Goal: Information Seeking & Learning: Learn about a topic

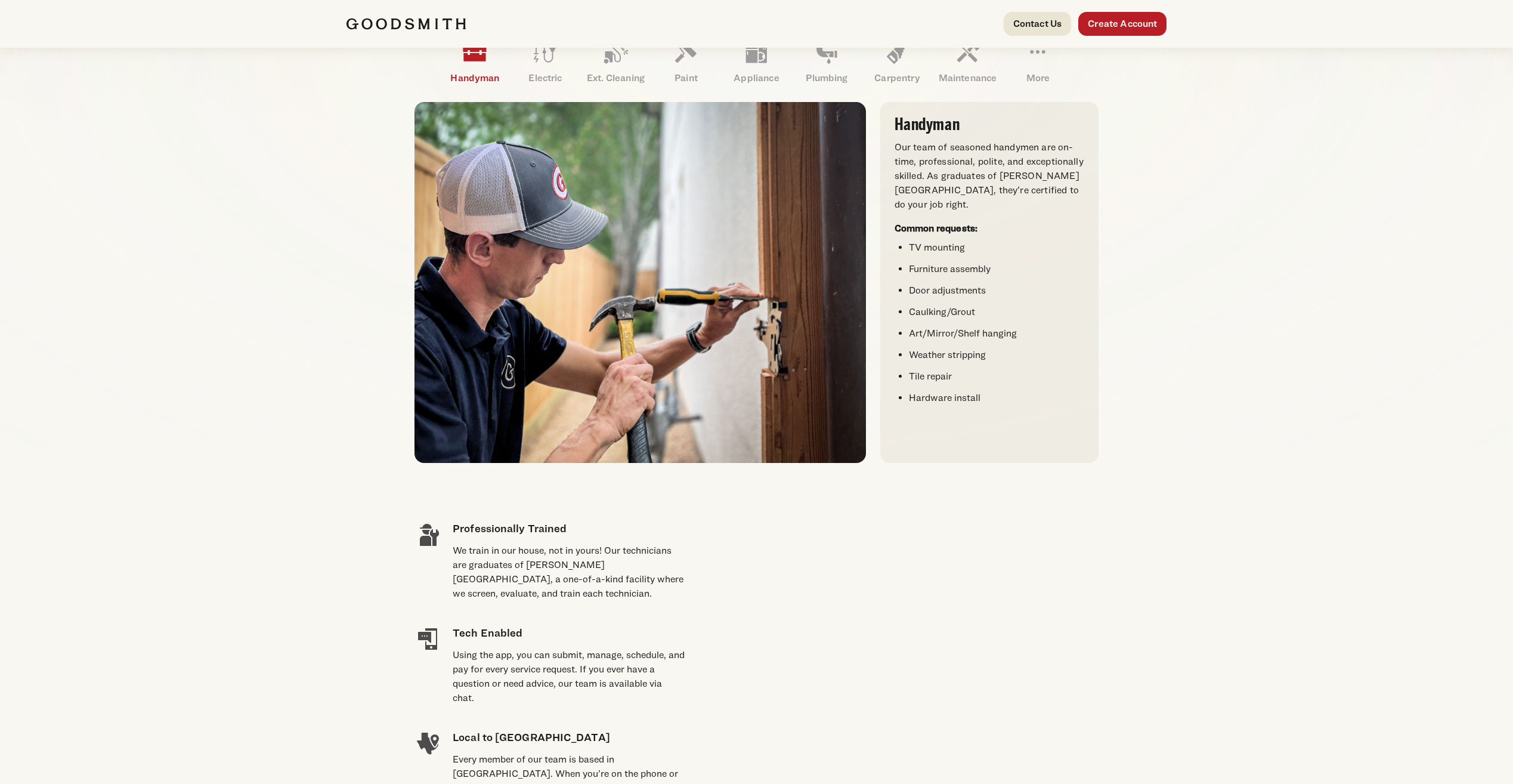
scroll to position [120, 0]
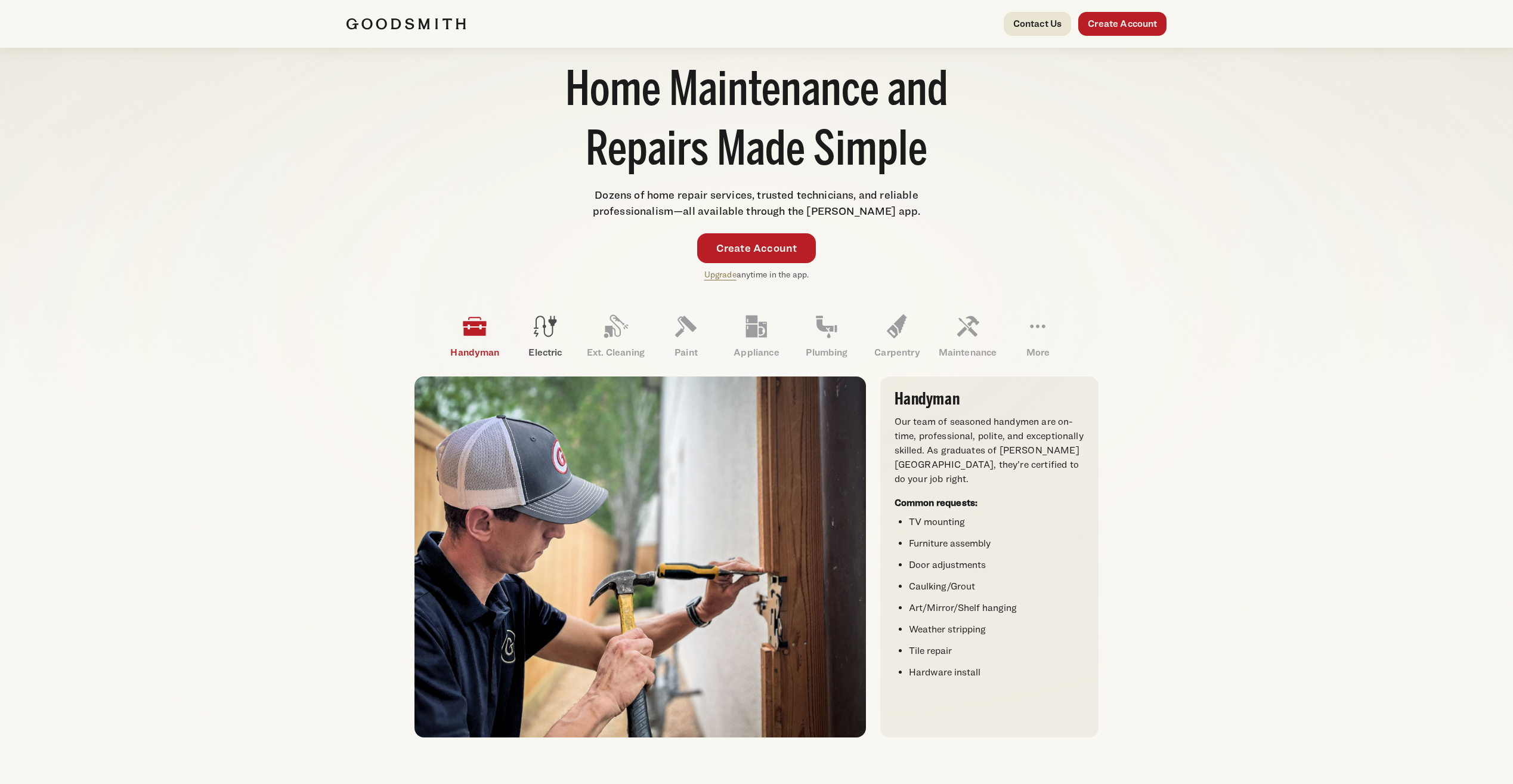
click at [526, 330] on link "Electric" at bounding box center [545, 336] width 70 height 62
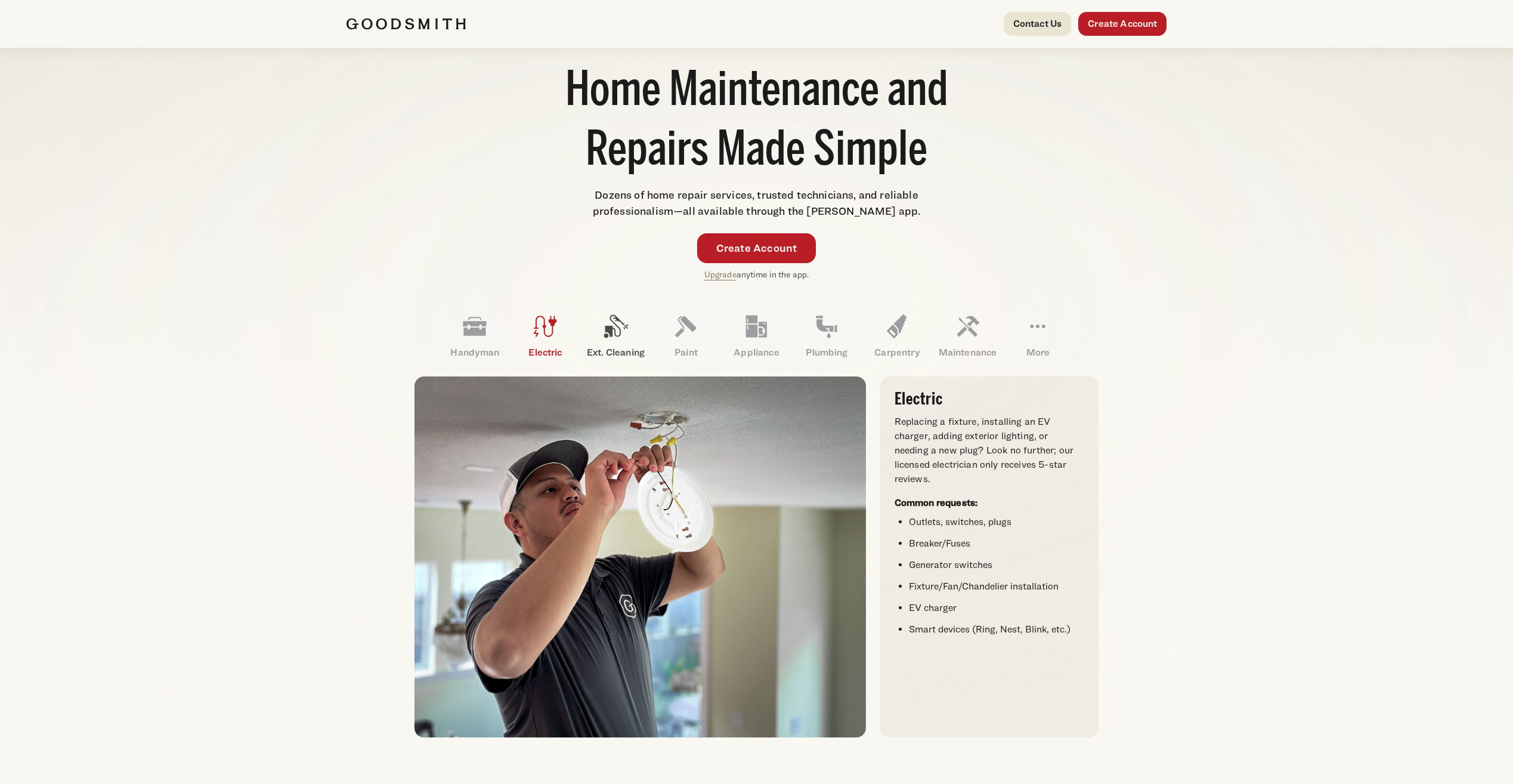
click at [640, 334] on link "Ext. Cleaning" at bounding box center [615, 336] width 70 height 62
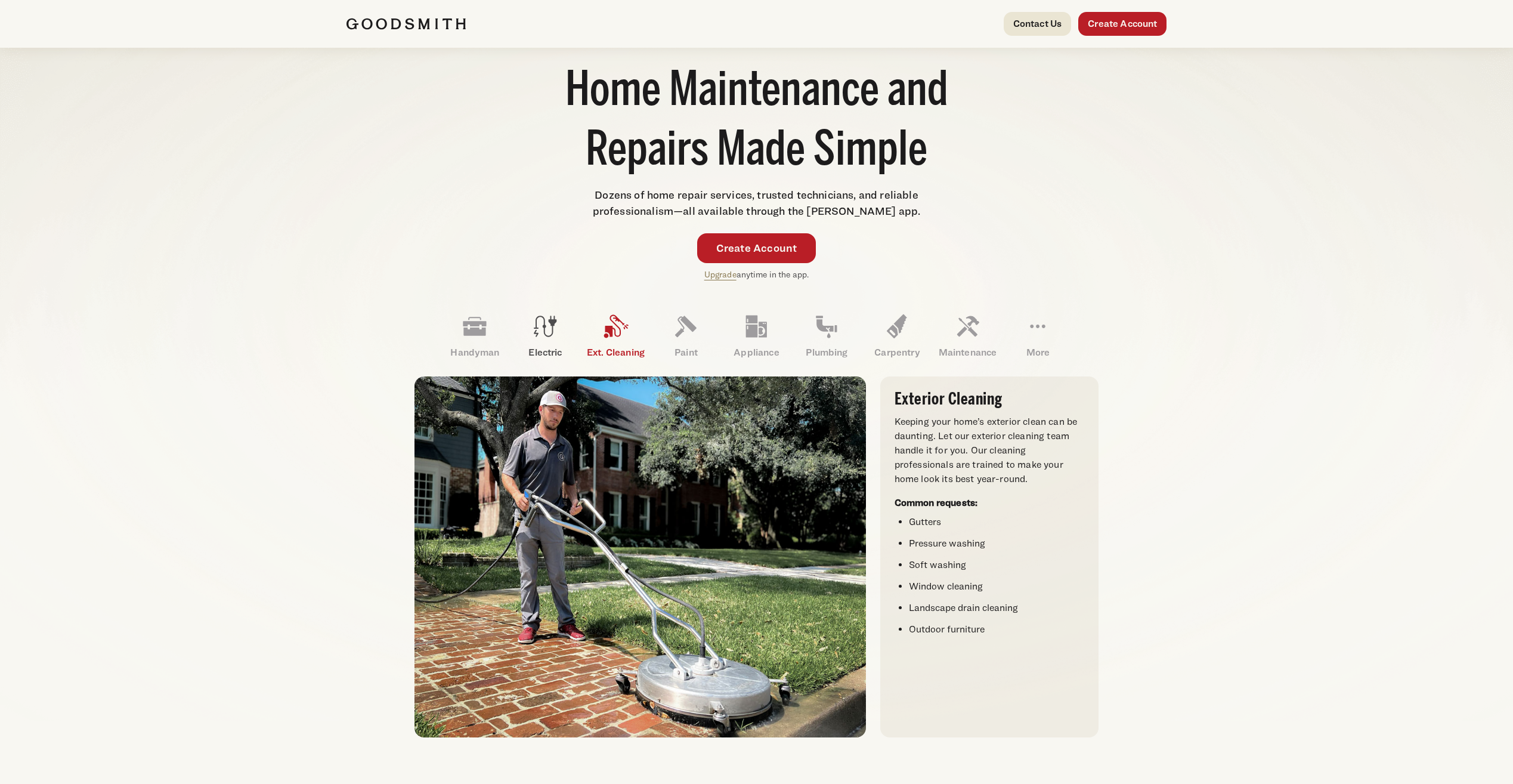
click at [543, 333] on icon at bounding box center [545, 326] width 28 height 28
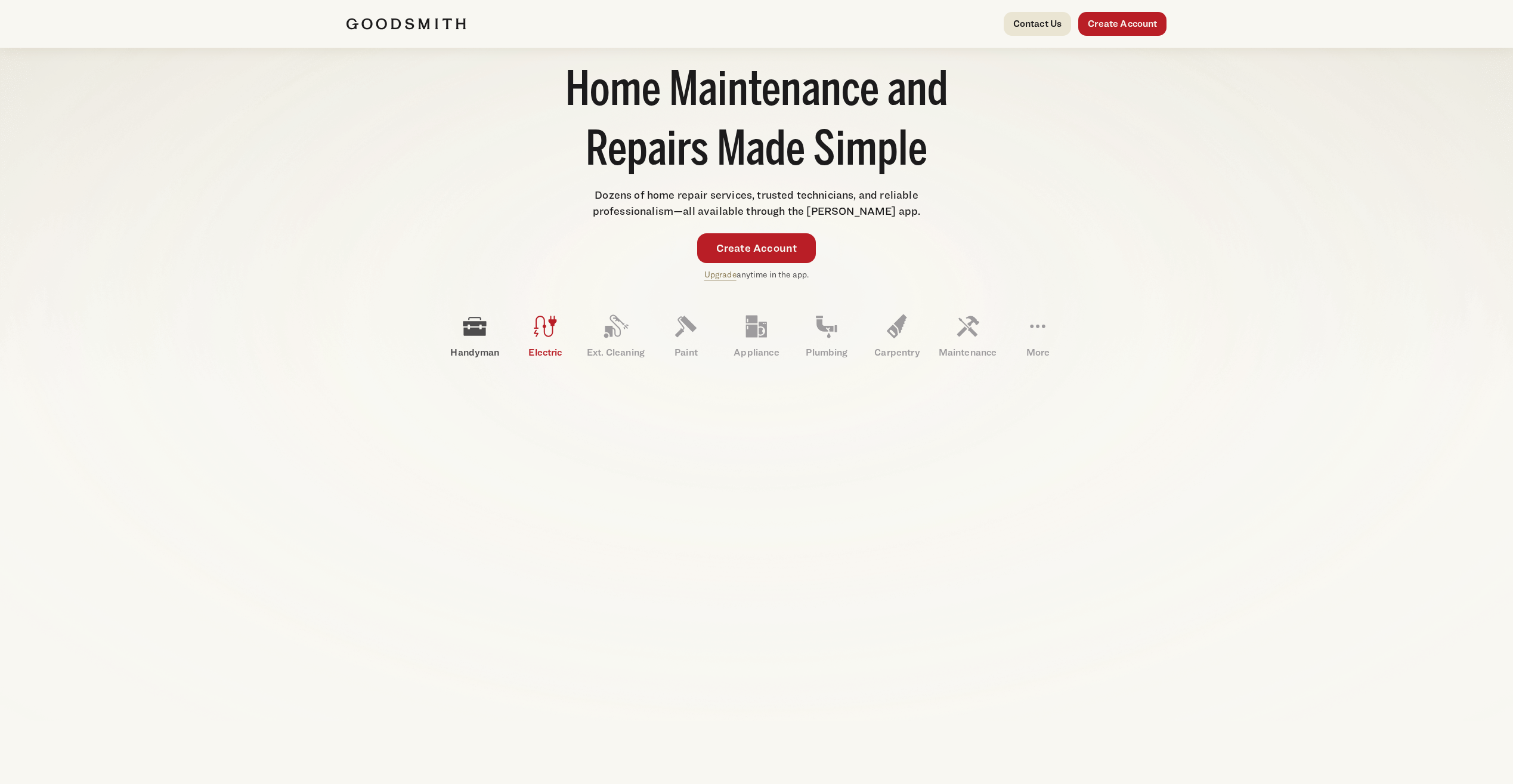
click at [492, 334] on link "Handyman" at bounding box center [475, 336] width 70 height 62
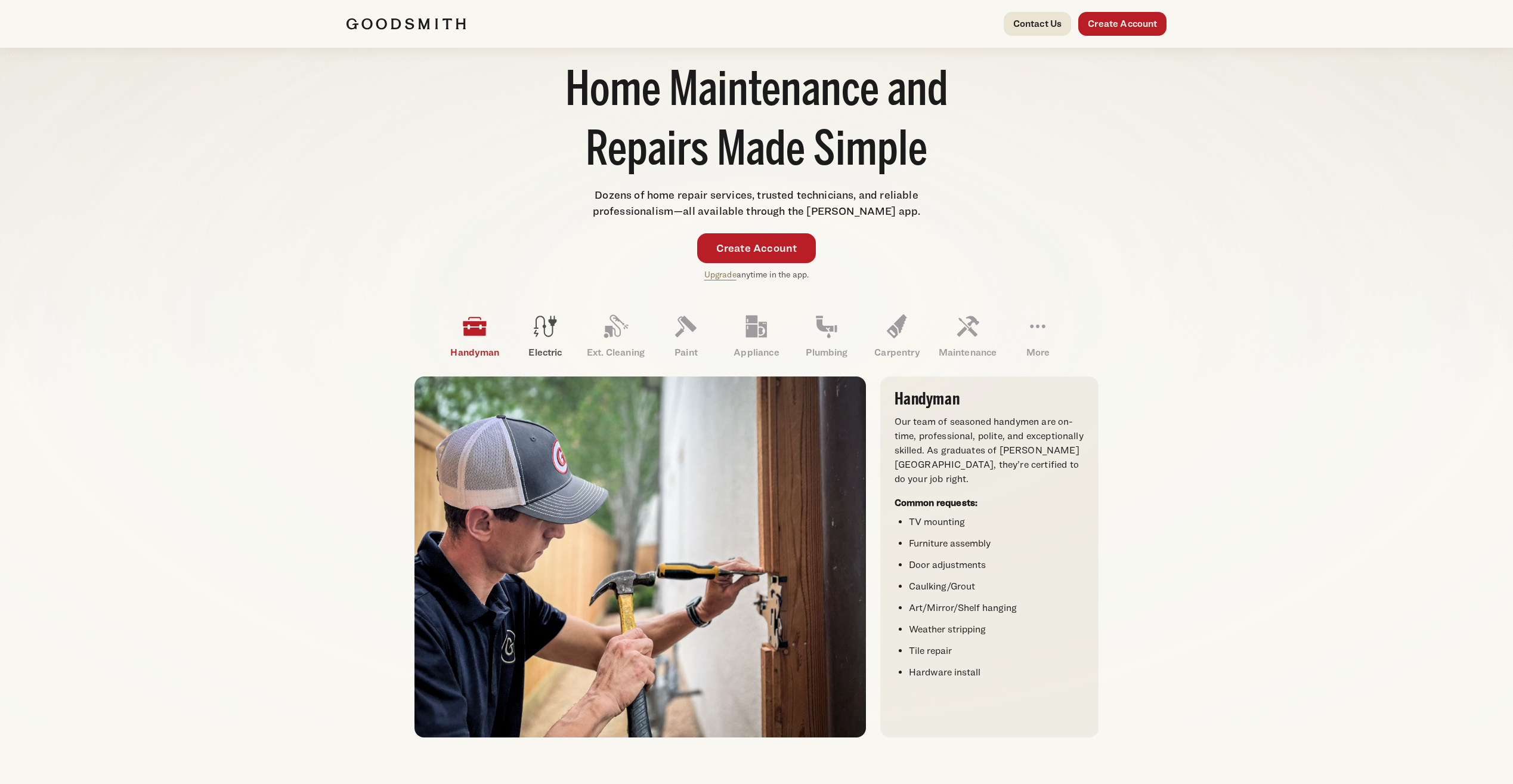
click at [532, 332] on icon at bounding box center [545, 326] width 28 height 28
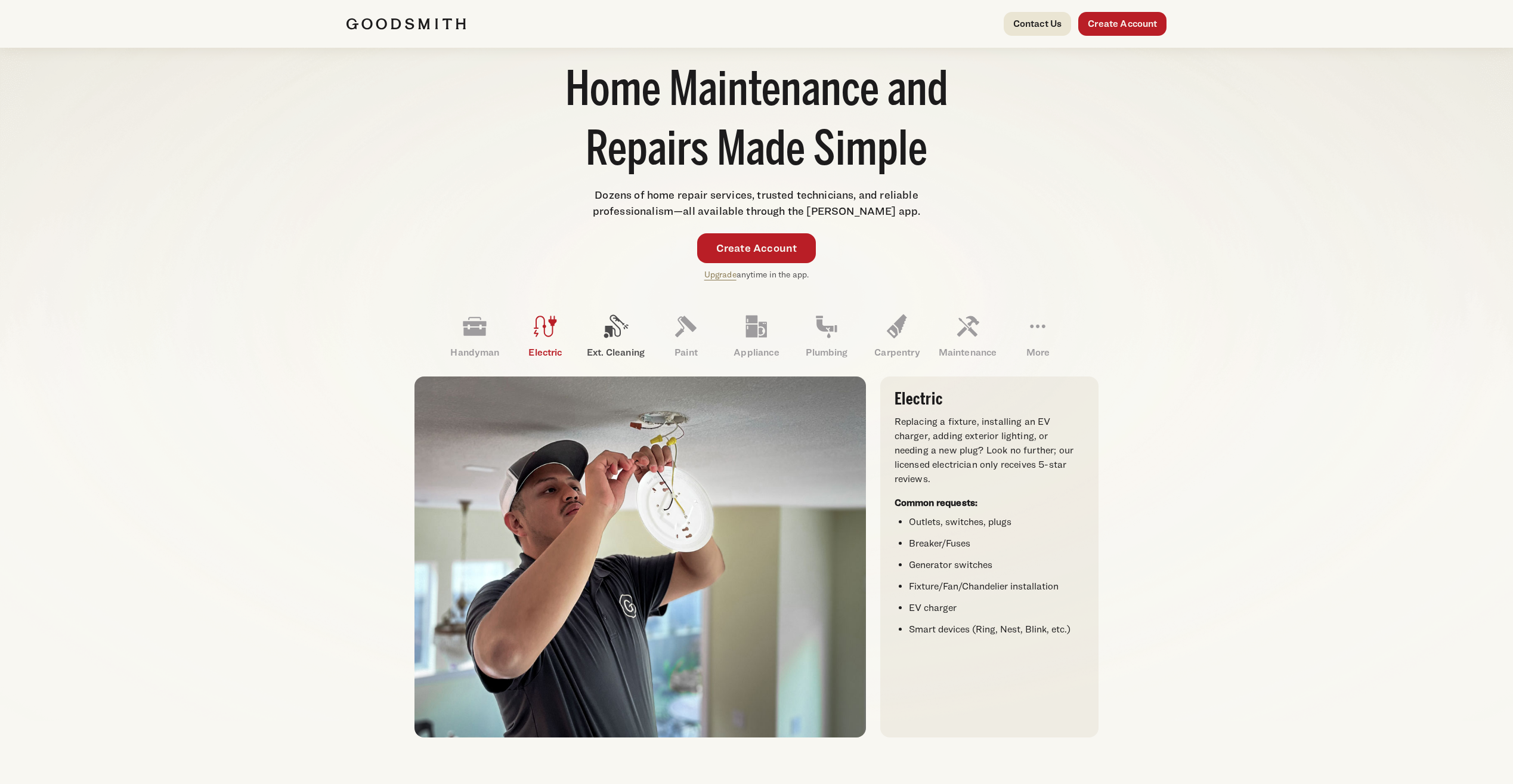
click at [603, 330] on icon at bounding box center [615, 326] width 28 height 28
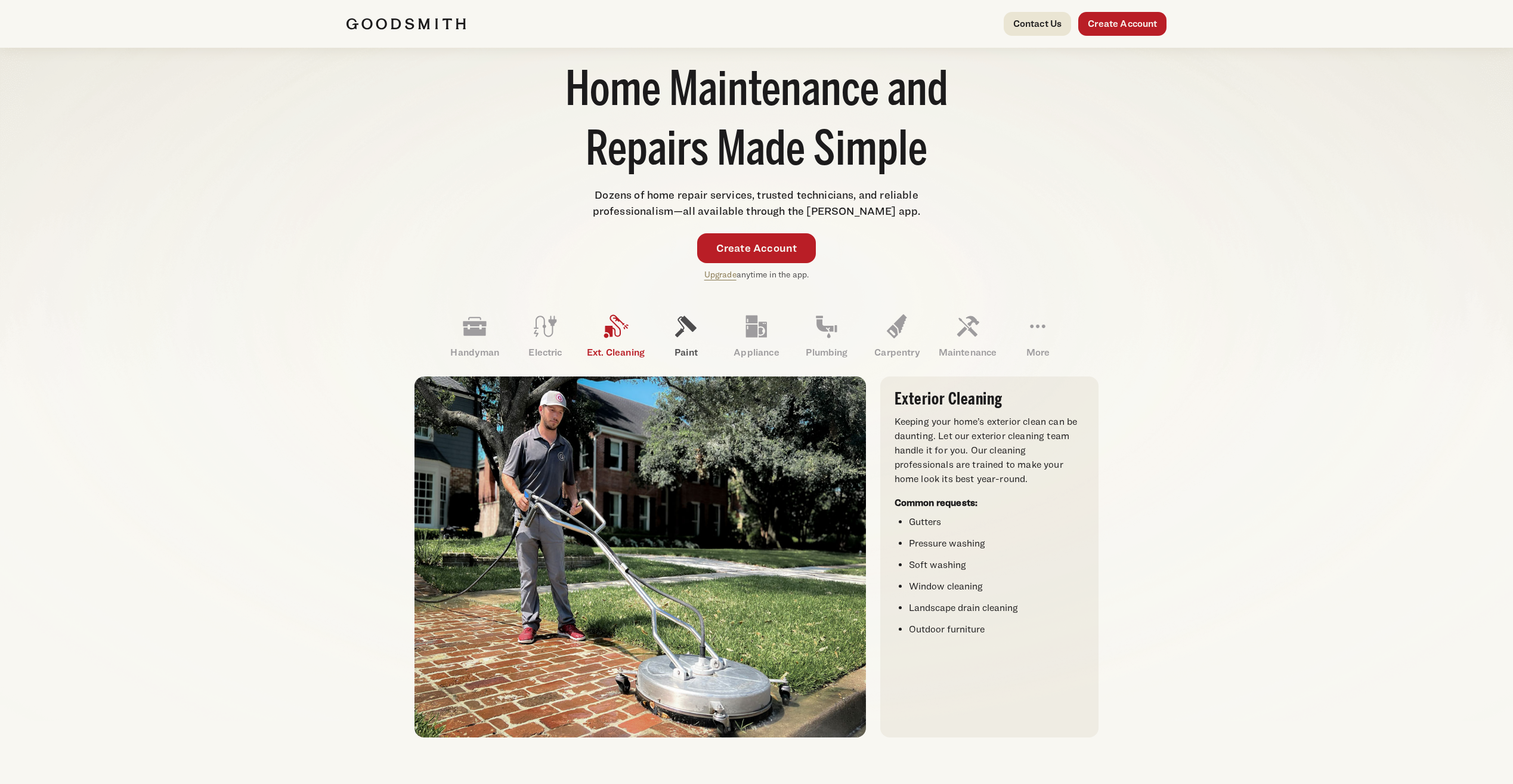
click at [685, 334] on icon at bounding box center [686, 326] width 28 height 28
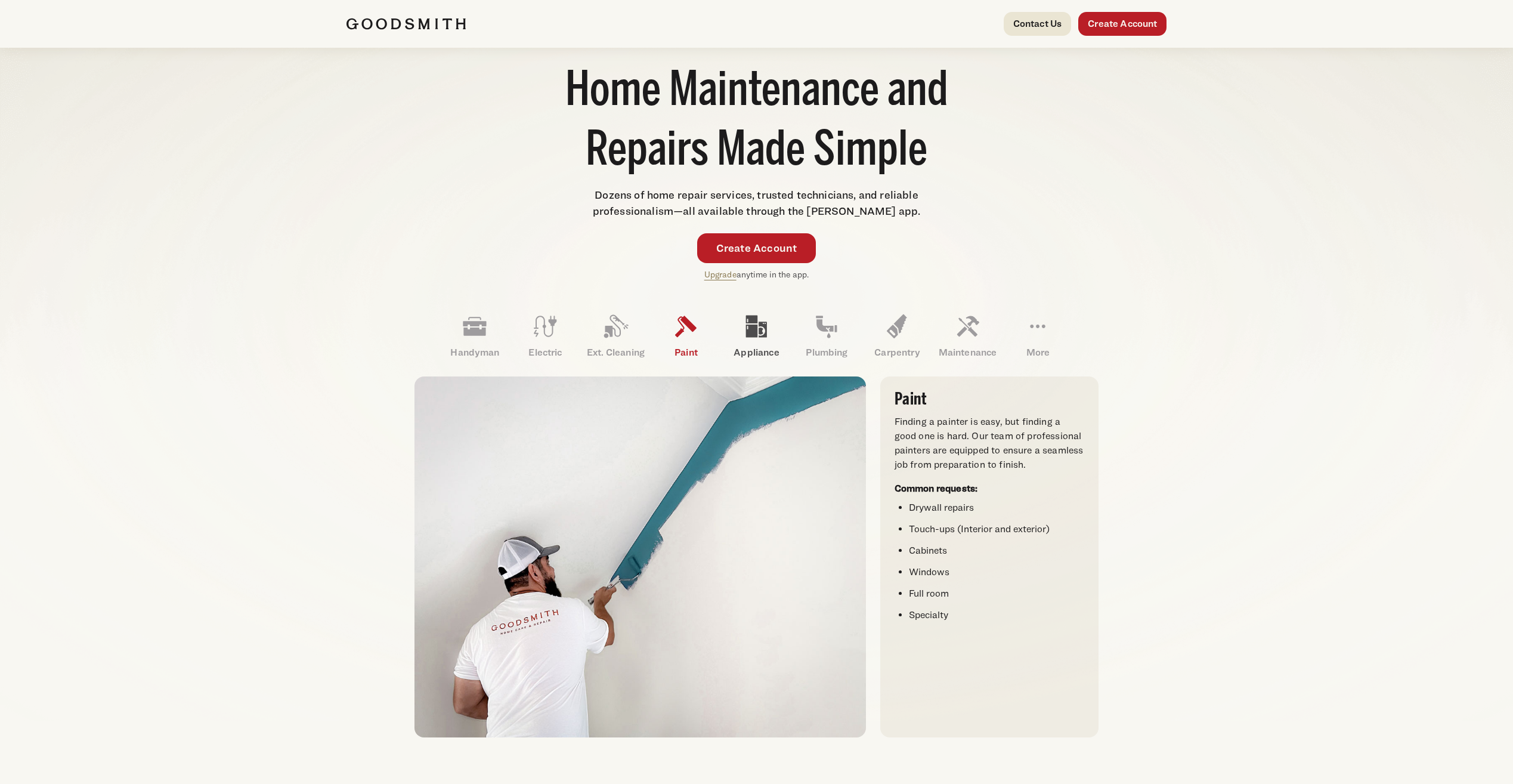
click at [772, 339] on link "Appliance" at bounding box center [756, 336] width 70 height 62
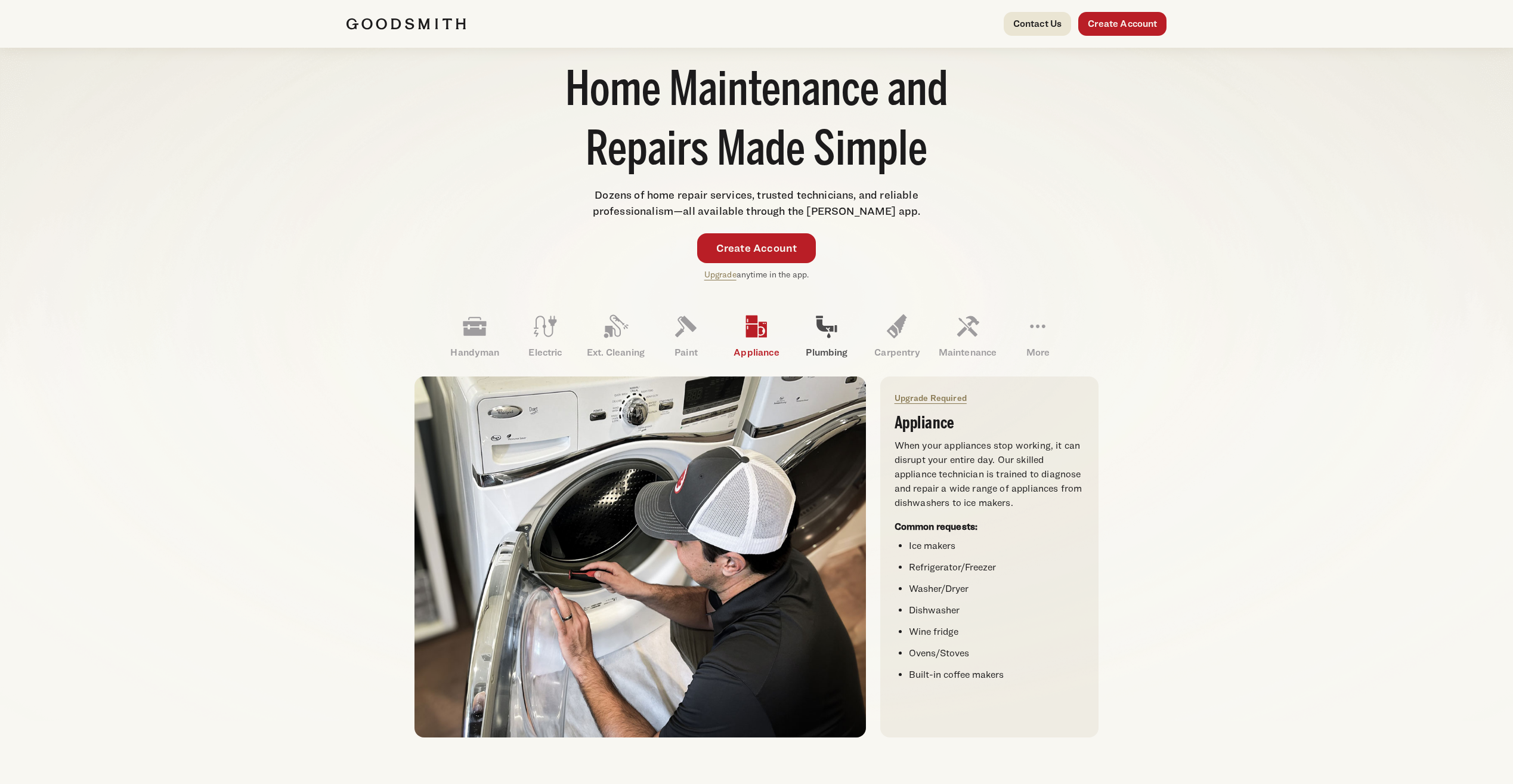
click at [833, 333] on icon at bounding box center [827, 326] width 28 height 28
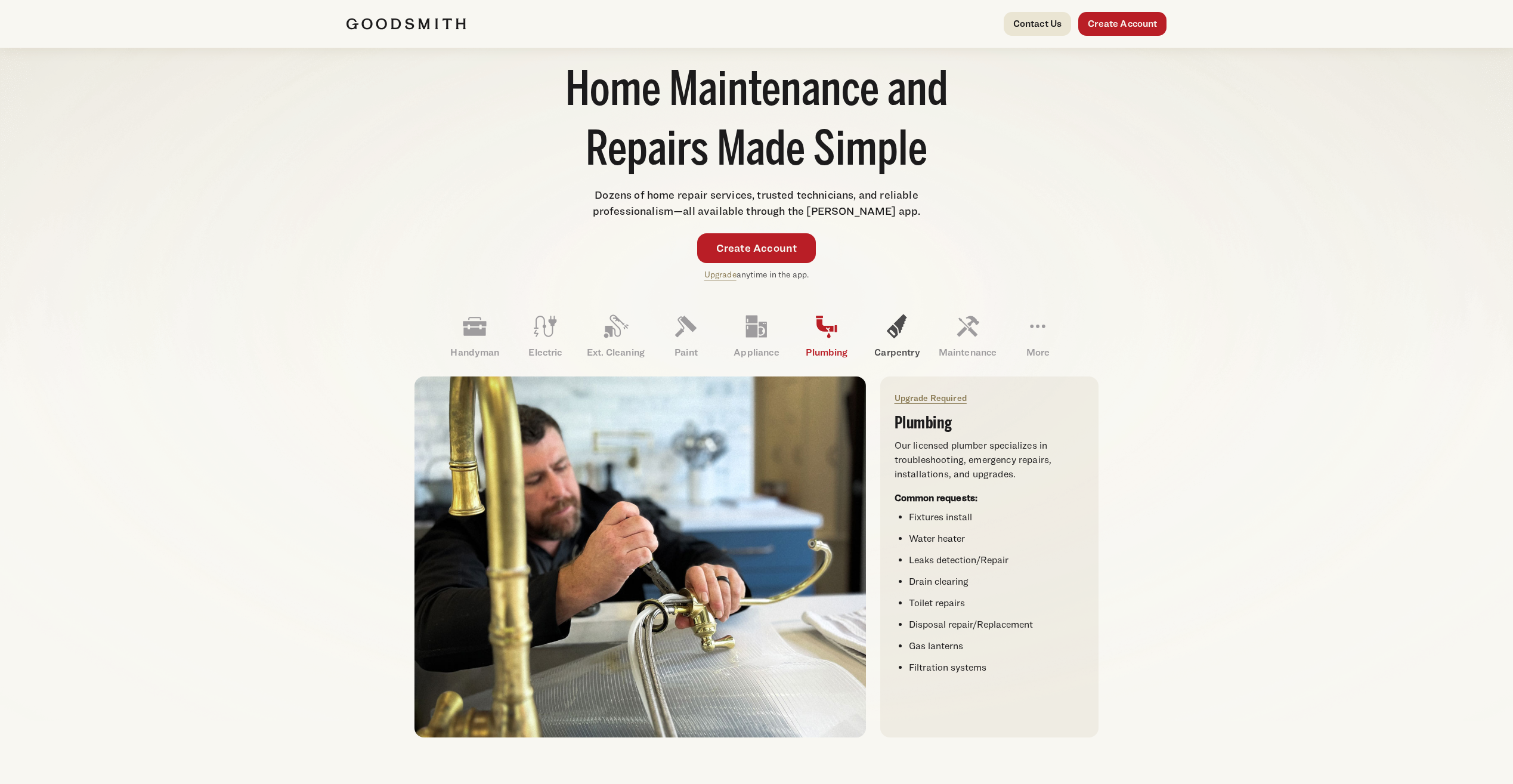
click at [905, 330] on icon at bounding box center [897, 326] width 28 height 28
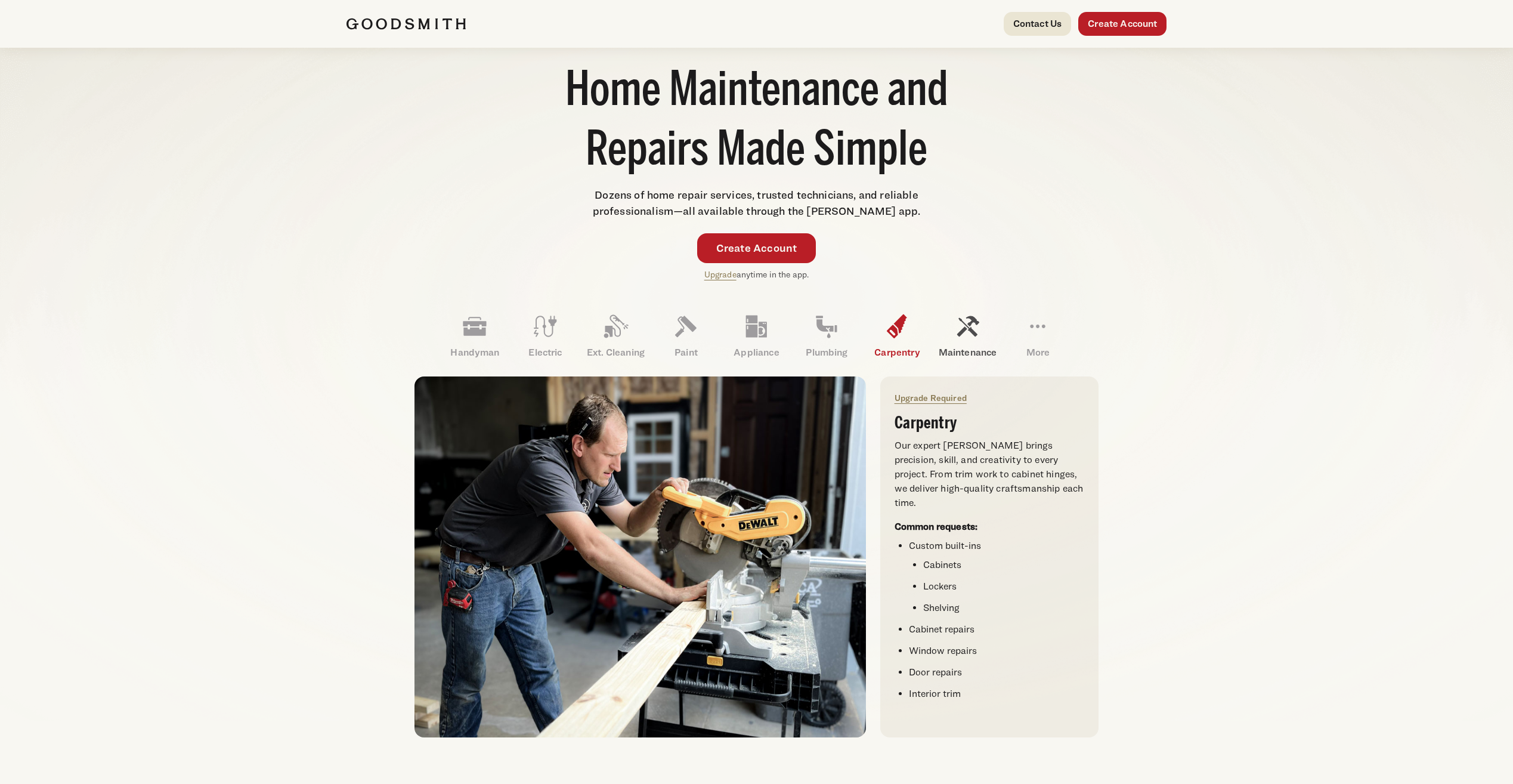
click at [977, 323] on icon at bounding box center [968, 326] width 22 height 21
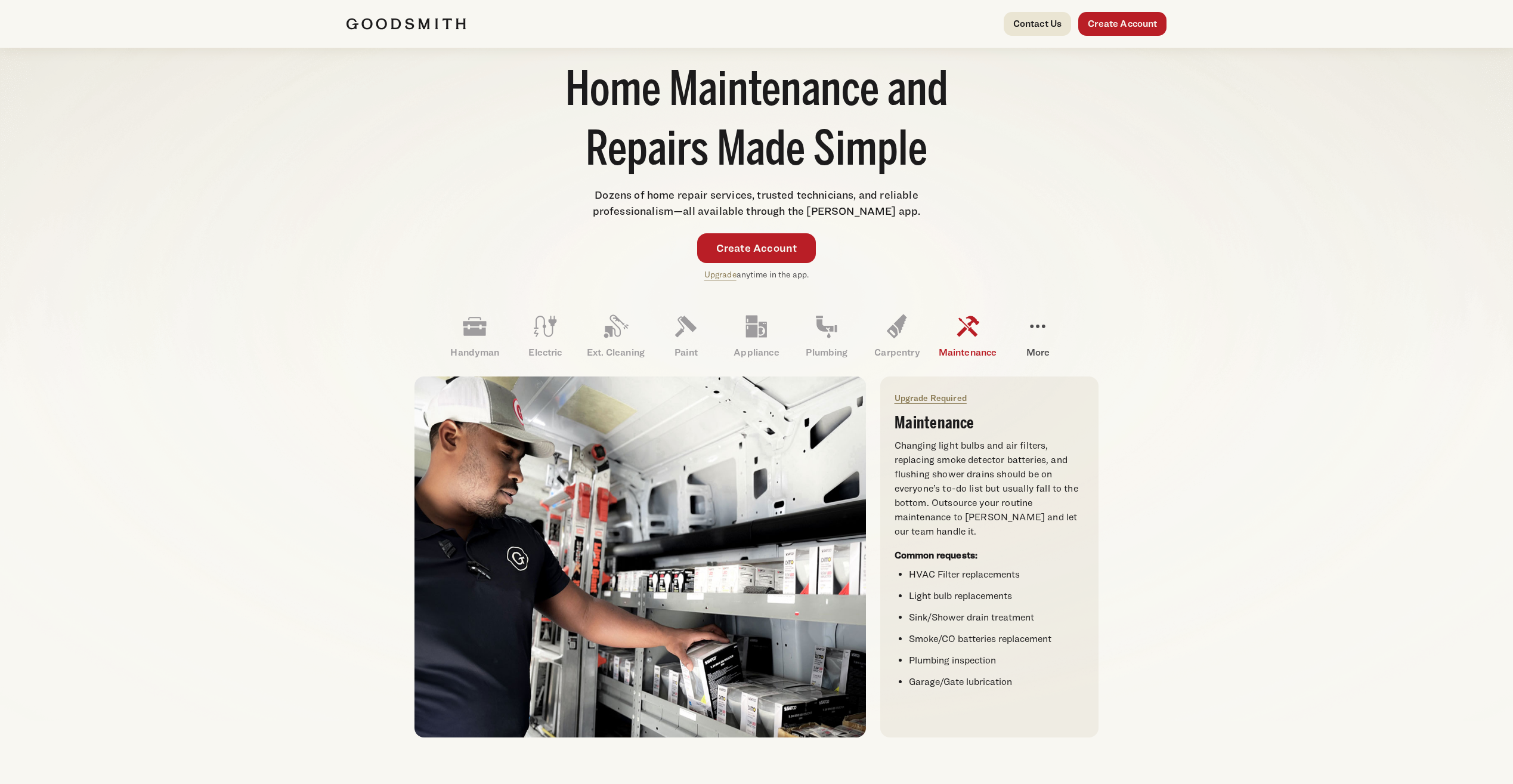
click at [1042, 327] on icon at bounding box center [1038, 326] width 15 height 3
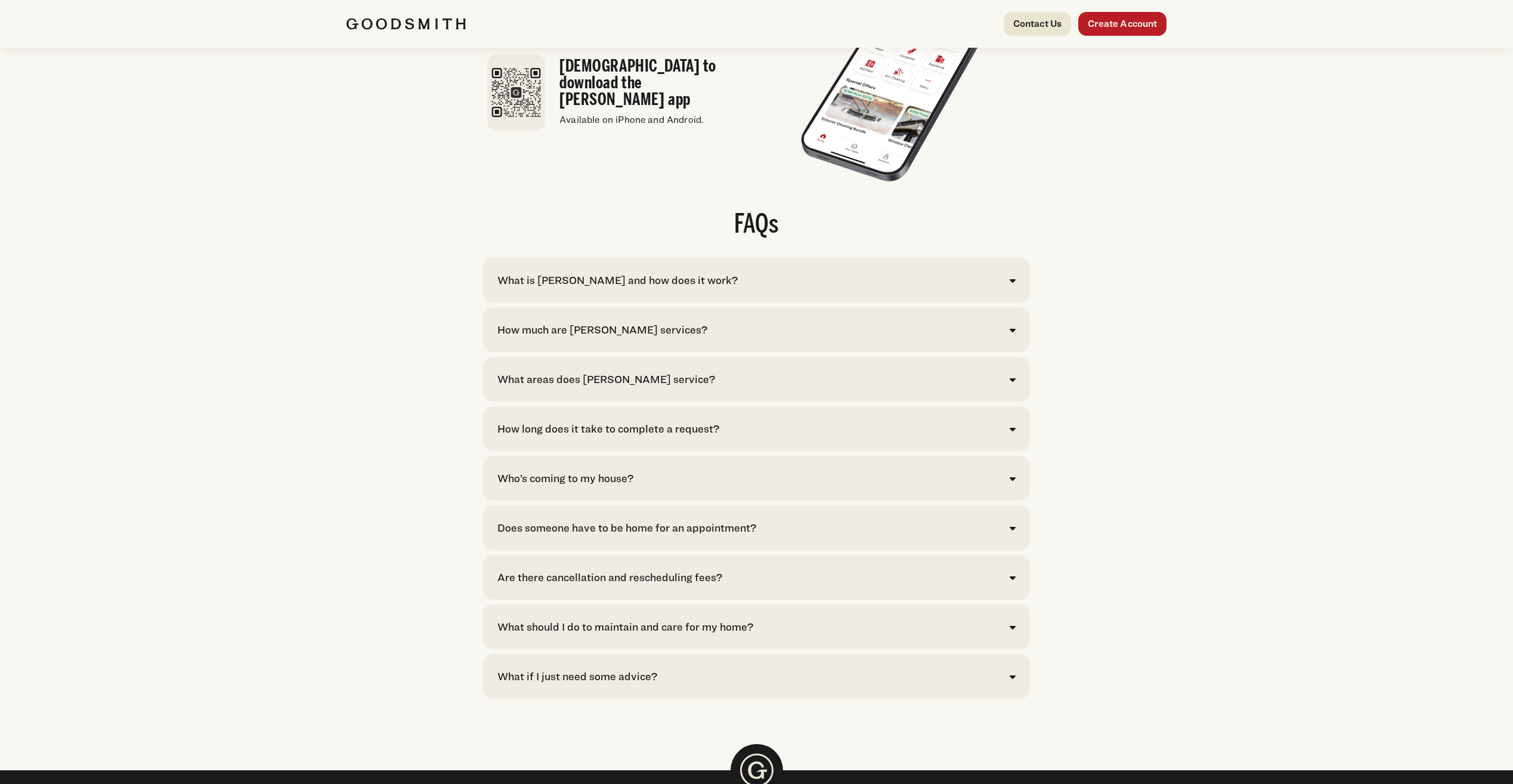
scroll to position [2267, 0]
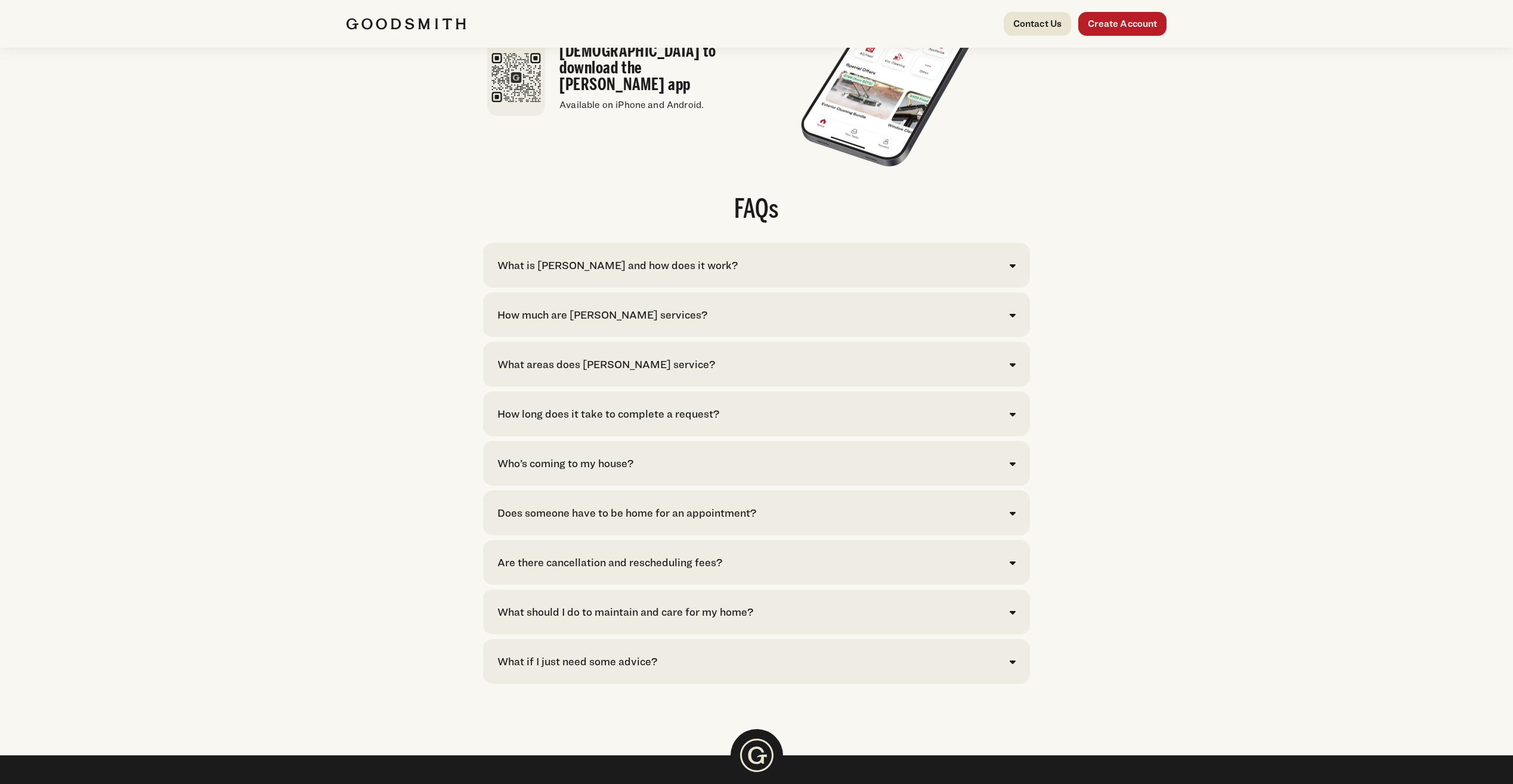
click at [978, 273] on div "What is Goodsmith and how does it work?" at bounding box center [756, 265] width 518 height 16
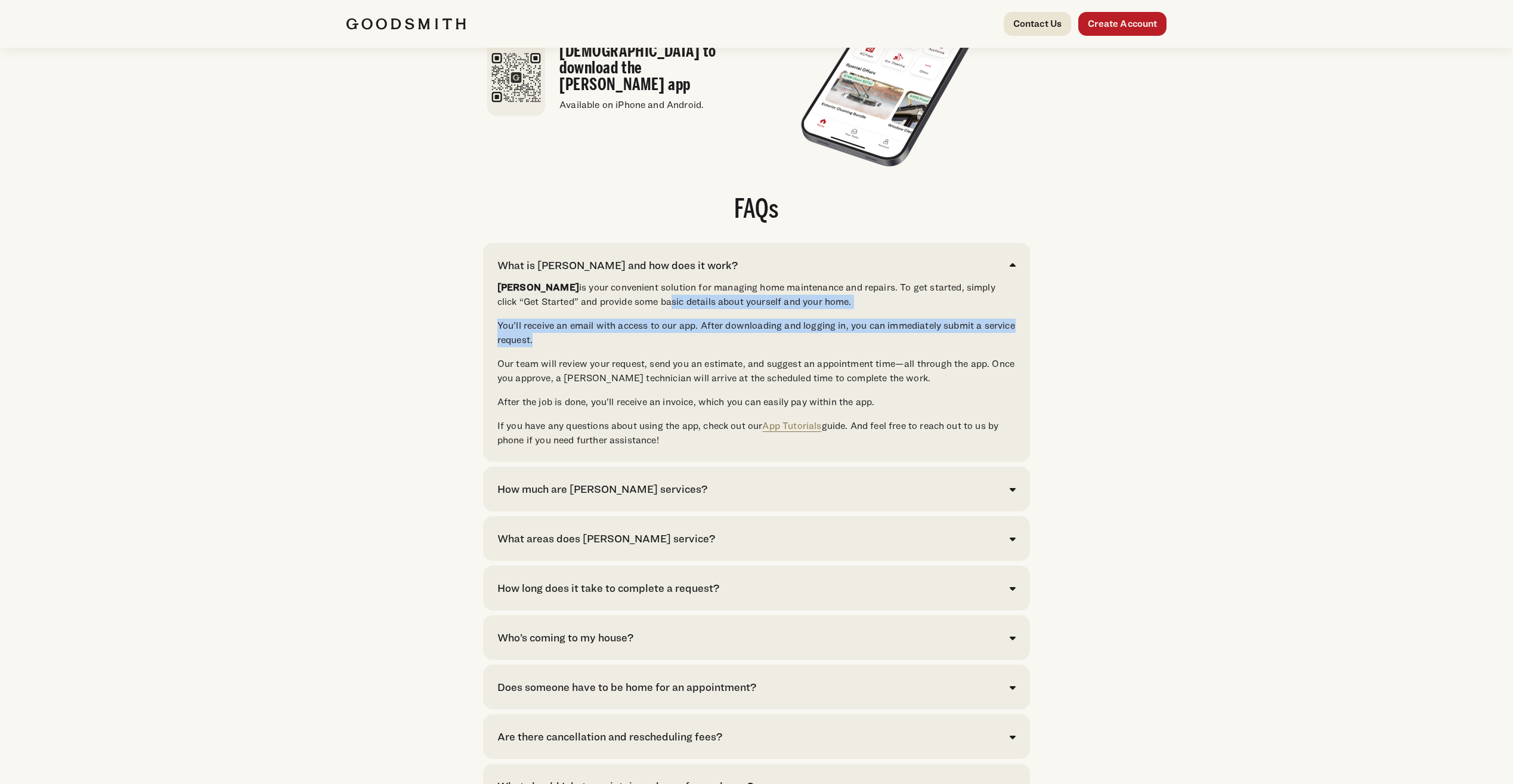
drag, startPoint x: 623, startPoint y: 334, endPoint x: 650, endPoint y: 364, distance: 40.4
click at [650, 364] on div "Goodsmith is your convenient solution for managing home maintenance and repairs…" at bounding box center [756, 364] width 518 height 167
click at [650, 347] on p "You’ll receive an email with access to our app. After downloading and logging i…" at bounding box center [756, 333] width 518 height 28
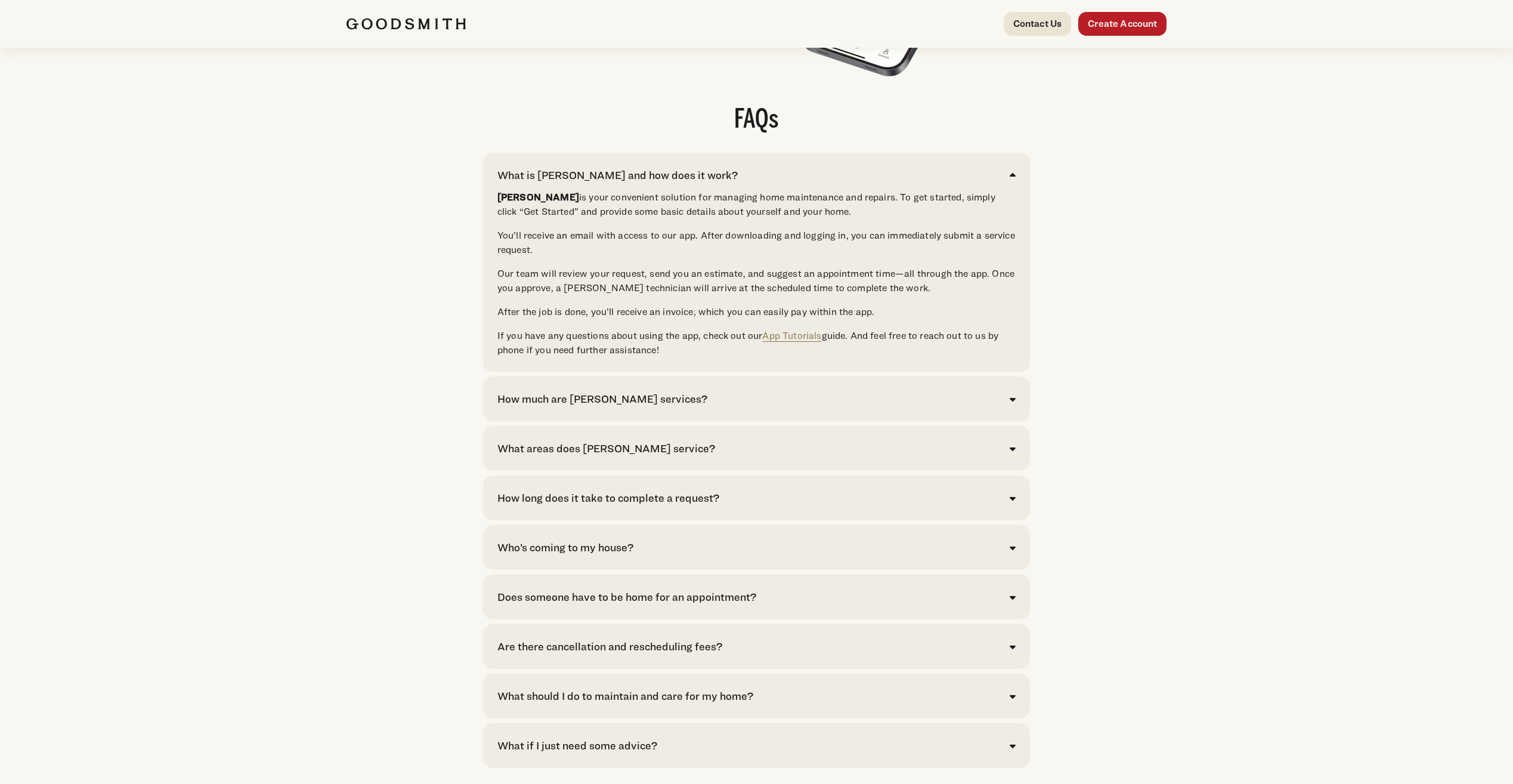
scroll to position [2385, 0]
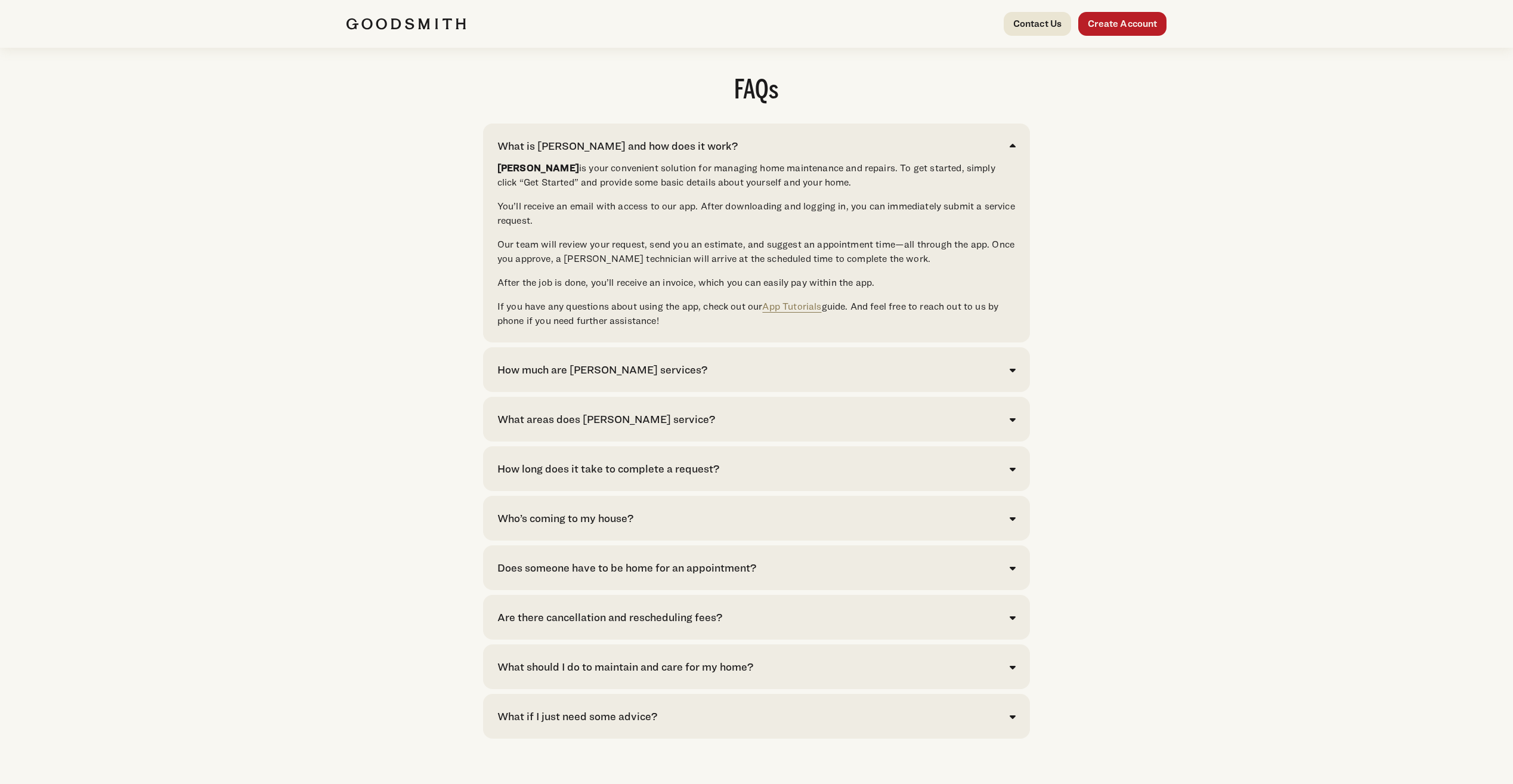
click at [742, 378] on div "How much are Goodsmith services?" at bounding box center [756, 369] width 518 height 16
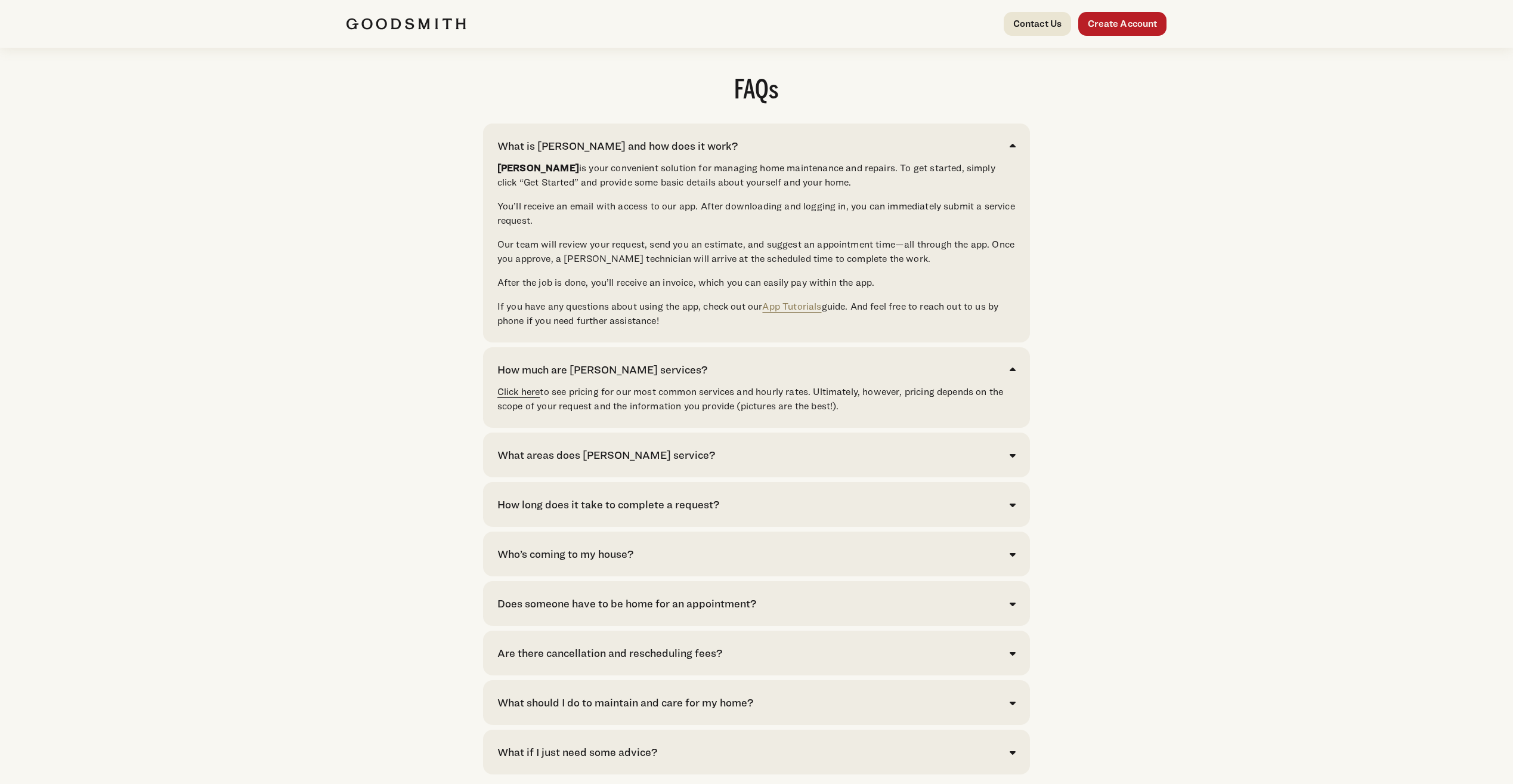
click at [516, 397] on link "Click here" at bounding box center [518, 392] width 43 height 12
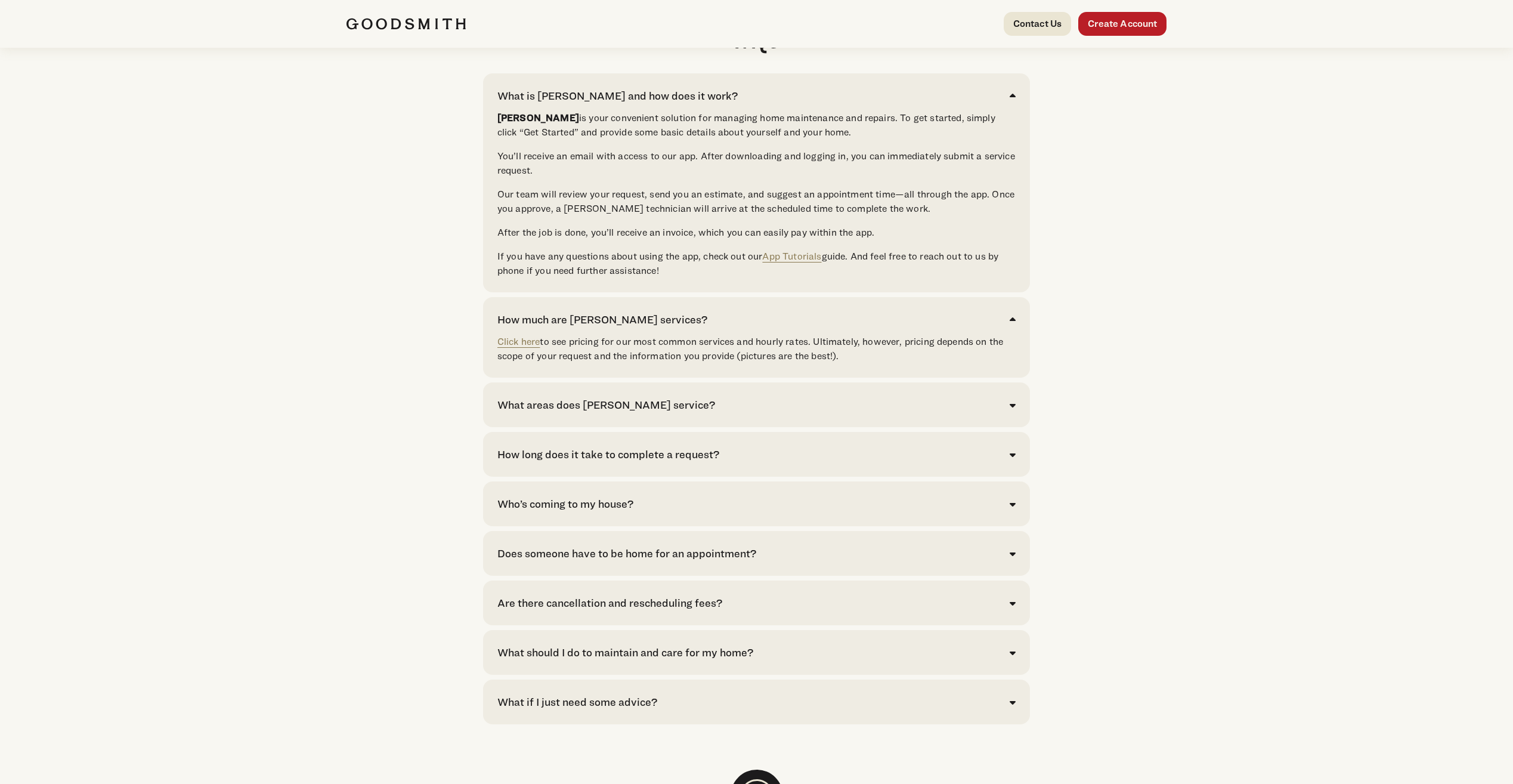
scroll to position [2505, 0]
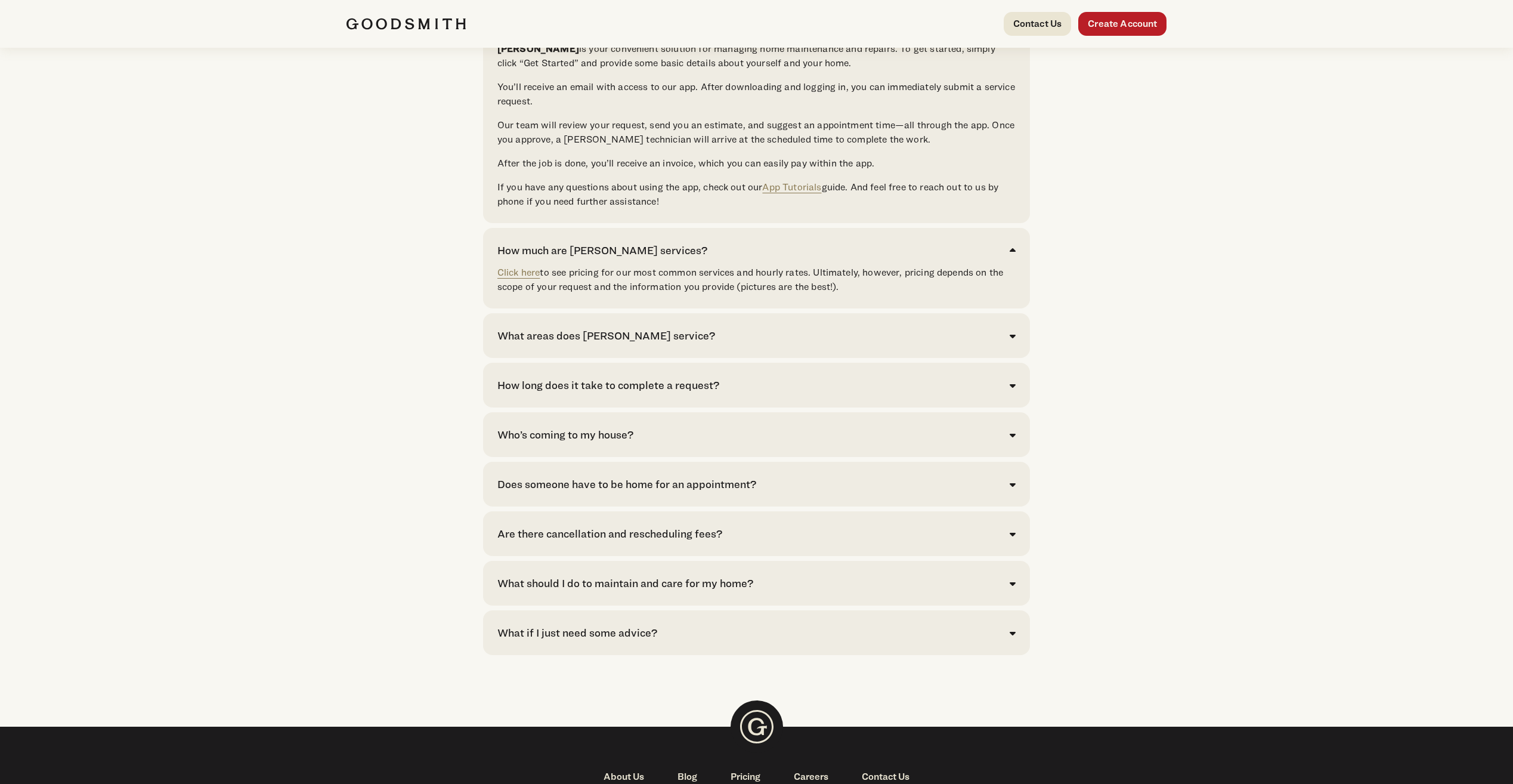
click at [674, 442] on div "Who’s coming to my house?" at bounding box center [756, 434] width 518 height 16
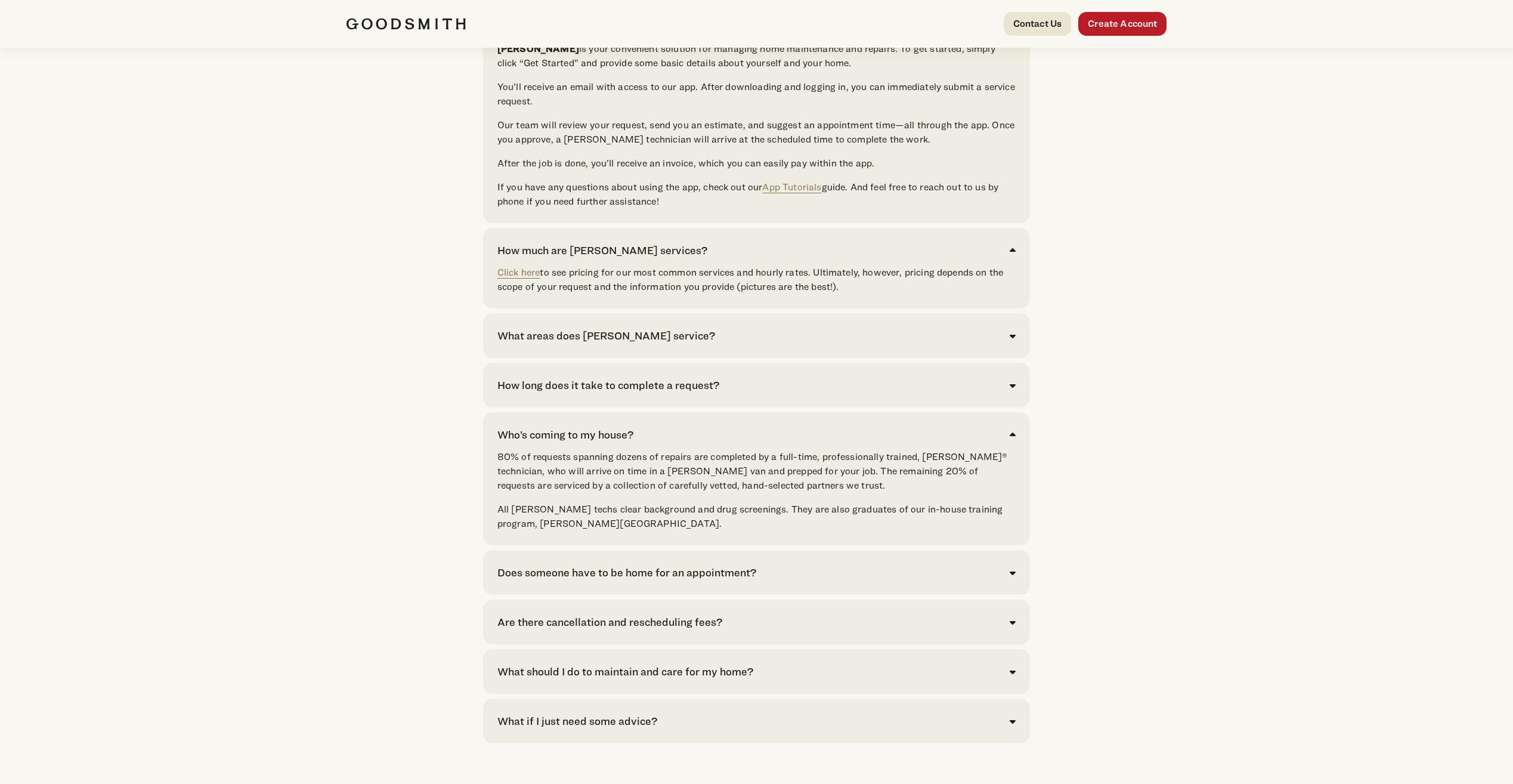
click at [674, 442] on div "Who’s coming to my house?" at bounding box center [756, 434] width 518 height 16
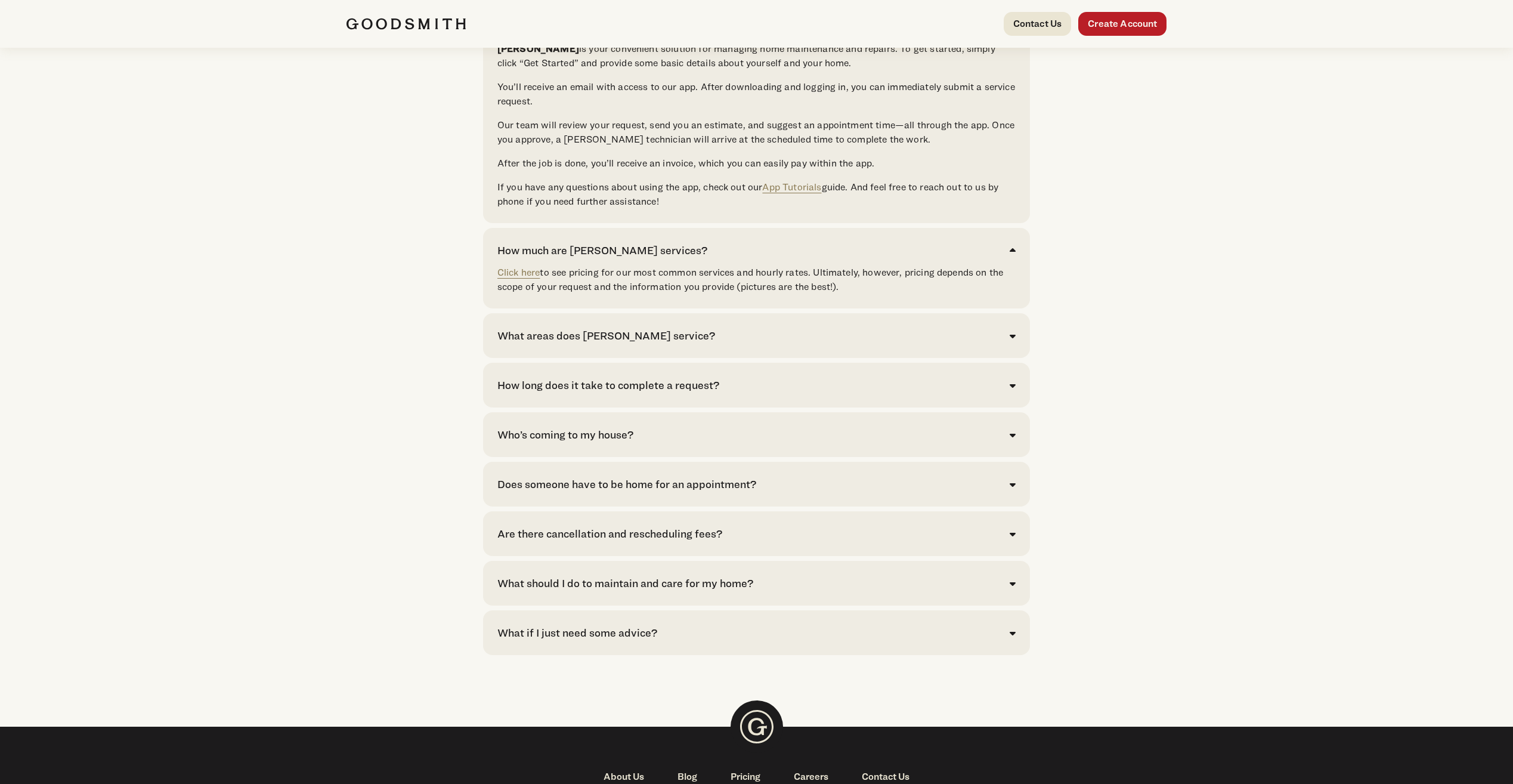
click at [709, 447] on div "Who’s coming to my house? 80% of requests spanning dozens of repairs are comple…" at bounding box center [756, 435] width 547 height 45
click at [700, 442] on div "Who’s coming to my house?" at bounding box center [756, 434] width 518 height 16
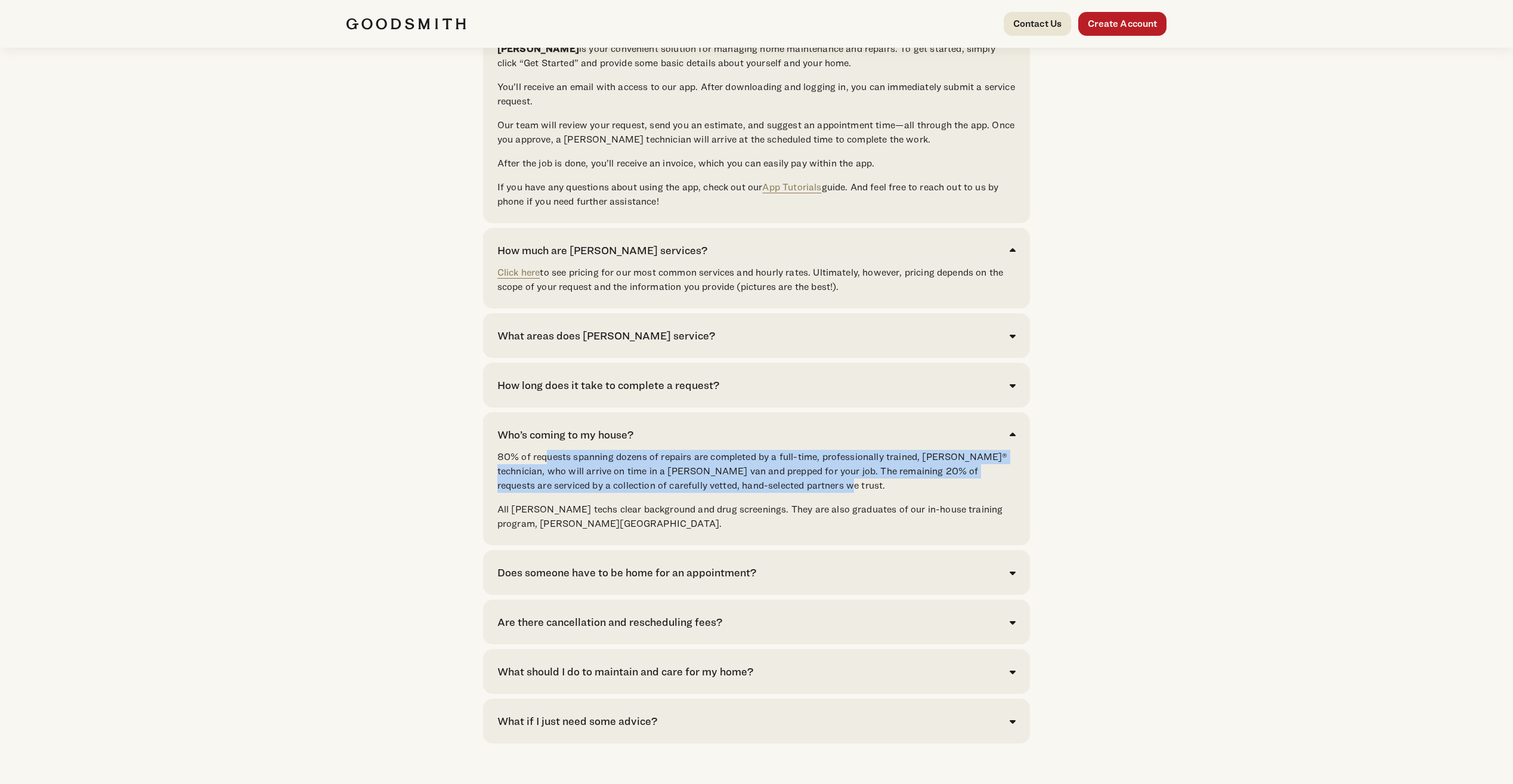
drag, startPoint x: 548, startPoint y: 488, endPoint x: 843, endPoint y: 509, distance: 295.7
click at [843, 492] on p "80% of requests spanning dozens of repairs are completed by a full-time, profes…" at bounding box center [756, 471] width 518 height 43
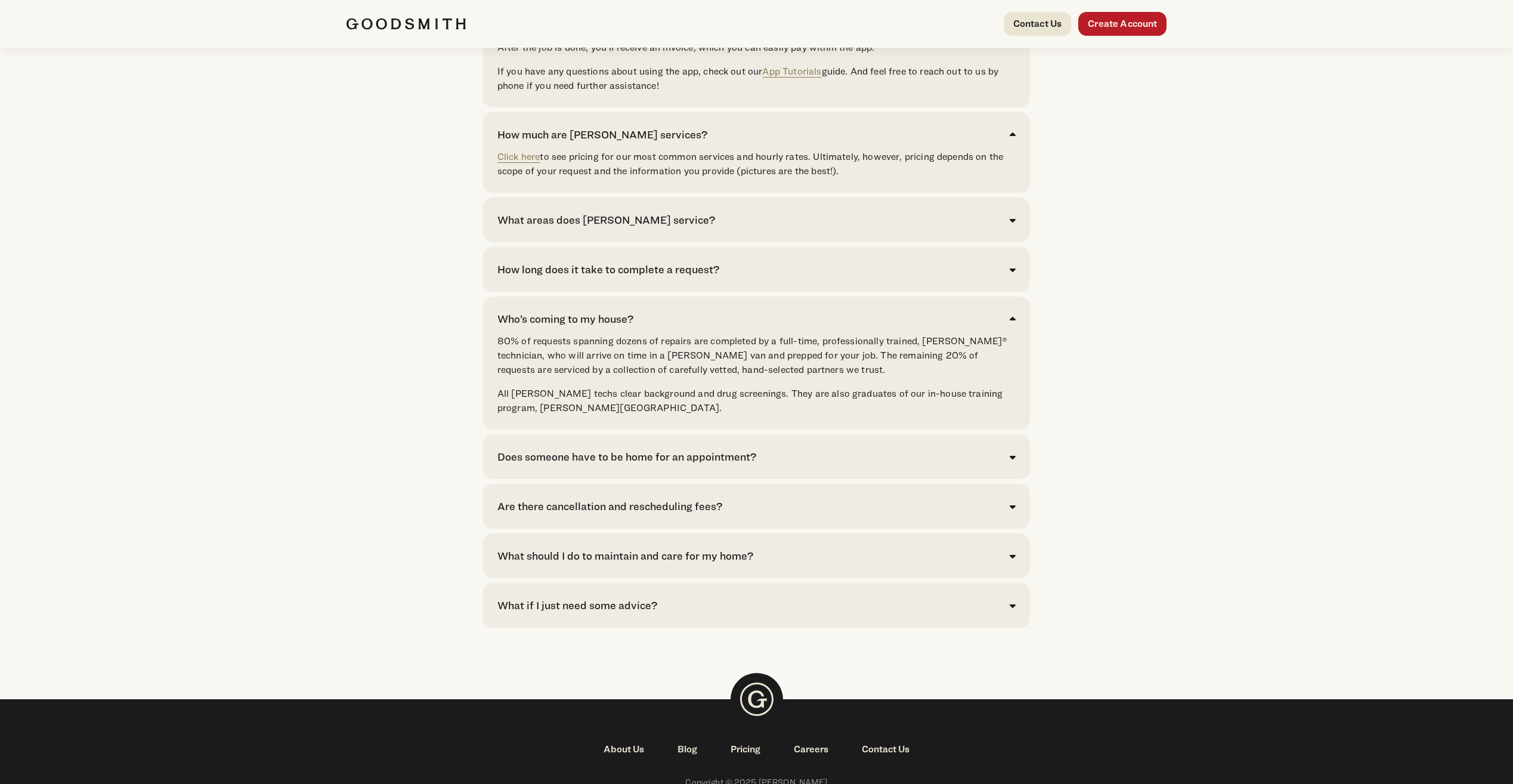
scroll to position [2624, 0]
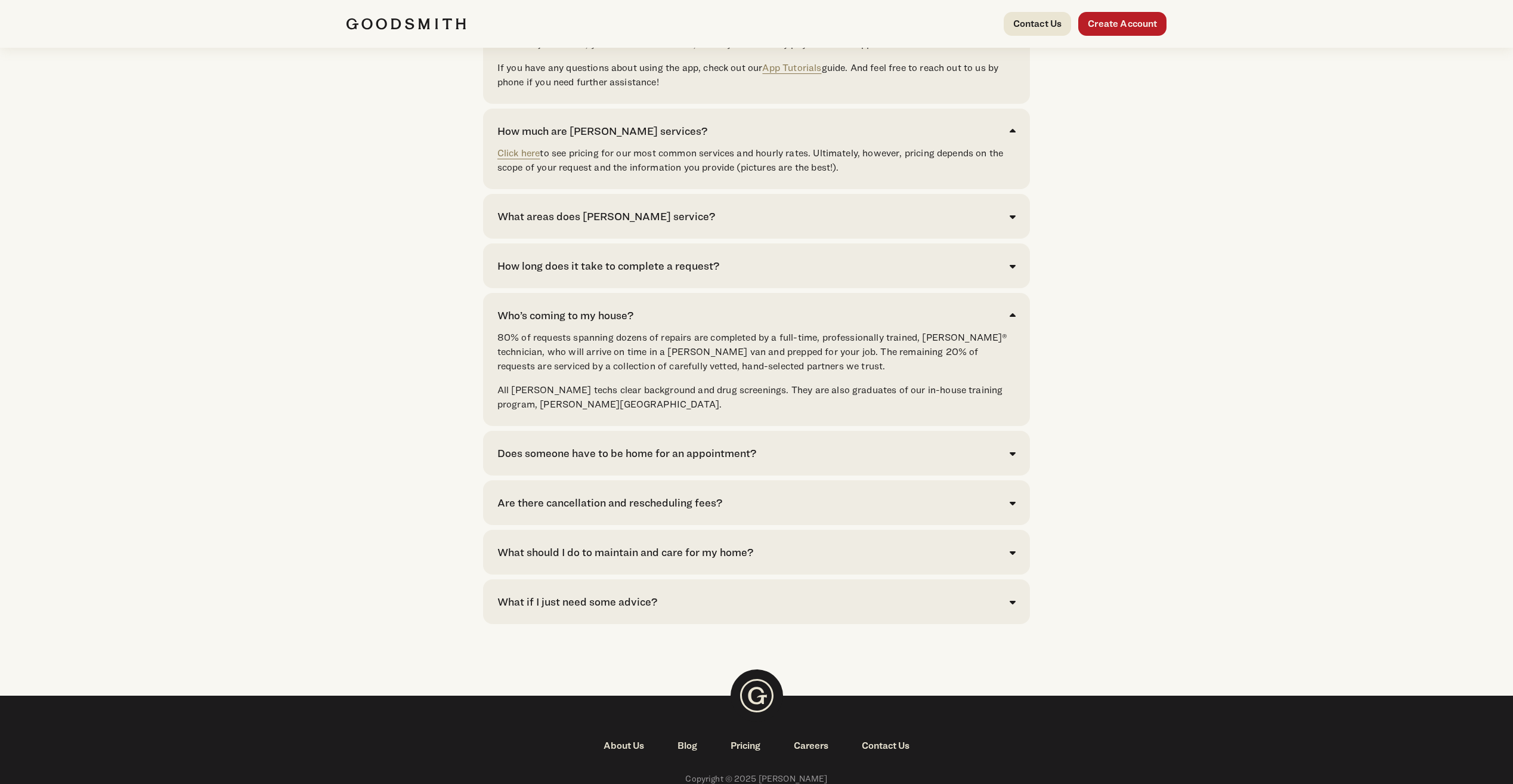
click at [807, 461] on div "Does someone have to be home for an appointment?" at bounding box center [756, 452] width 518 height 16
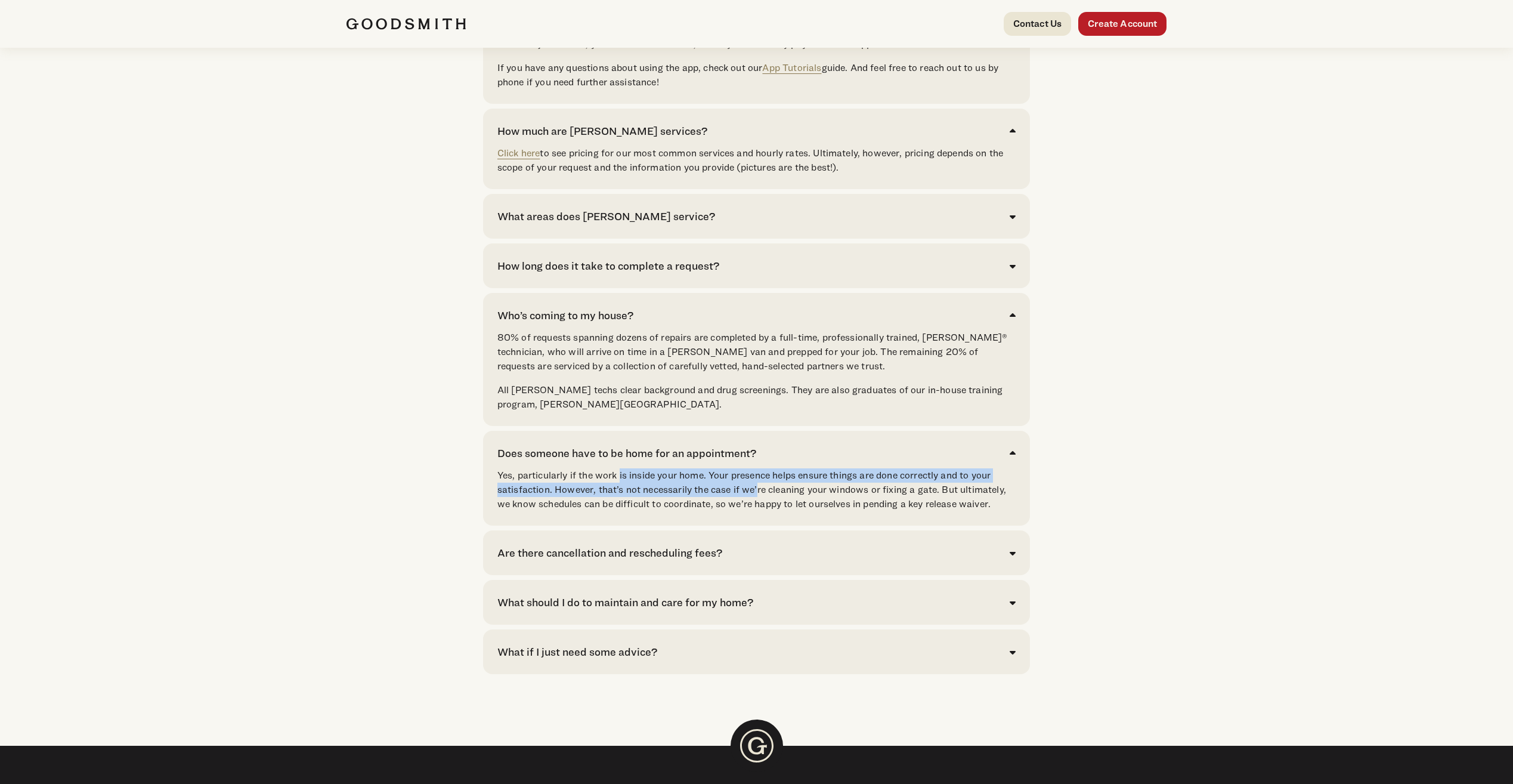
drag, startPoint x: 619, startPoint y: 503, endPoint x: 756, endPoint y: 520, distance: 138.1
click at [756, 512] on p "Yes, particularly if the work is inside your home. Your presence helps ensure t…" at bounding box center [756, 489] width 518 height 43
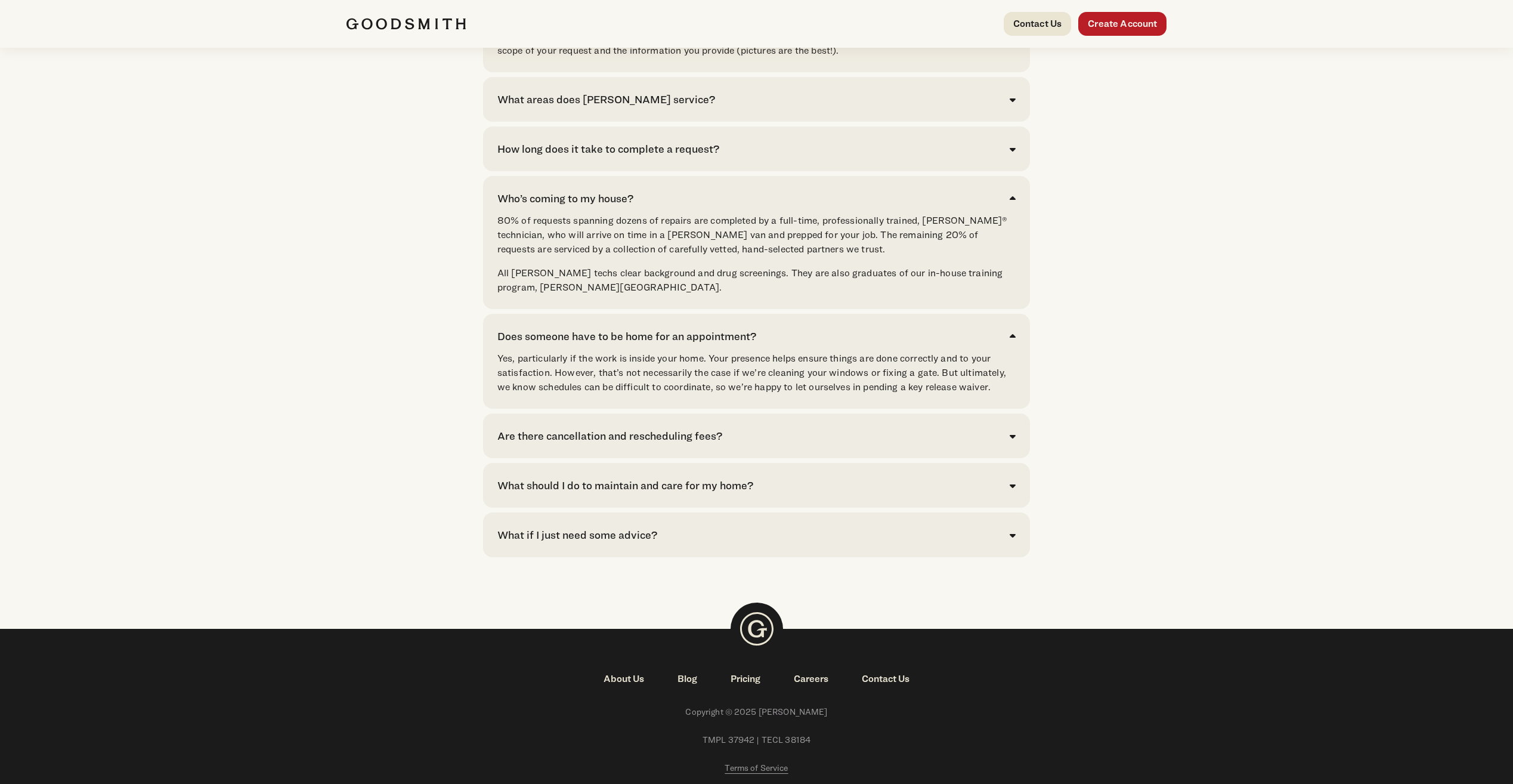
scroll to position [2744, 0]
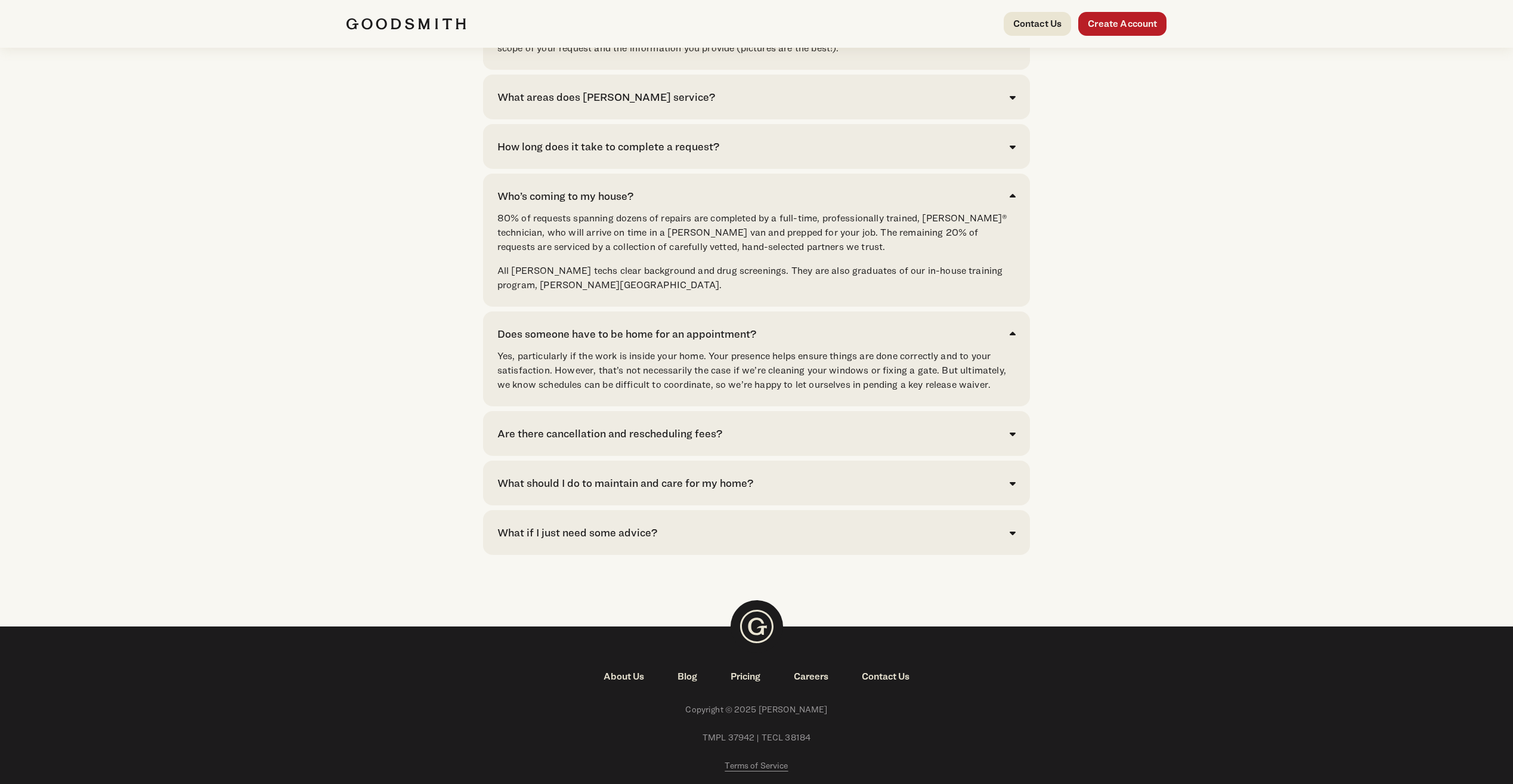
click at [747, 456] on div "Are there cancellation and rescheduling fees? Any appointment canceled less tha…" at bounding box center [756, 434] width 547 height 45
click at [748, 441] on div "Are there cancellation and rescheduling fees?" at bounding box center [756, 433] width 518 height 16
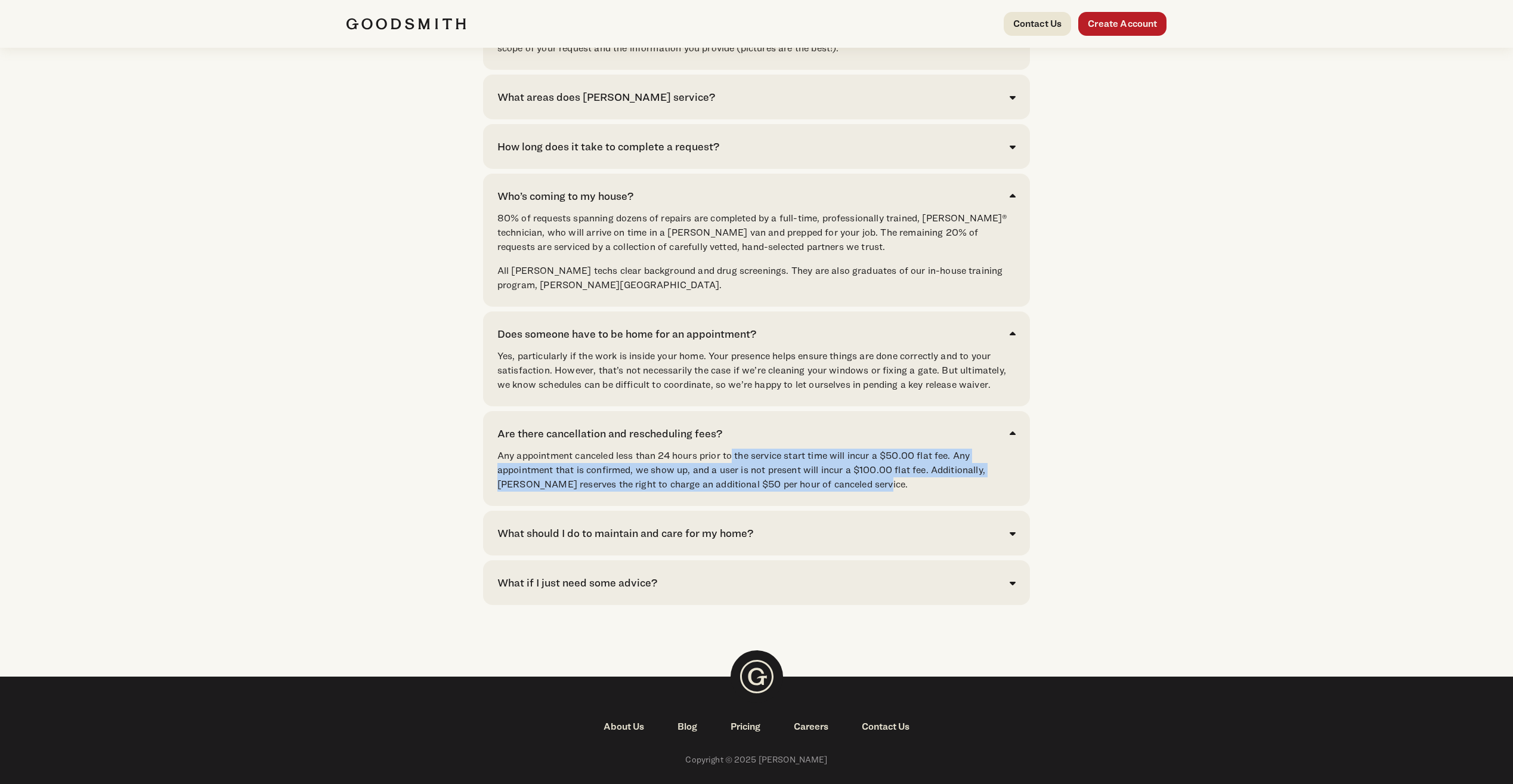
drag, startPoint x: 732, startPoint y: 483, endPoint x: 893, endPoint y: 504, distance: 162.4
click at [893, 491] on p "Any appointment canceled less than 24 hours prior to the service start time wil…" at bounding box center [756, 470] width 518 height 43
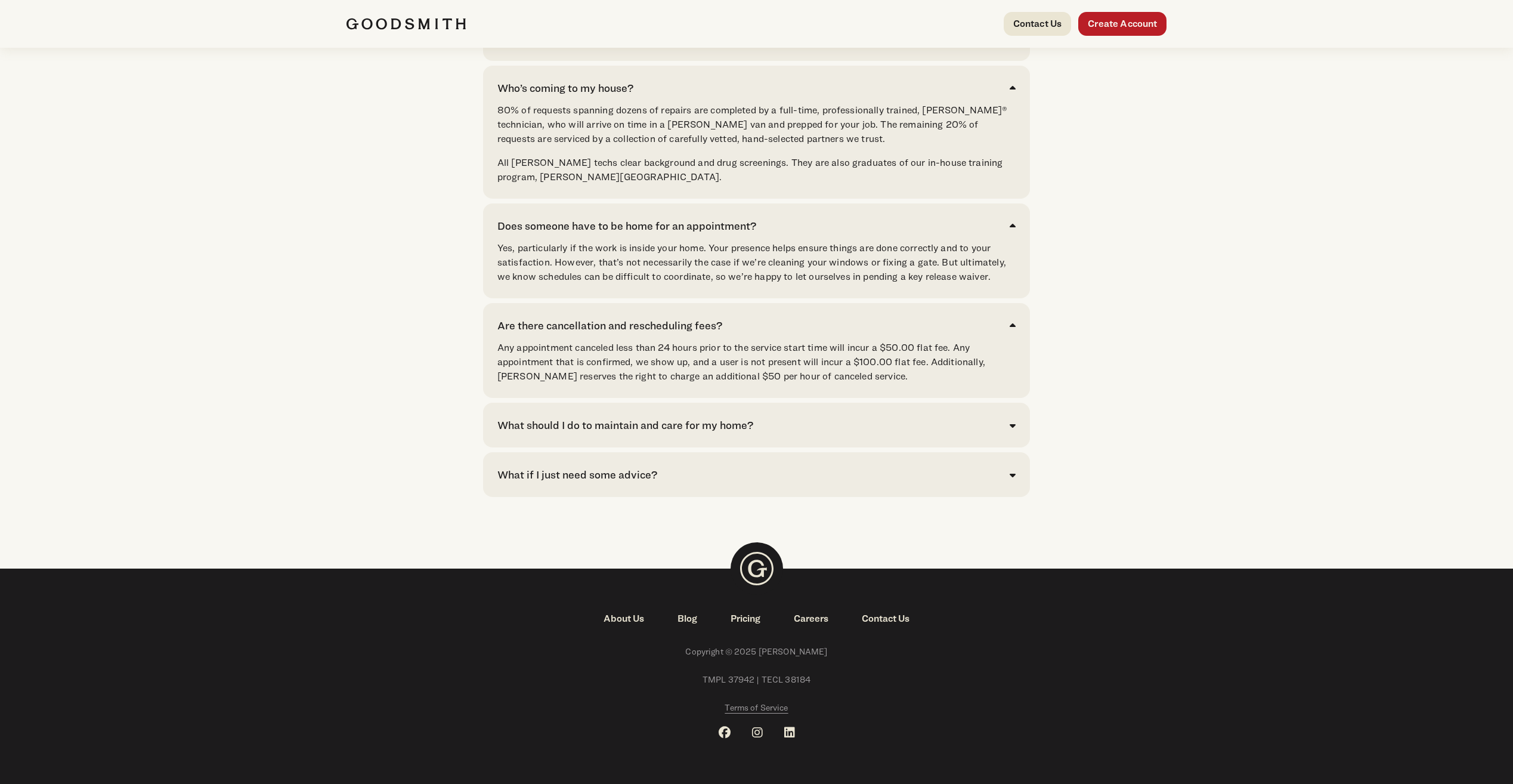
scroll to position [2863, 0]
click at [828, 433] on div "What should I do to maintain and care for my home?" at bounding box center [756, 425] width 518 height 16
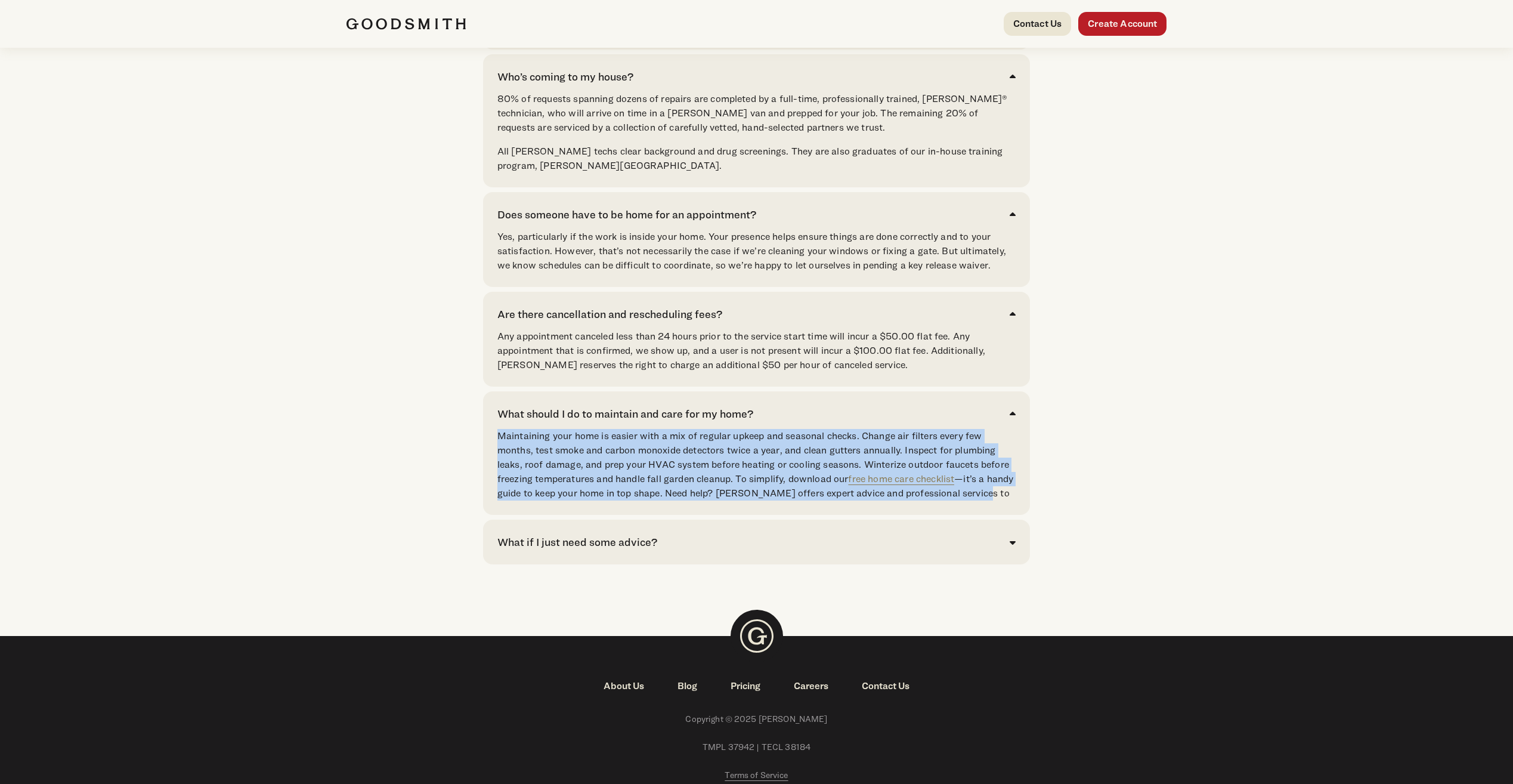
drag, startPoint x: 502, startPoint y: 460, endPoint x: 1011, endPoint y: 520, distance: 512.5
click at [1011, 515] on p "Maintaining your home is easier with a mix of regular upkeep and seasonal check…" at bounding box center [756, 471] width 518 height 86
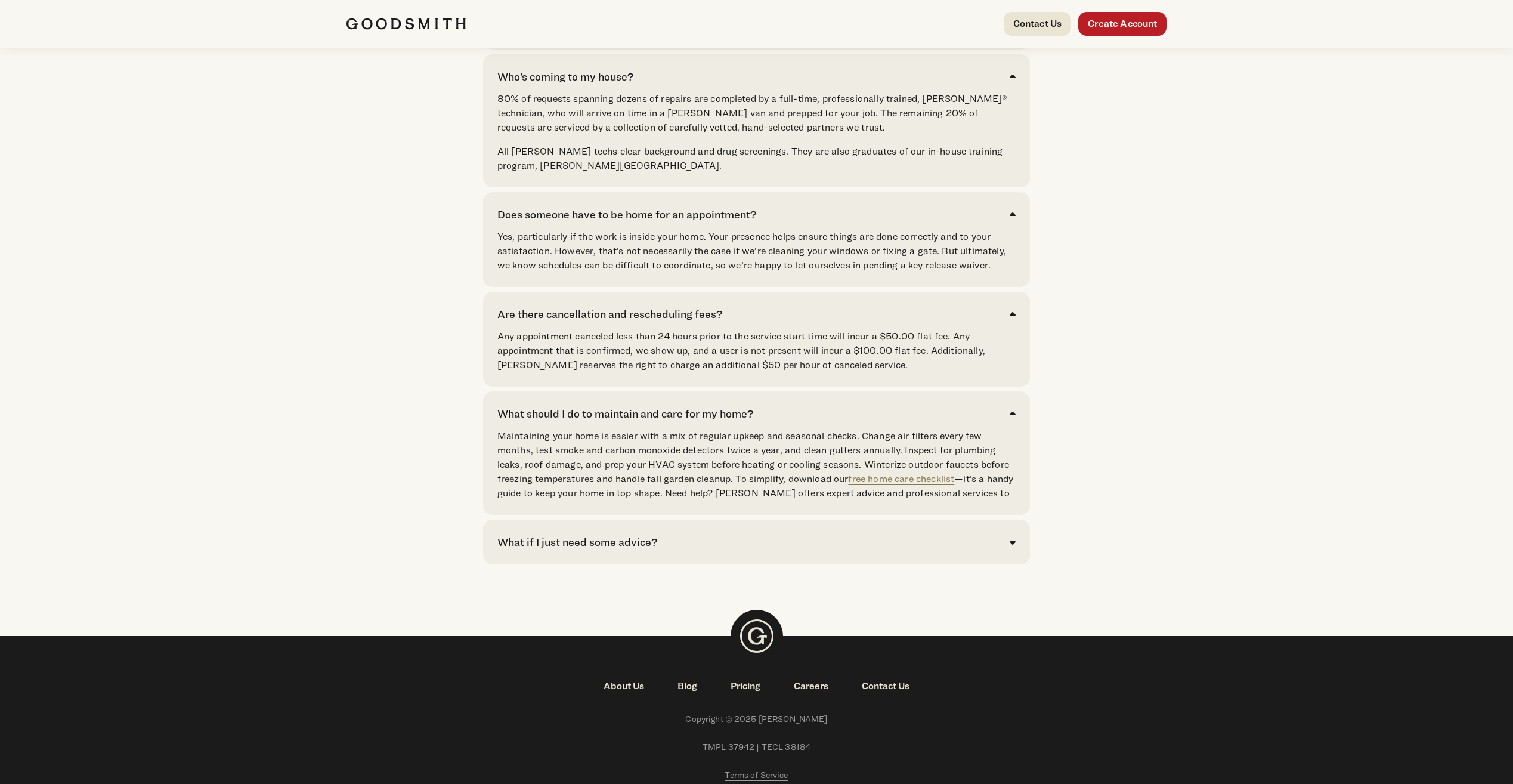
click at [971, 550] on div "What if I just need some advice?" at bounding box center [756, 542] width 518 height 16
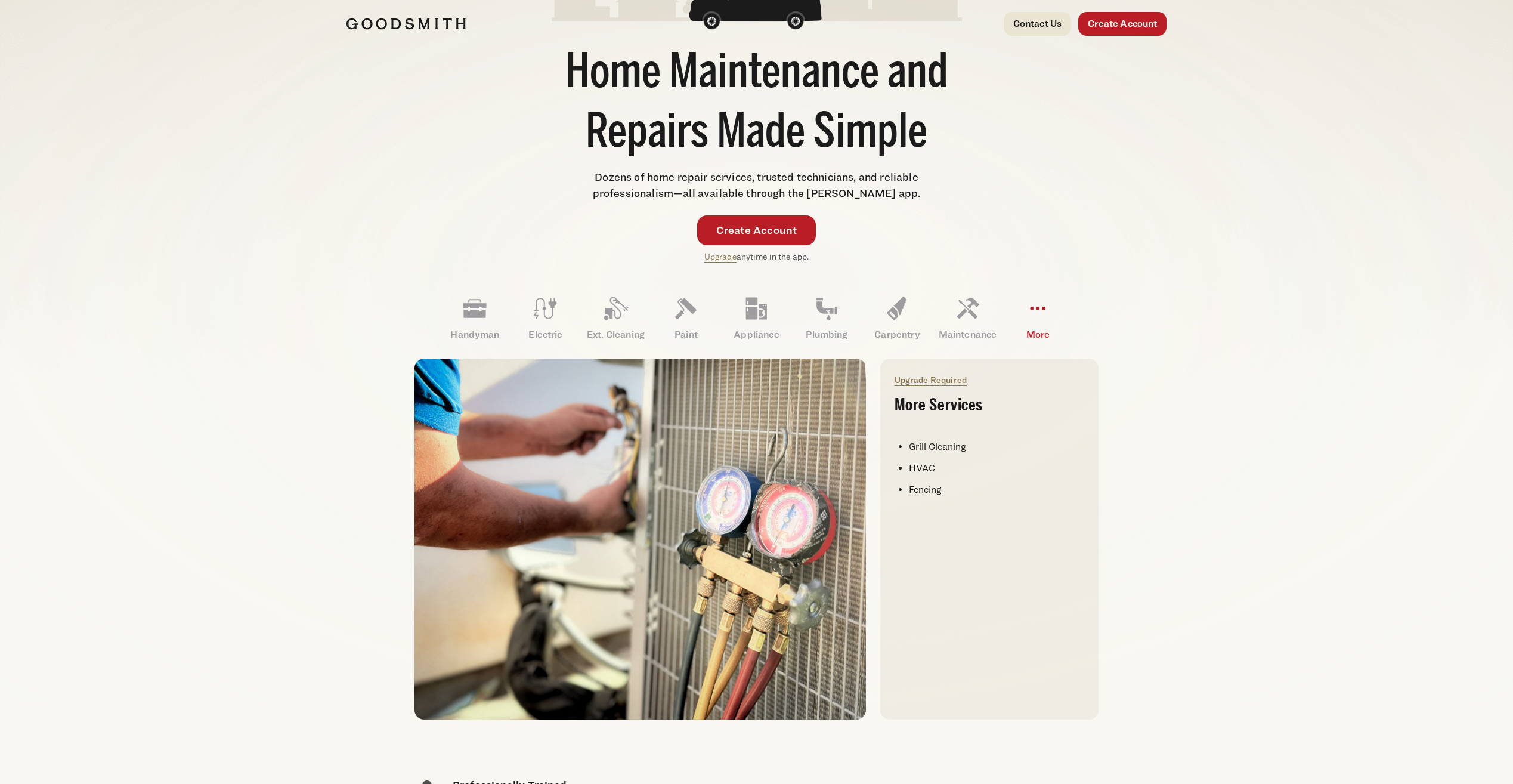
scroll to position [0, 0]
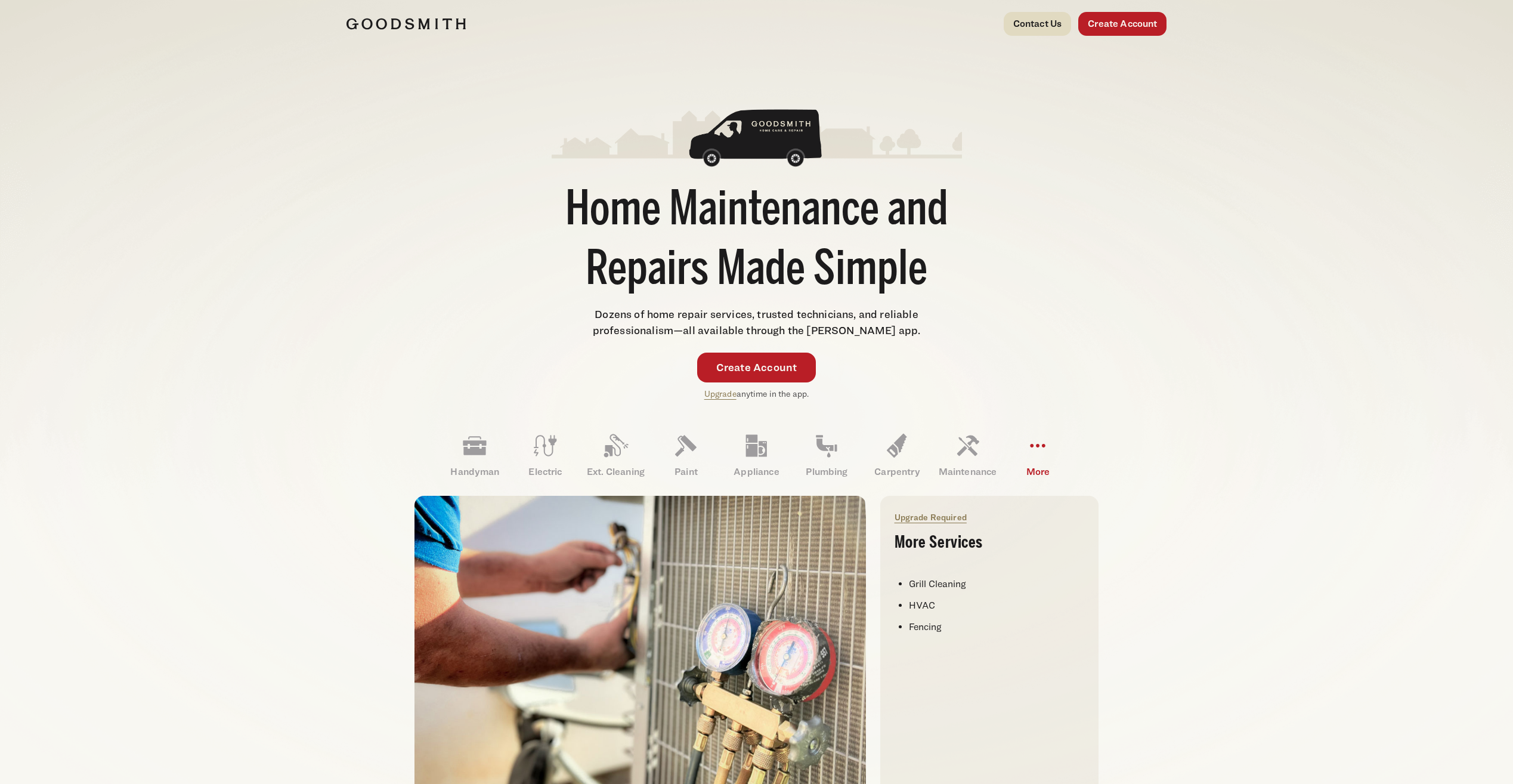
click at [1030, 12] on link "Contact Us" at bounding box center [1037, 23] width 68 height 24
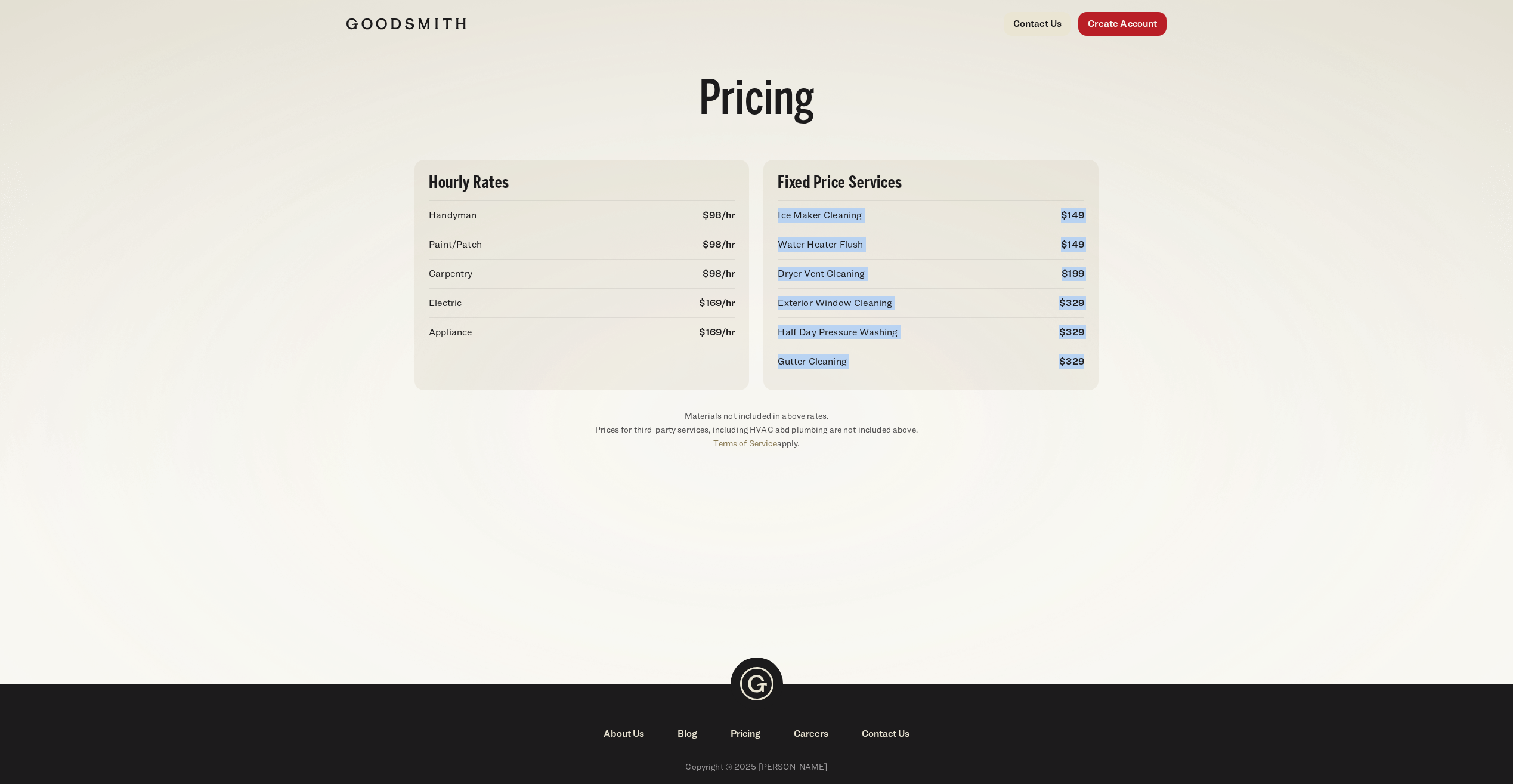
drag, startPoint x: 777, startPoint y: 211, endPoint x: 1084, endPoint y: 359, distance: 340.8
click at [1084, 359] on div "Fixed Price Services Ice Maker Cleaning $149 Water Heater Flush $149 Dryer Vent…" at bounding box center [930, 274] width 334 height 230
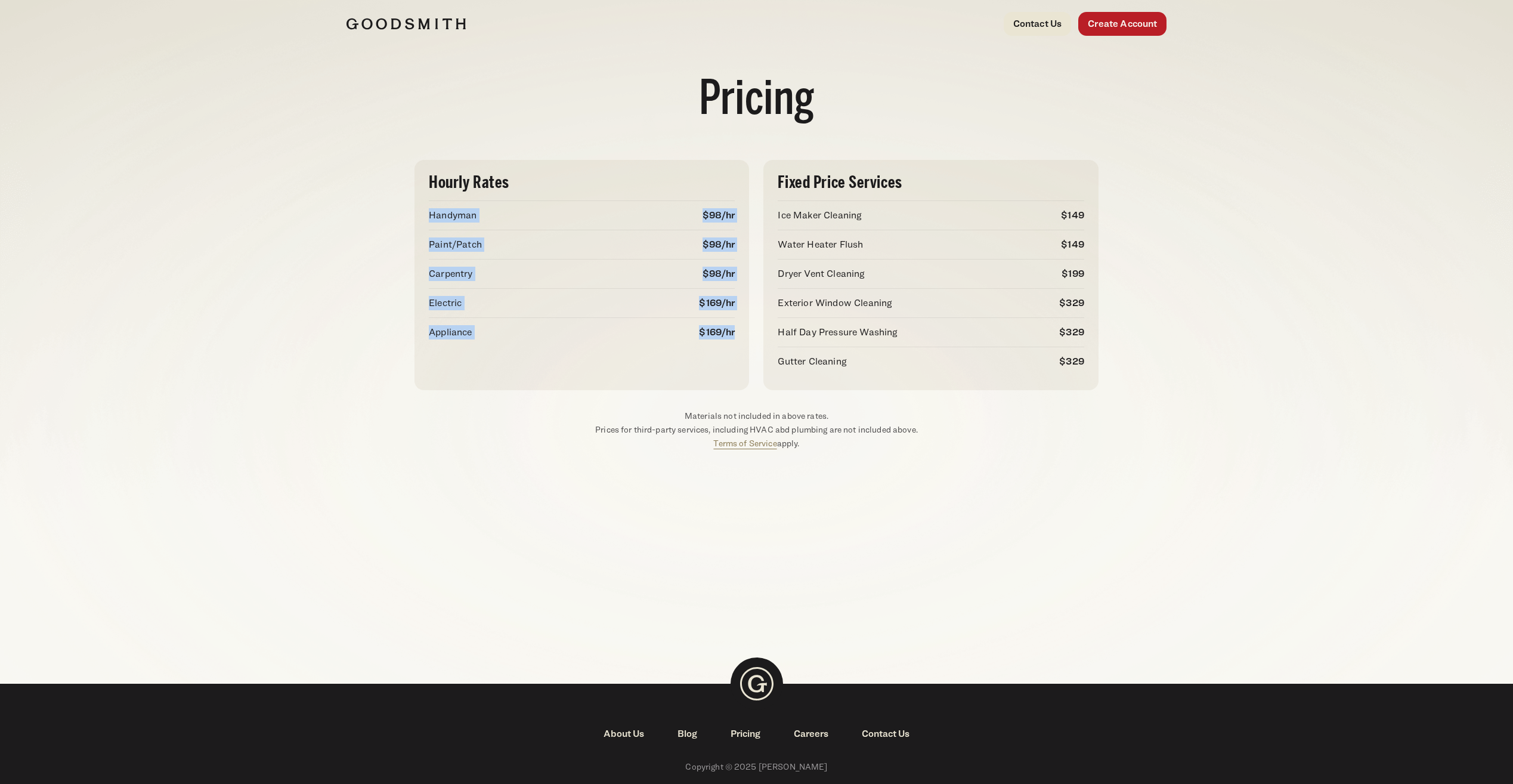
drag, startPoint x: 426, startPoint y: 216, endPoint x: 742, endPoint y: 347, distance: 342.1
click at [742, 347] on div "Hourly Rates Handyman $98/hr Paint/Patch $98/hr Carpentry $98/hr Electric $169/…" at bounding box center [582, 274] width 334 height 230
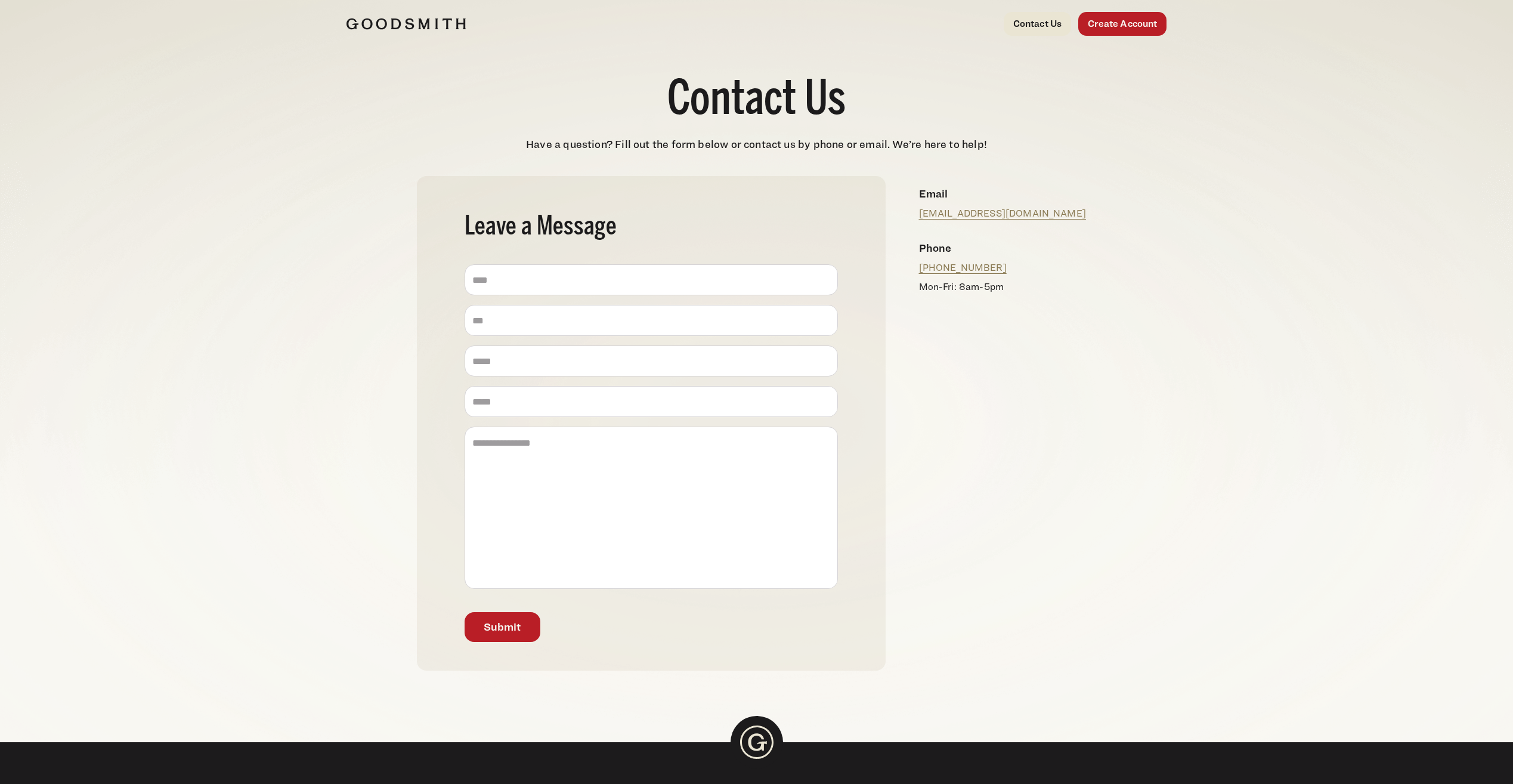
click at [418, 31] on div at bounding box center [517, 23] width 342 height 24
click at [443, 28] on img at bounding box center [406, 23] width 120 height 12
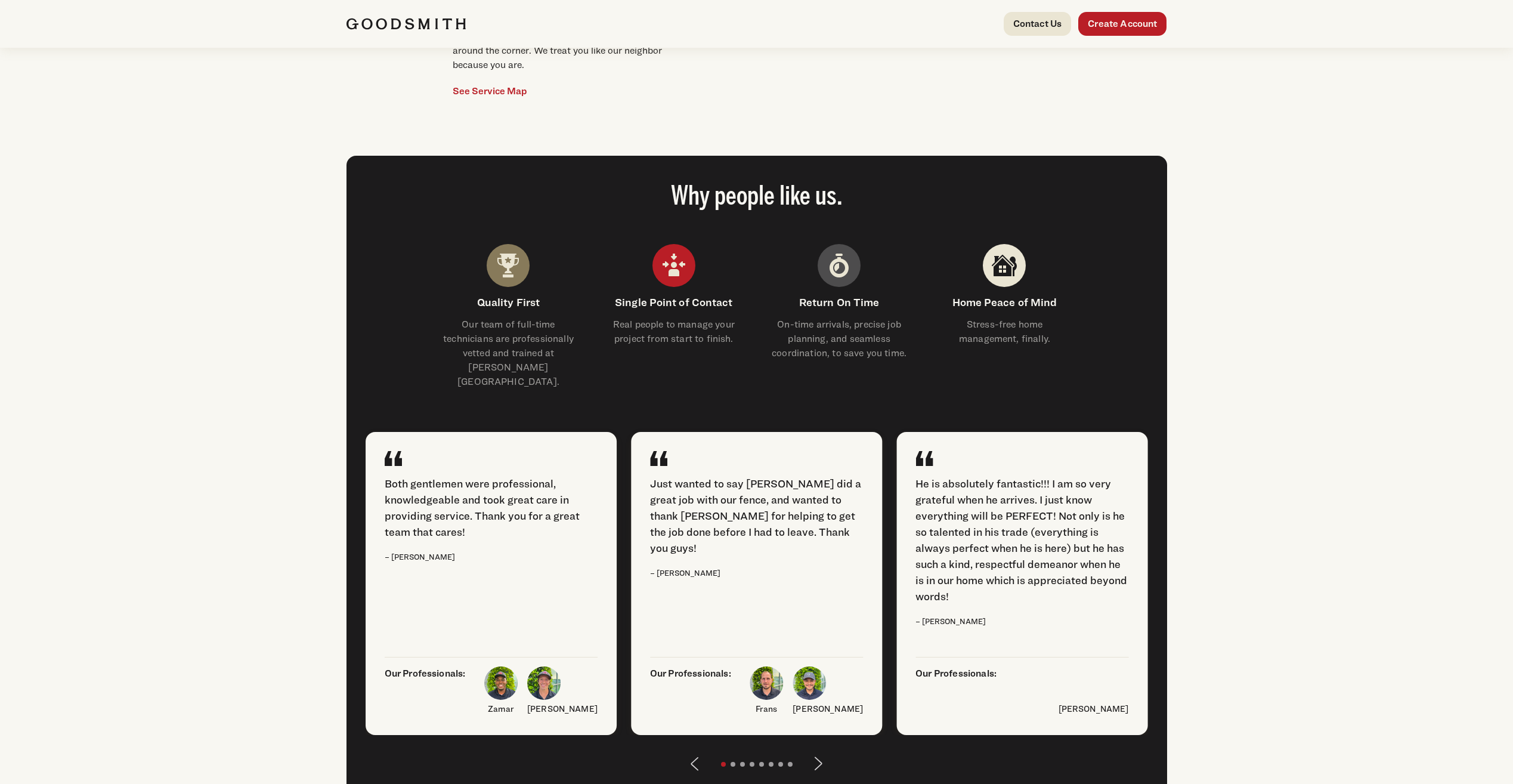
scroll to position [1193, 0]
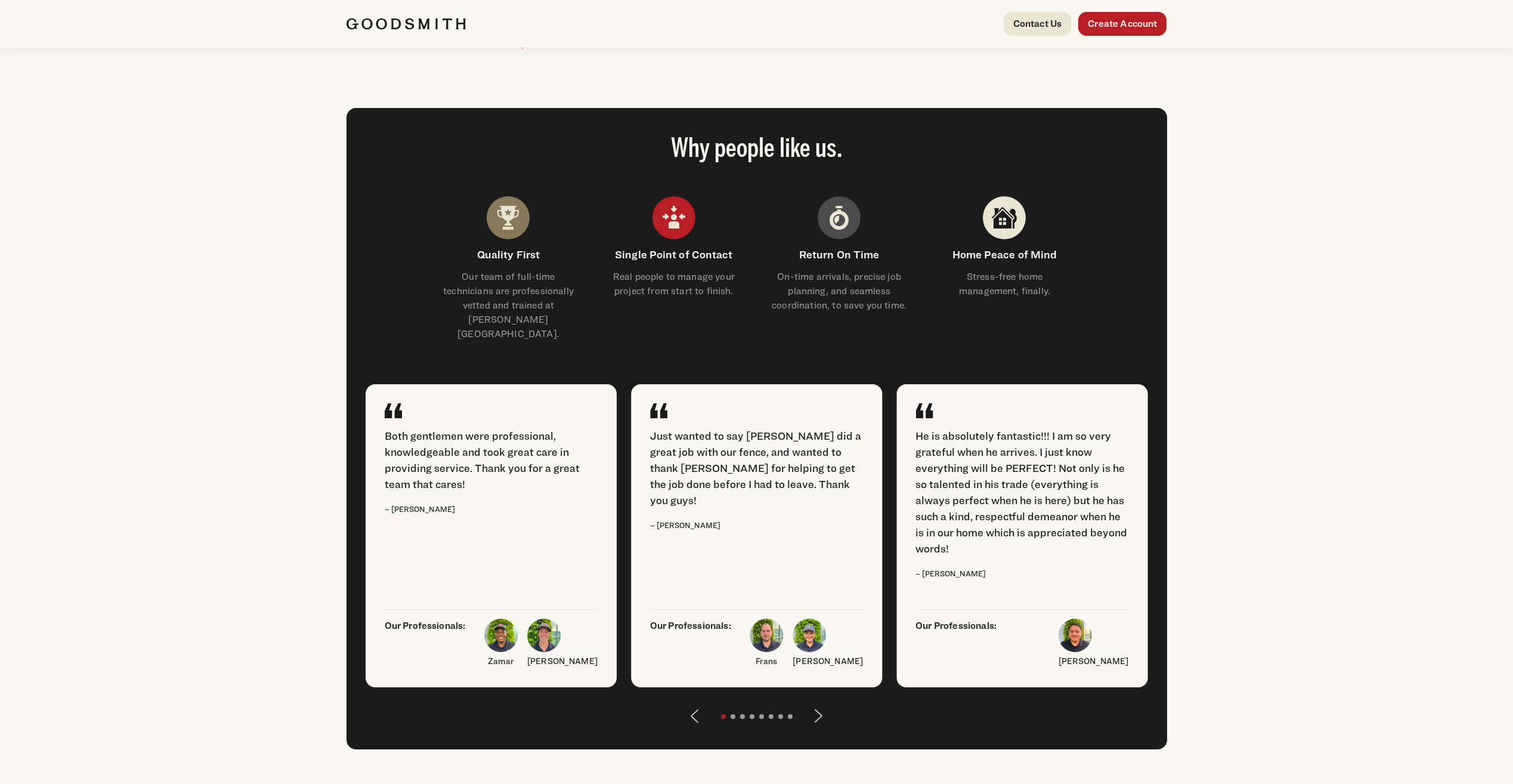
click at [823, 239] on img at bounding box center [838, 217] width 43 height 43
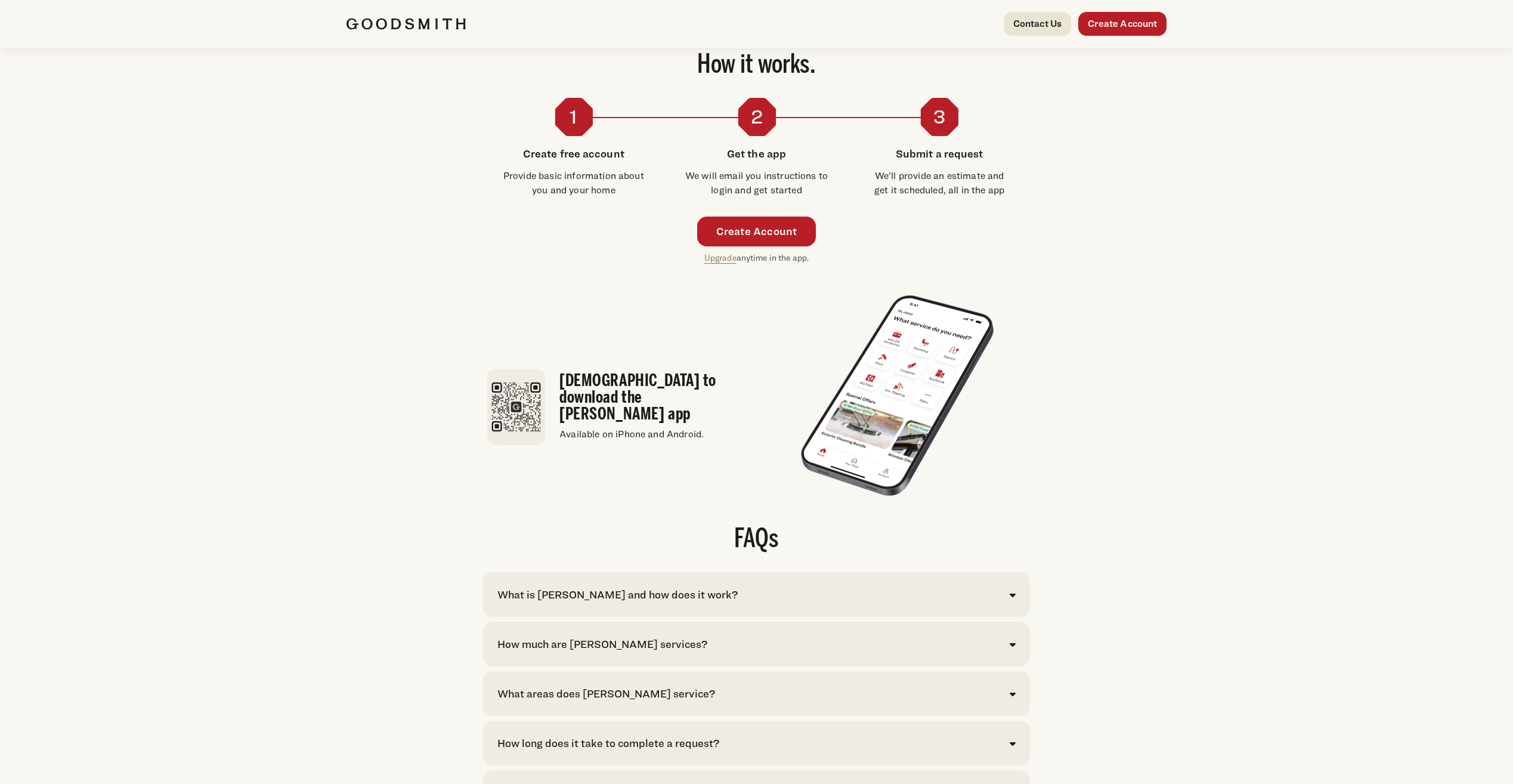
scroll to position [1909, 0]
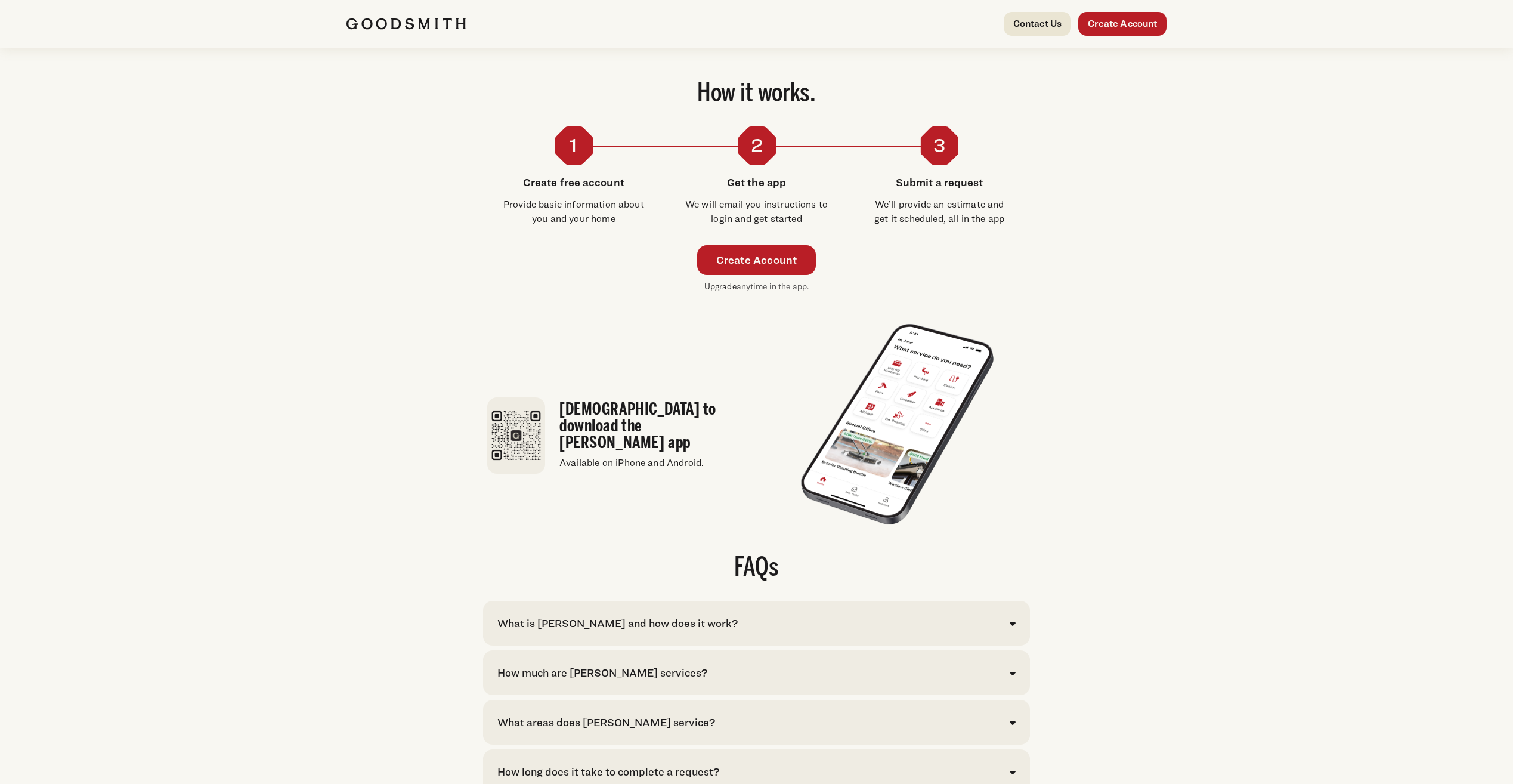
click at [712, 291] on link "Upgrade" at bounding box center [721, 286] width 33 height 10
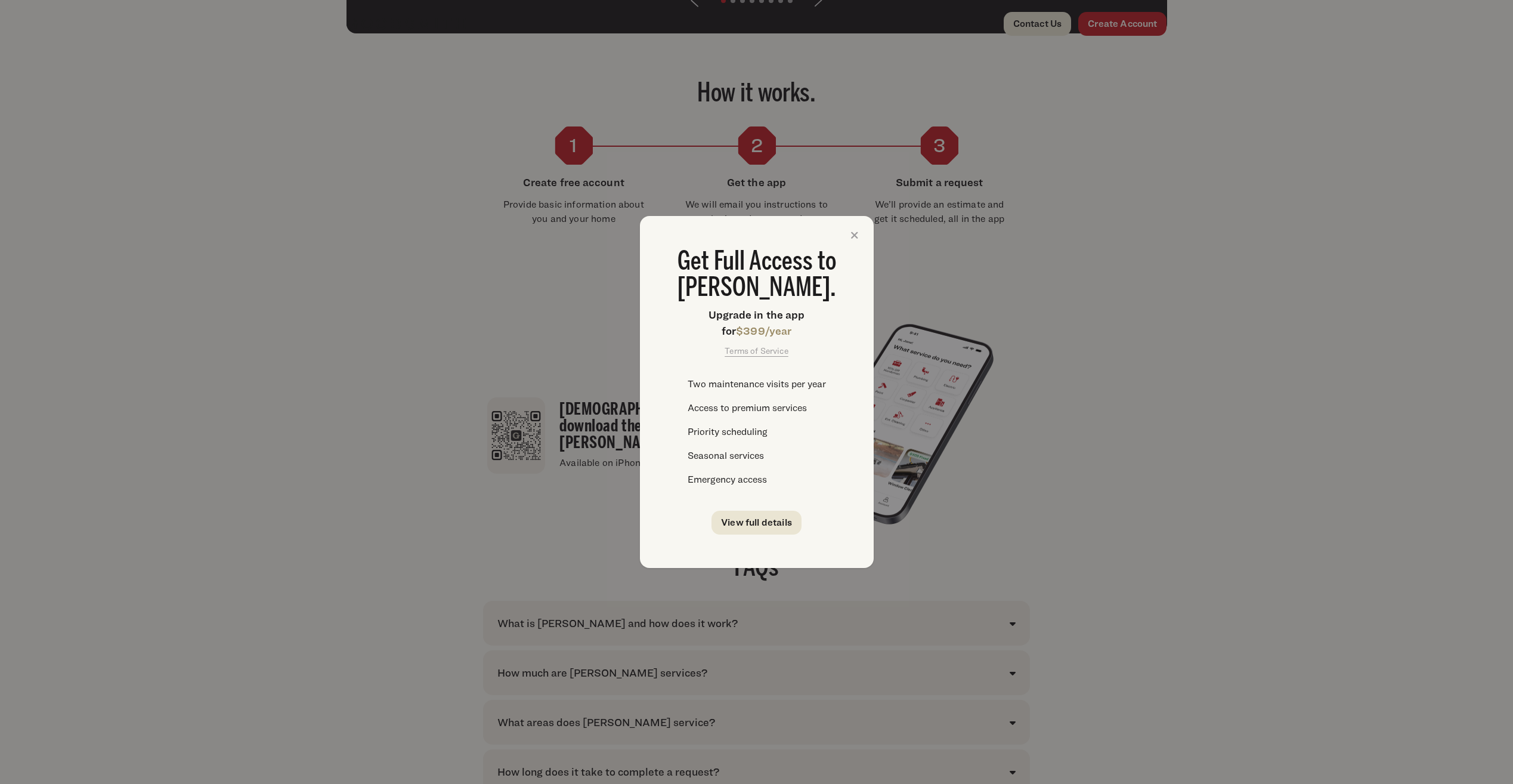
scroll to position [0, 0]
drag, startPoint x: 708, startPoint y: 318, endPoint x: 802, endPoint y: 323, distance: 94.1
click at [802, 323] on h4 "Upgrade in the app for $399/year" at bounding box center [757, 323] width 167 height 33
drag, startPoint x: 824, startPoint y: 366, endPoint x: 815, endPoint y: 403, distance: 38.1
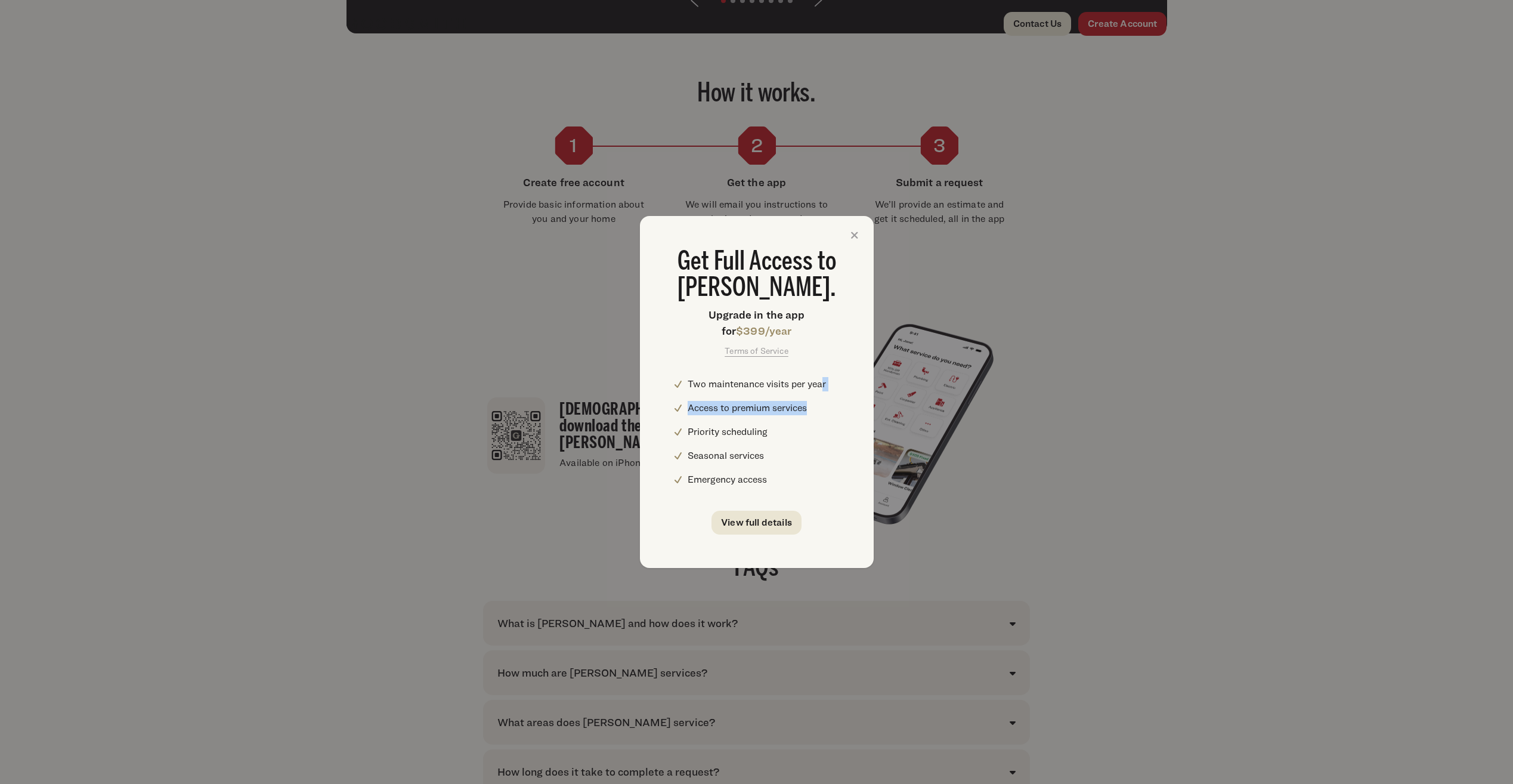
click at [815, 403] on div "Get Full Access to Goodsmith. Upgrade in the app for $399/year Terms of Service…" at bounding box center [757, 391] width 234 height 352
click at [815, 403] on li "Access to premium services" at bounding box center [764, 408] width 153 height 14
drag, startPoint x: 682, startPoint y: 410, endPoint x: 782, endPoint y: 479, distance: 121.5
click at [782, 479] on ul "Two maintenance visits per year Access to premium services Priority scheduling …" at bounding box center [764, 431] width 153 height 109
click at [782, 479] on li "Emergency access" at bounding box center [764, 479] width 153 height 14
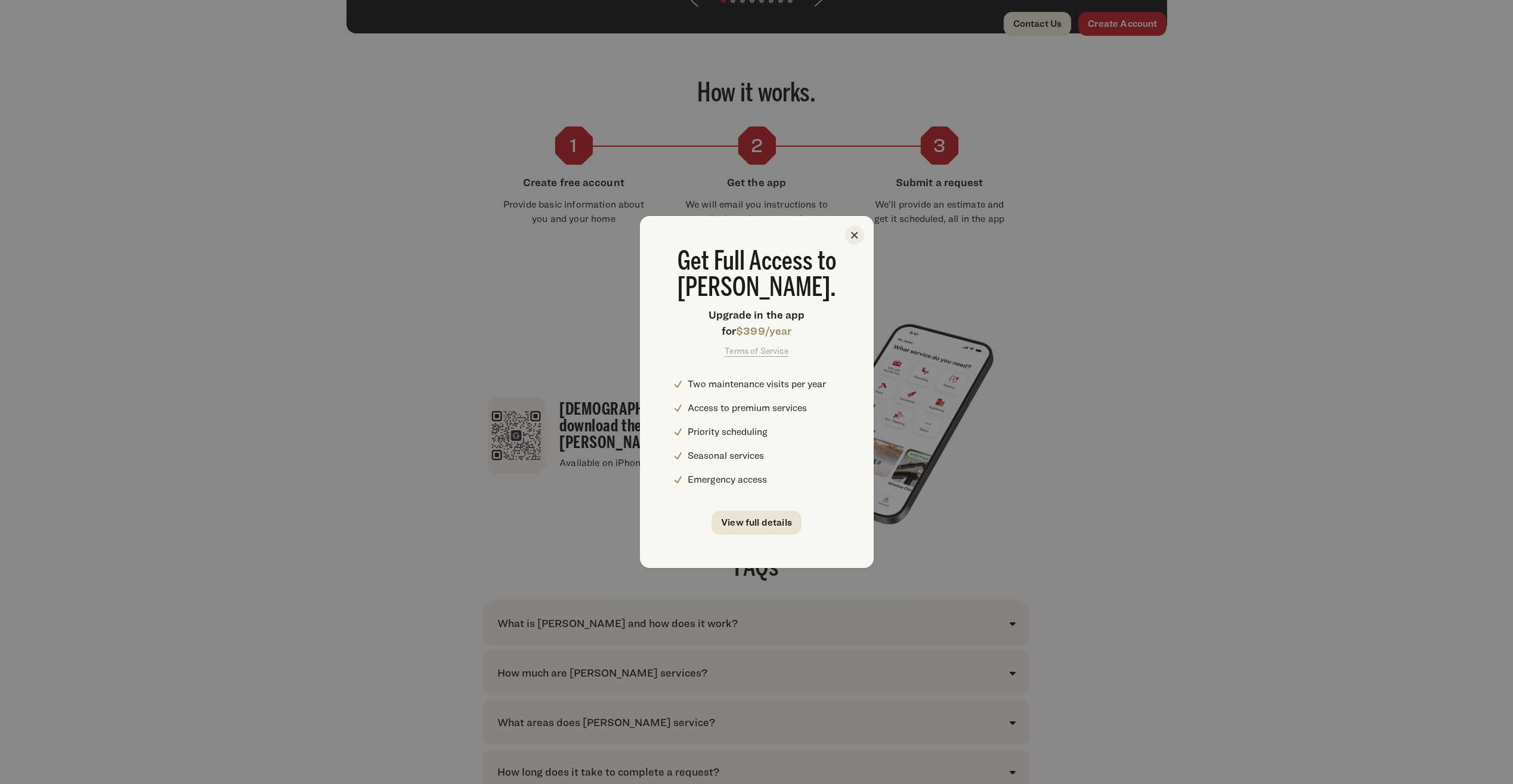
click at [852, 234] on icon at bounding box center [854, 235] width 19 height 19
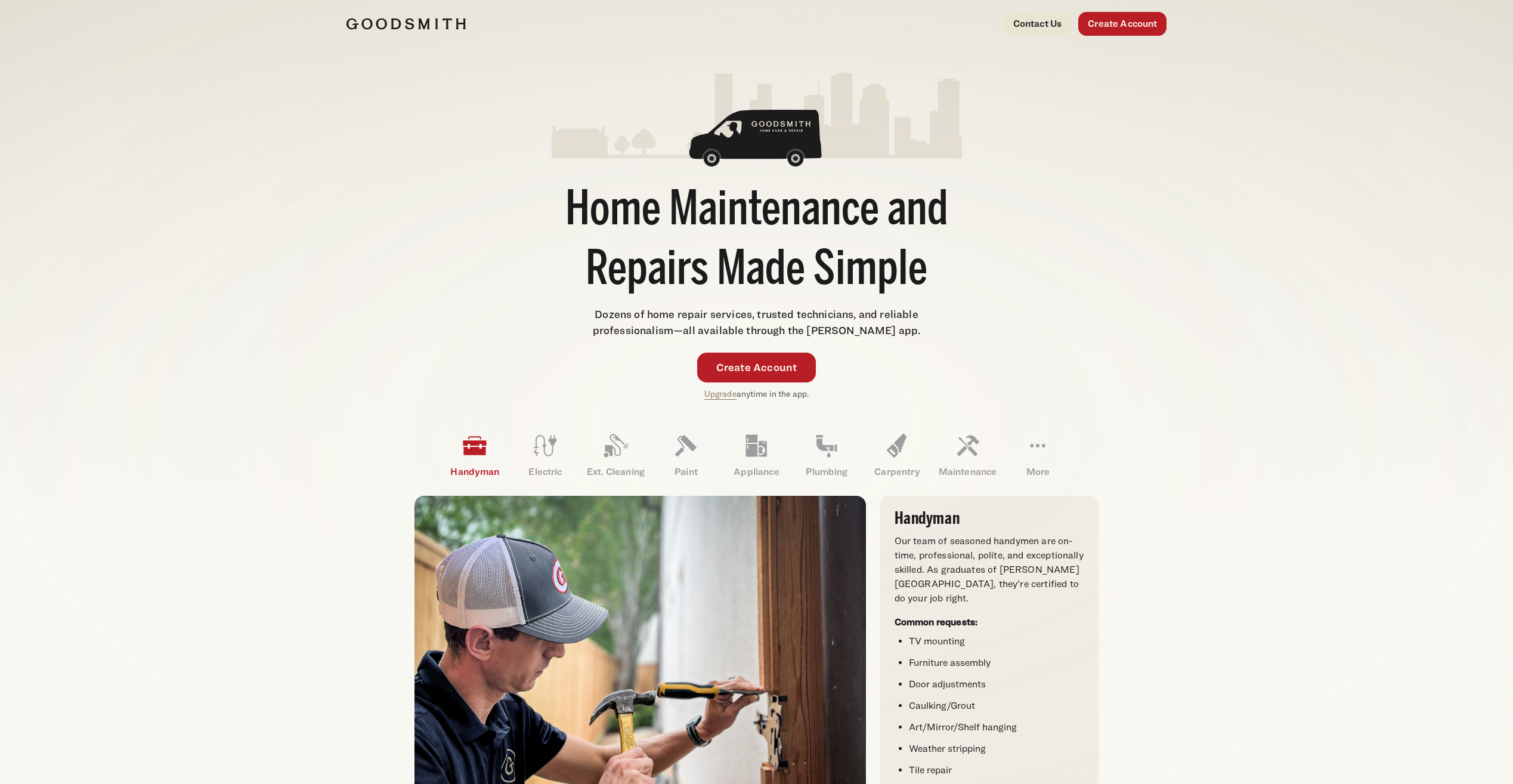
click at [446, 29] on img at bounding box center [406, 23] width 120 height 12
click at [718, 393] on link "Upgrade" at bounding box center [721, 394] width 33 height 10
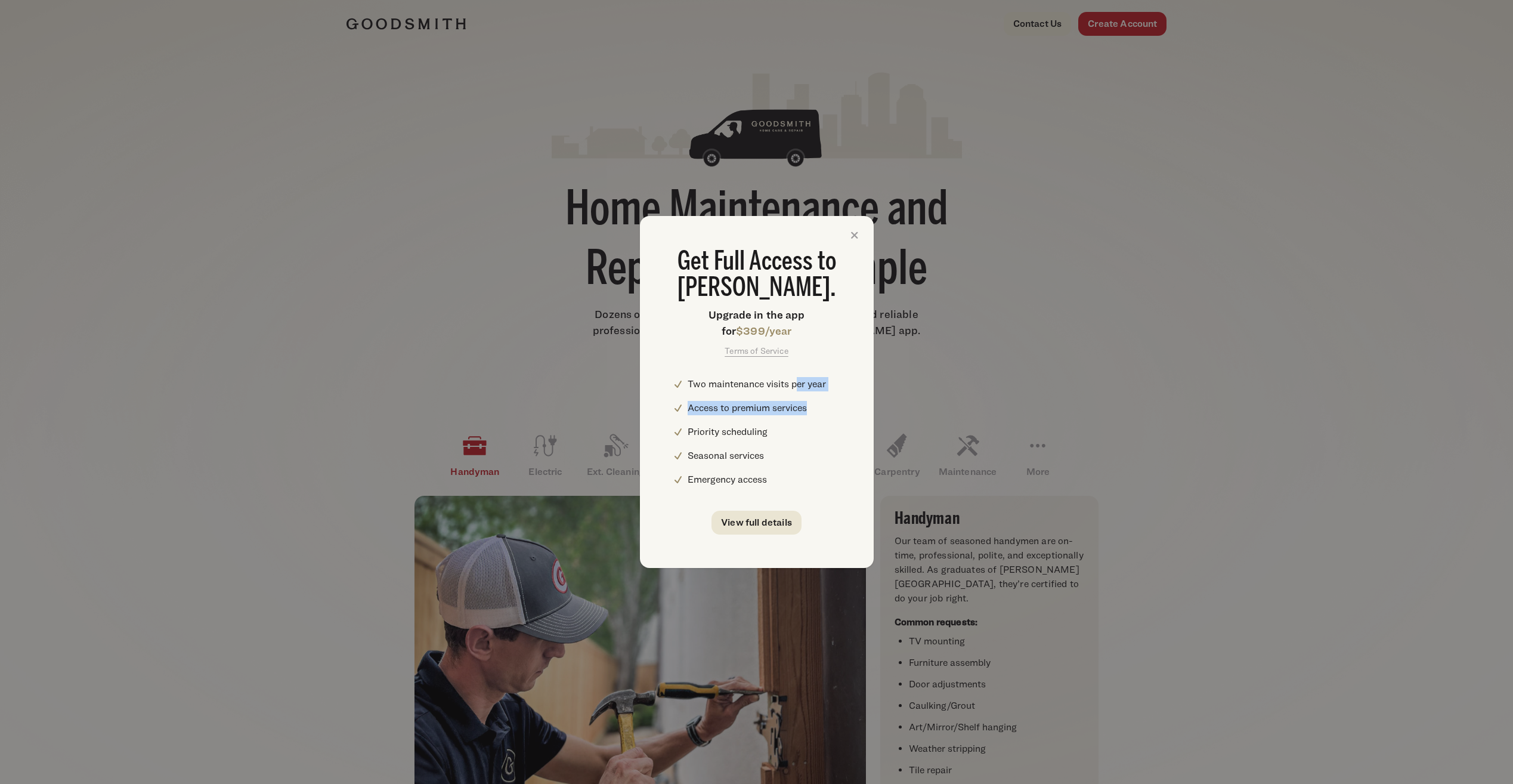
drag, startPoint x: 799, startPoint y: 374, endPoint x: 836, endPoint y: 393, distance: 41.6
click at [836, 393] on div "Get Full Access to Goodsmith. Upgrade in the app for $399/year Terms of Service…" at bounding box center [757, 391] width 234 height 352
click at [836, 393] on ul "Two maintenance visits per year Access to premium services Priority scheduling …" at bounding box center [764, 431] width 153 height 109
drag, startPoint x: 818, startPoint y: 373, endPoint x: 822, endPoint y: 406, distance: 33.2
click at [822, 406] on div "Get Full Access to Goodsmith. Upgrade in the app for $399/year Terms of Service…" at bounding box center [757, 391] width 234 height 352
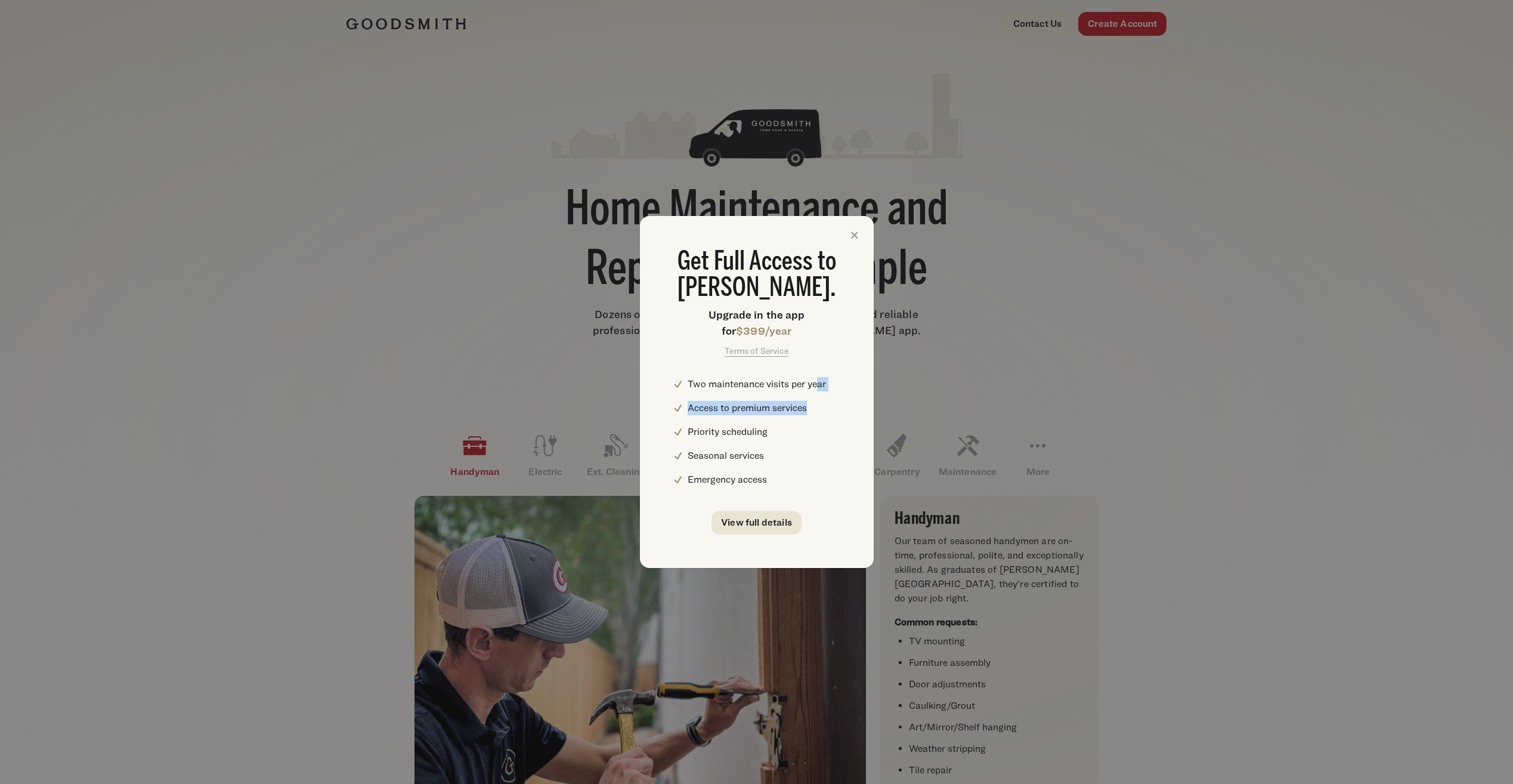
click at [822, 406] on li "Access to premium services" at bounding box center [764, 408] width 153 height 14
drag, startPoint x: 807, startPoint y: 401, endPoint x: 803, endPoint y: 432, distance: 31.3
click at [803, 432] on ul "Two maintenance visits per year Access to premium services Priority scheduling …" at bounding box center [764, 431] width 153 height 109
click at [803, 432] on li "Priority scheduling" at bounding box center [764, 431] width 153 height 14
drag, startPoint x: 794, startPoint y: 389, endPoint x: 786, endPoint y: 474, distance: 85.4
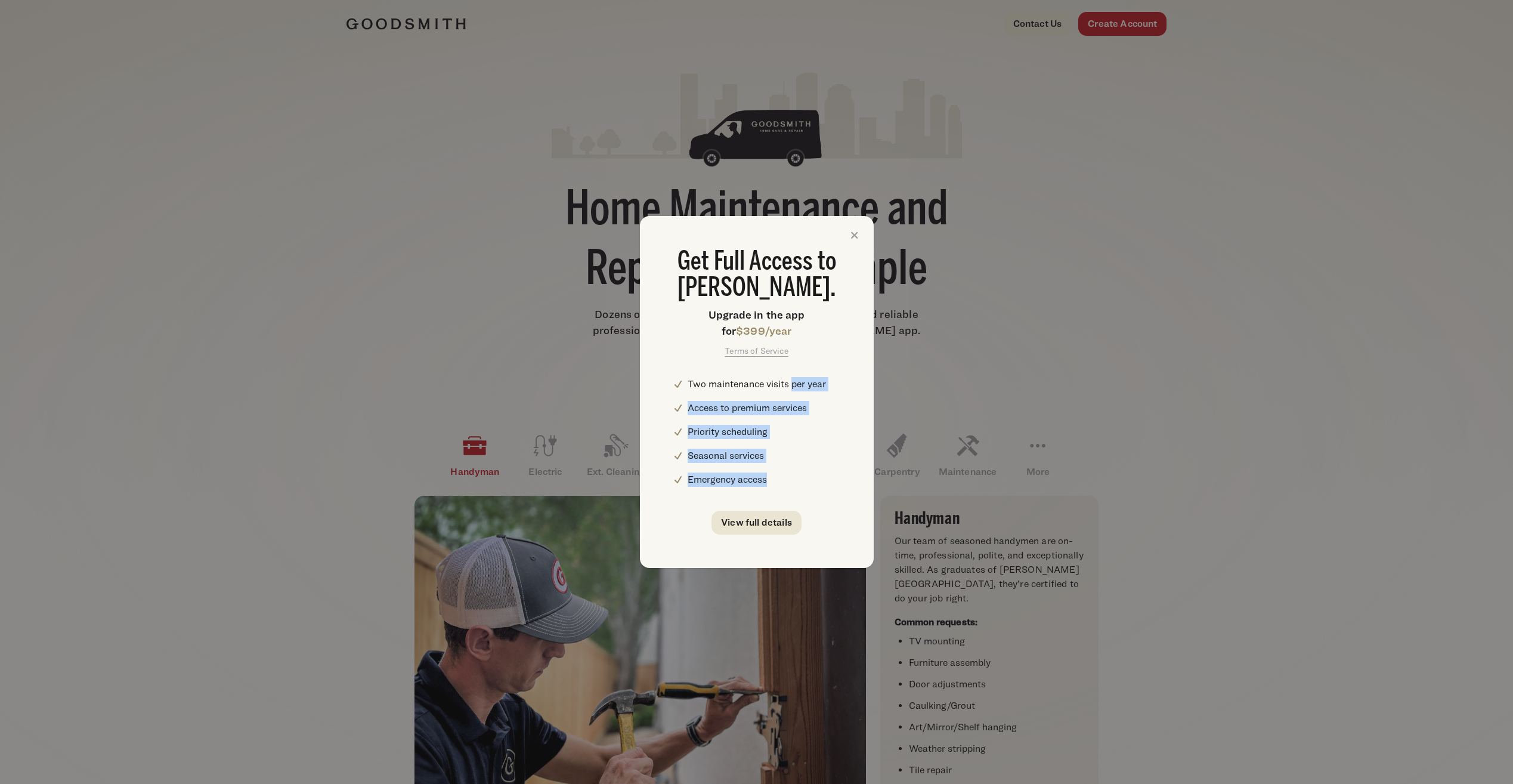
click at [786, 474] on ul "Two maintenance visits per year Access to premium services Priority scheduling …" at bounding box center [764, 431] width 153 height 109
click at [786, 474] on li "Emergency access" at bounding box center [764, 479] width 153 height 14
click at [770, 531] on link "View full details" at bounding box center [756, 522] width 90 height 24
click at [853, 236] on icon at bounding box center [854, 235] width 19 height 19
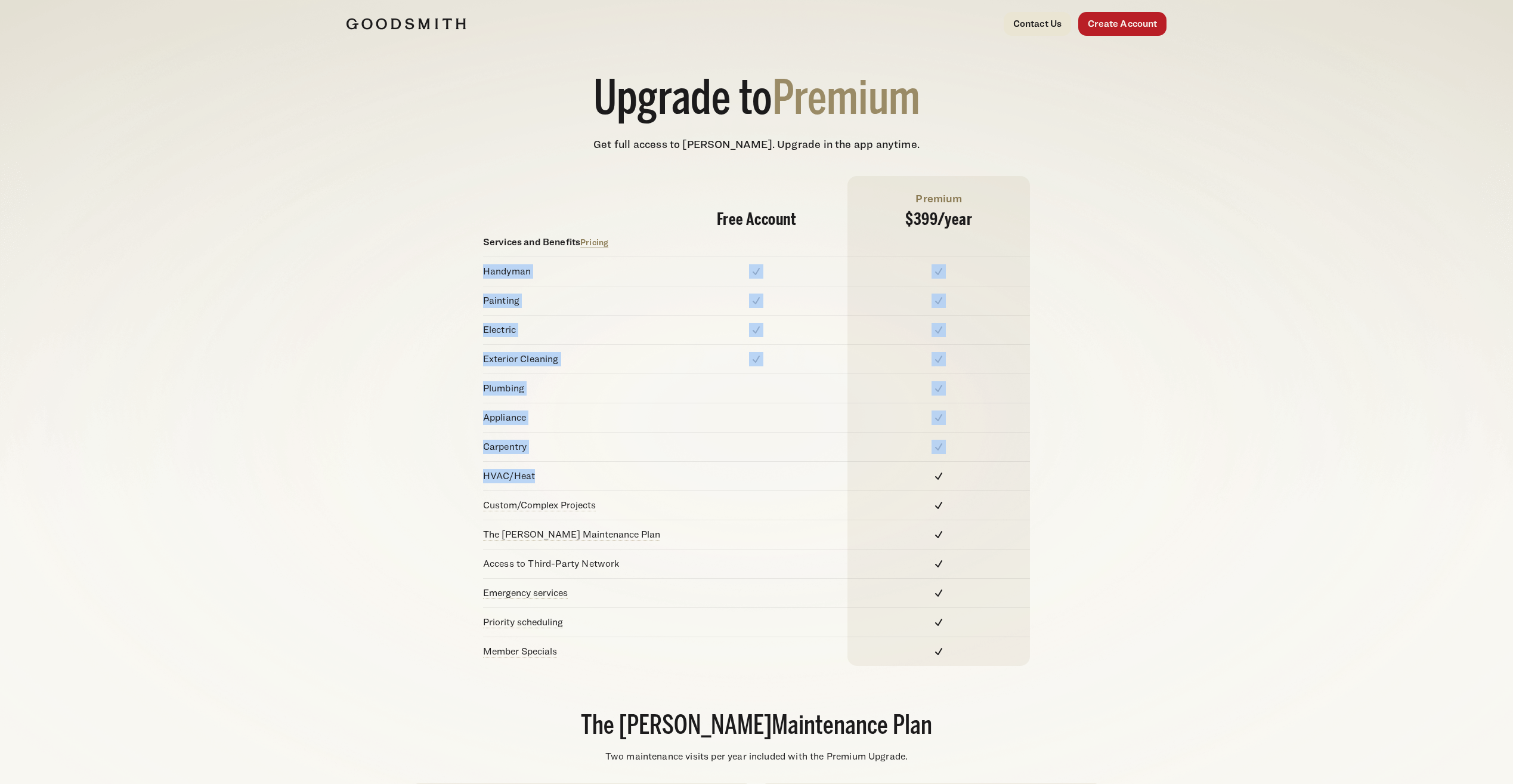
drag, startPoint x: 482, startPoint y: 270, endPoint x: 976, endPoint y: 488, distance: 540.0
click at [976, 488] on div "Free Account Premium $399/ year Services and Benefits Pricing Handyman Painting…" at bounding box center [757, 421] width 821 height 490
click at [976, 488] on div at bounding box center [939, 476] width 182 height 29
drag, startPoint x: 456, startPoint y: 501, endPoint x: 467, endPoint y: 507, distance: 12.5
click at [456, 501] on div "Free Account Premium $399/ year Services and Benefits Pricing Handyman Painting…" at bounding box center [757, 421] width 821 height 490
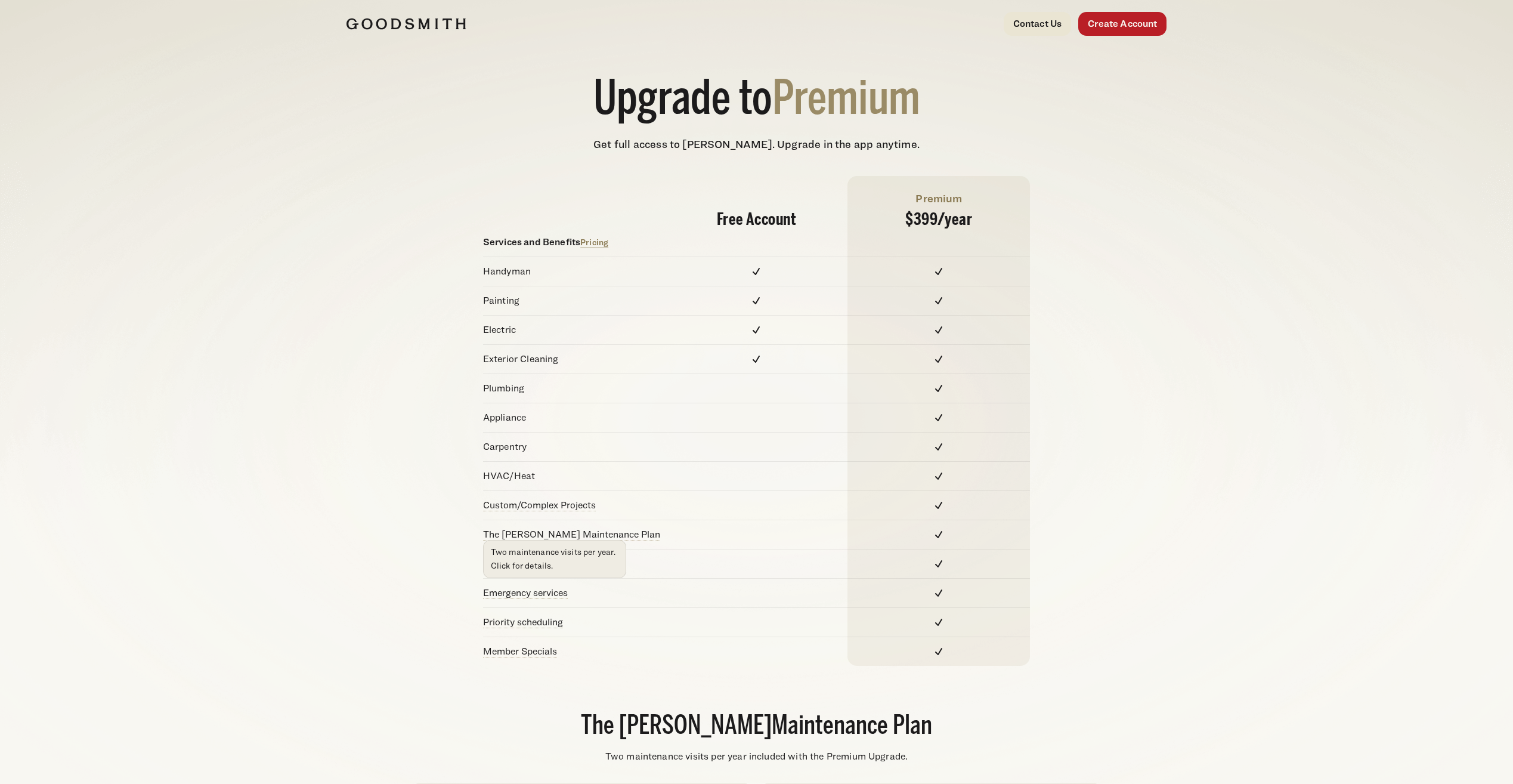
click at [524, 568] on p "Two maintenance visits per year. Click for details." at bounding box center [554, 558] width 128 height 28
click at [527, 563] on p "Two maintenance visits per year. Click for details." at bounding box center [554, 558] width 128 height 28
click at [605, 540] on span "Two maintenance visits per year. Click for details." at bounding box center [554, 559] width 143 height 38
click at [614, 530] on link "The [PERSON_NAME] Maintenance Plan" at bounding box center [572, 534] width 177 height 12
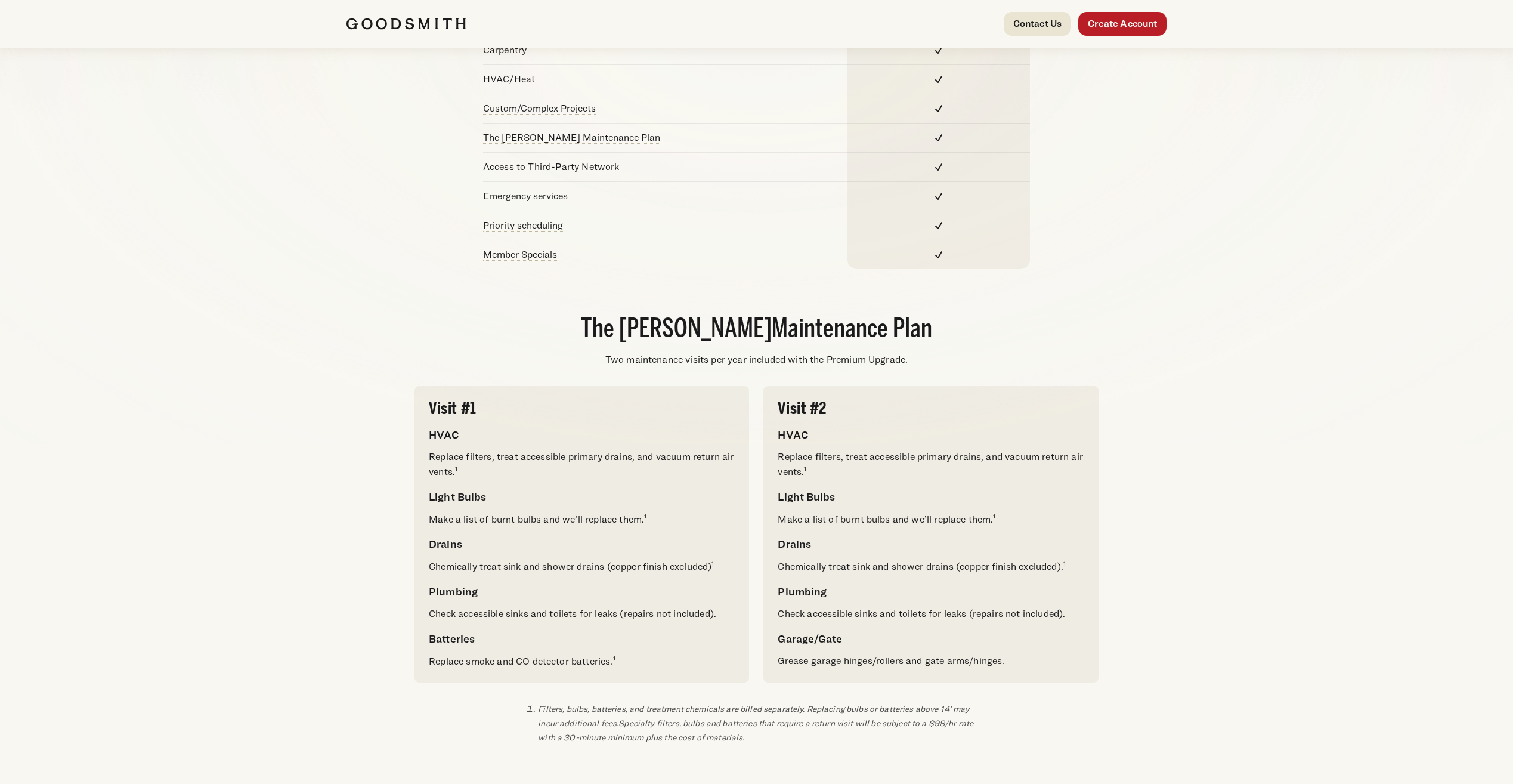
scroll to position [403, 0]
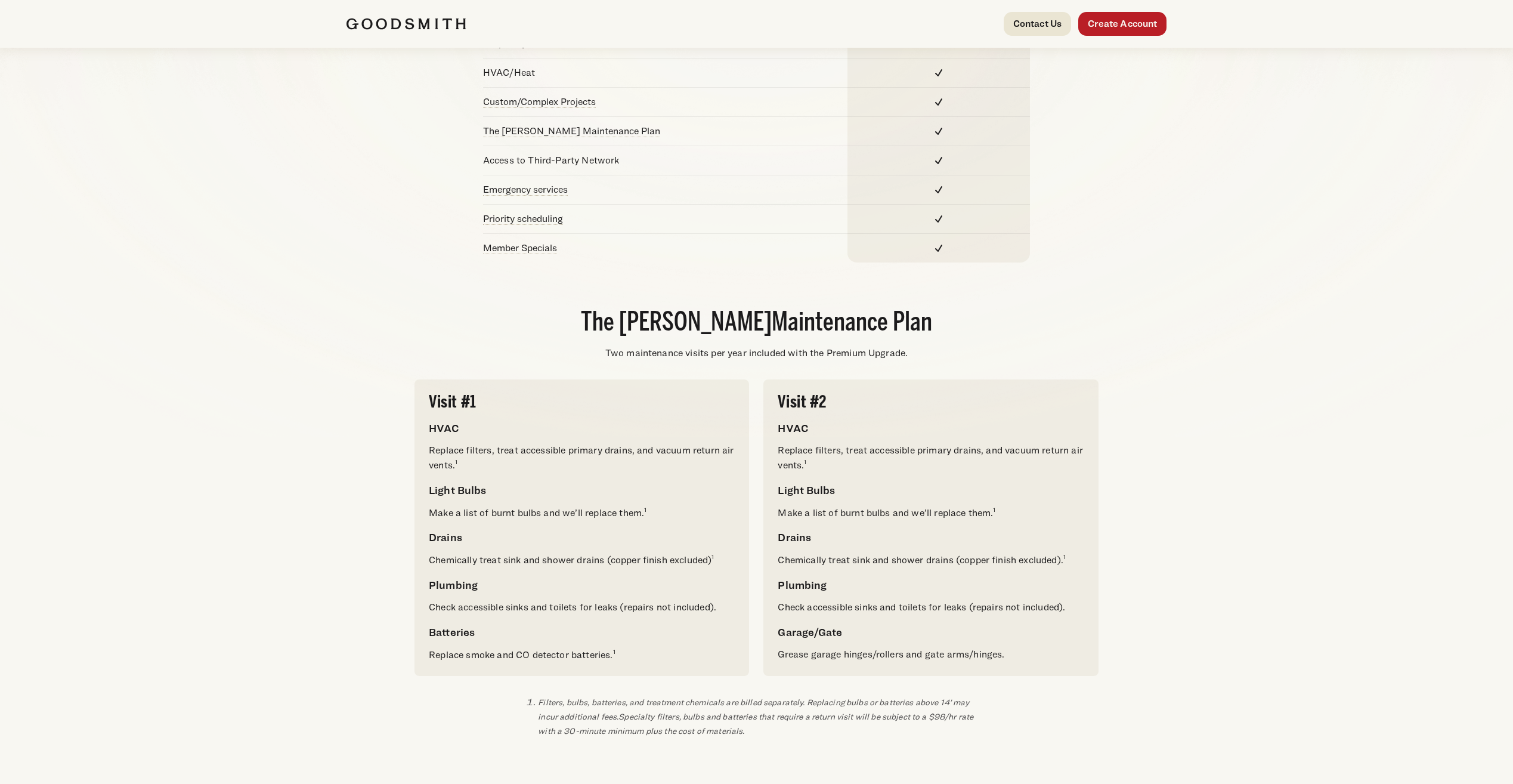
drag, startPoint x: 464, startPoint y: 461, endPoint x: 677, endPoint y: 506, distance: 217.7
click at [677, 506] on div "Visit #1 HVAC Replace filters, treat accessible primary drains, and vacuum retu…" at bounding box center [582, 527] width 306 height 267
click at [677, 506] on p "Make a list of burnt bulbs and we’ll replace them. 1" at bounding box center [582, 512] width 306 height 15
drag, startPoint x: 660, startPoint y: 482, endPoint x: 679, endPoint y: 513, distance: 36.4
click at [679, 513] on div "Visit #1 HVAC Replace filters, treat accessible primary drains, and vacuum retu…" at bounding box center [582, 527] width 306 height 267
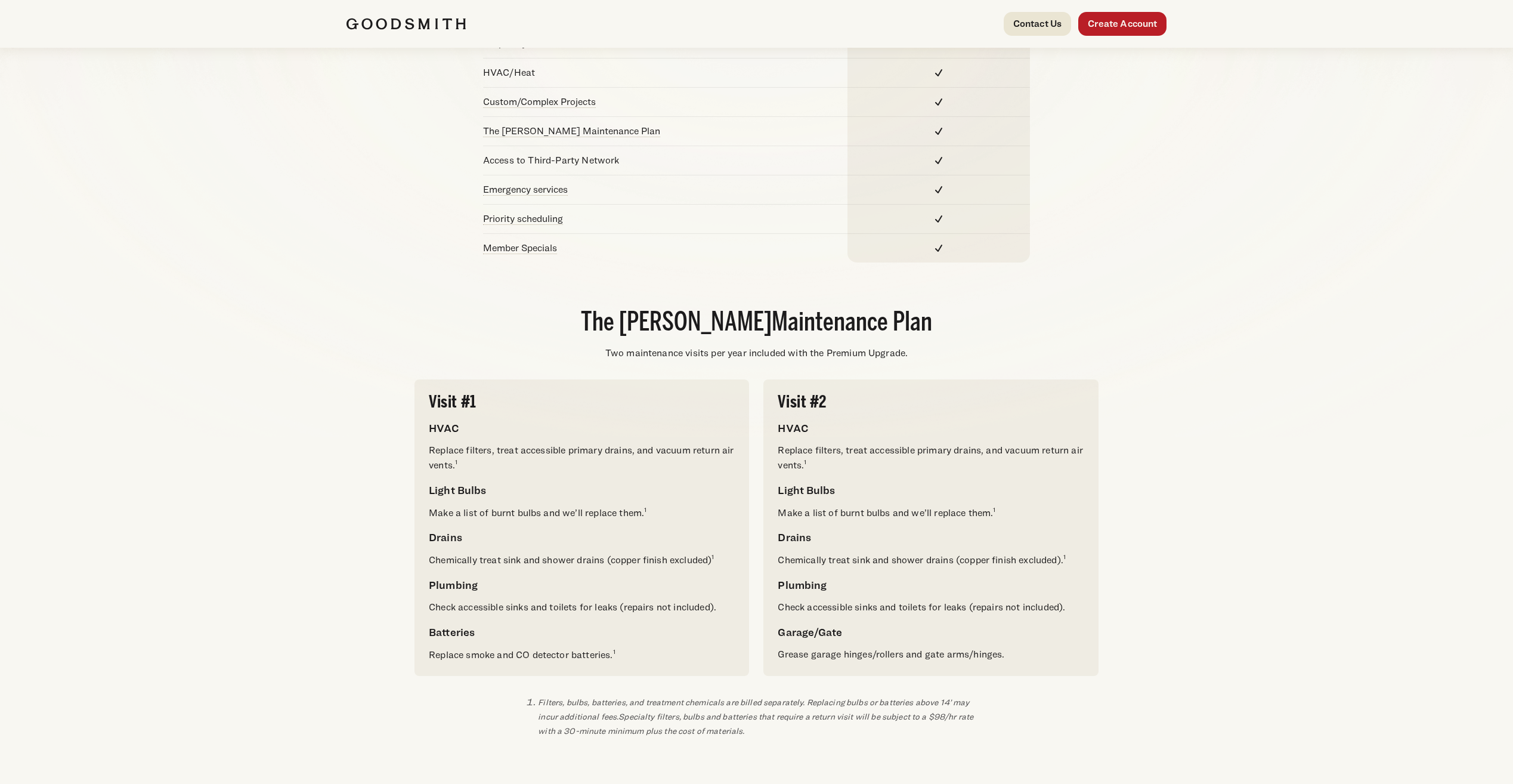
click at [679, 513] on p "Make a list of burnt bulbs and we’ll replace them. 1" at bounding box center [582, 512] width 306 height 15
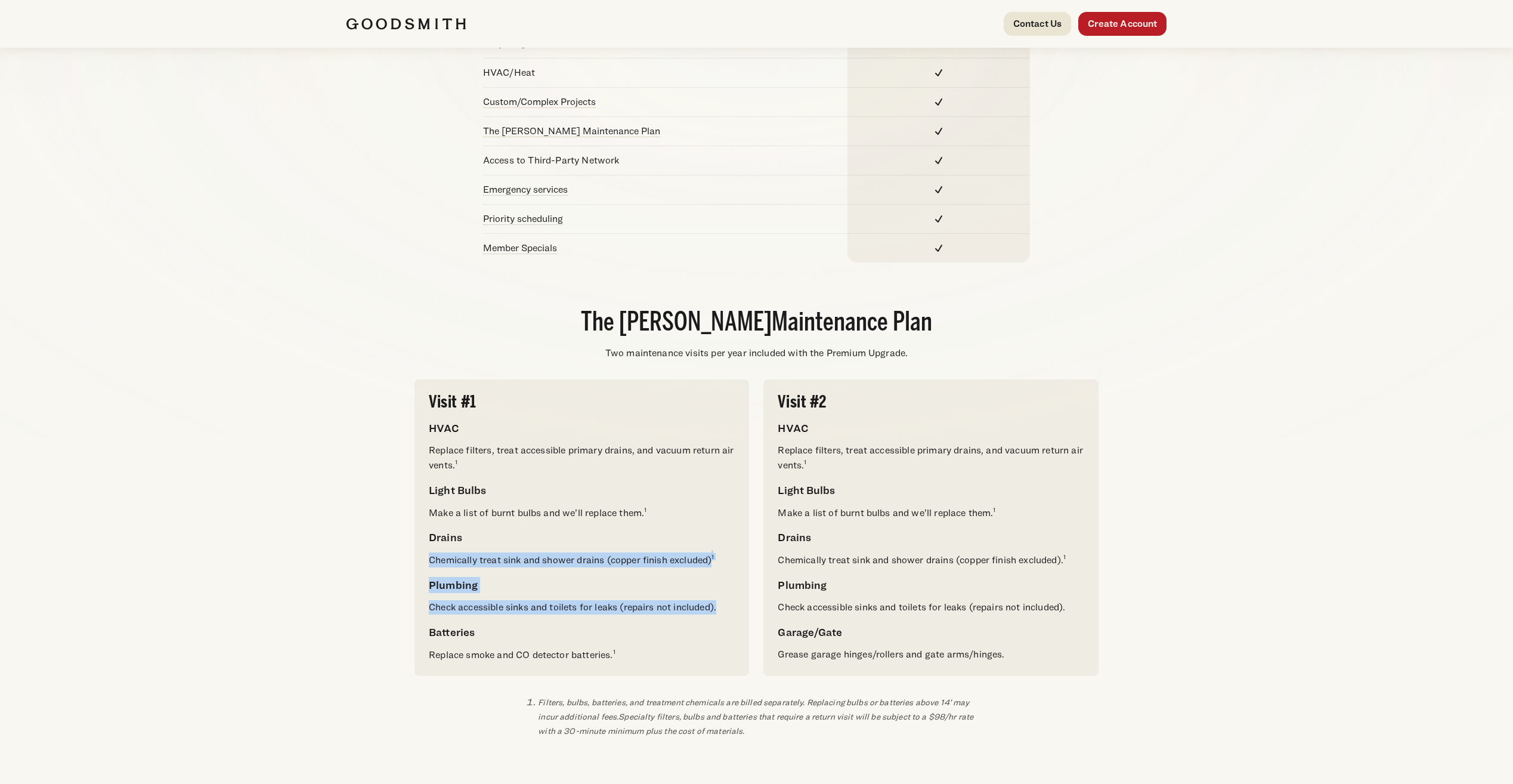
drag, startPoint x: 706, startPoint y: 537, endPoint x: 730, endPoint y: 600, distance: 67.4
click at [730, 600] on div "Visit #1 HVAC Replace filters, treat accessible primary drains, and vacuum retu…" at bounding box center [582, 527] width 306 height 267
click at [730, 600] on p "Check accessible sinks and toilets for leaks (repairs not included)." at bounding box center [582, 607] width 306 height 14
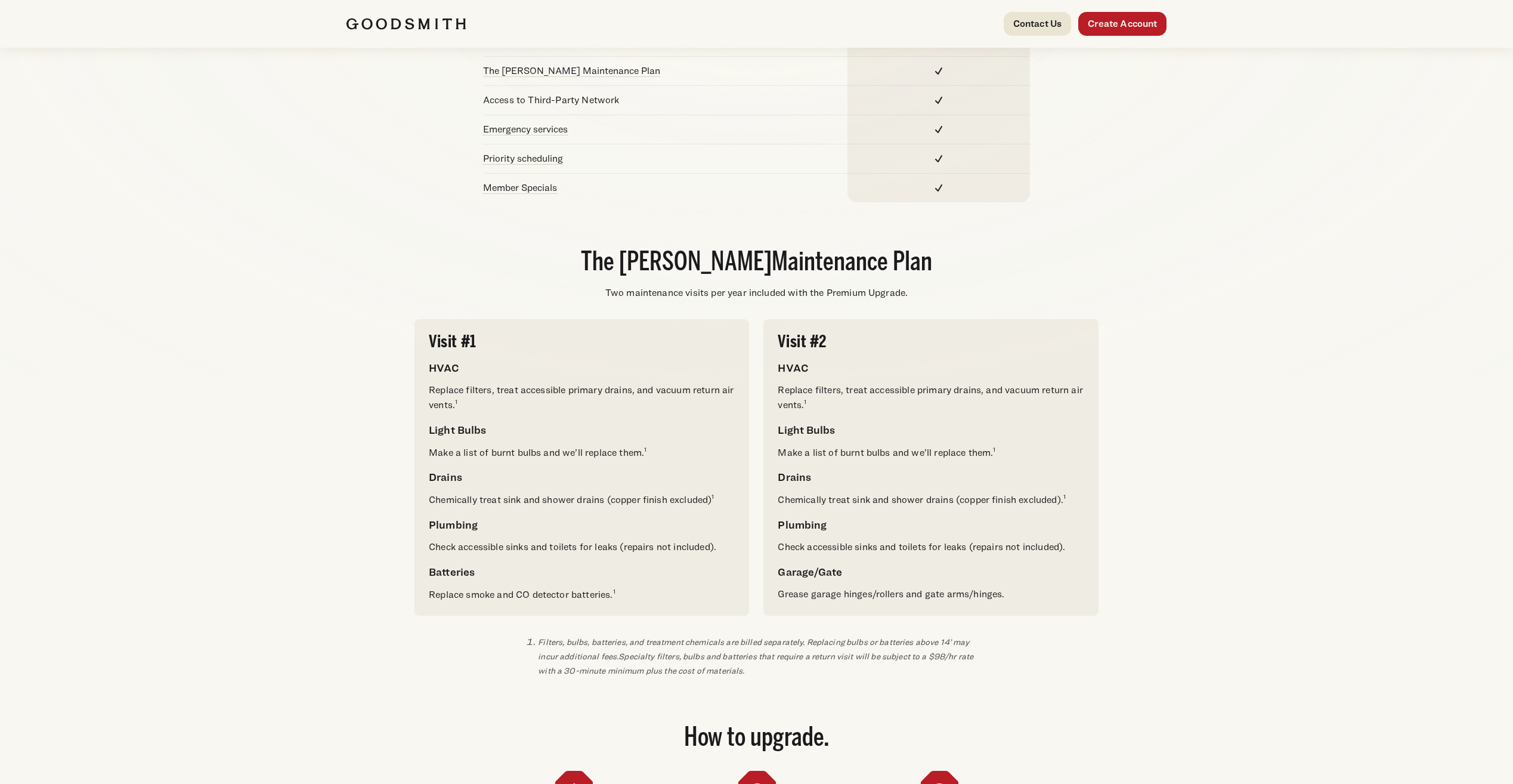
scroll to position [463, 0]
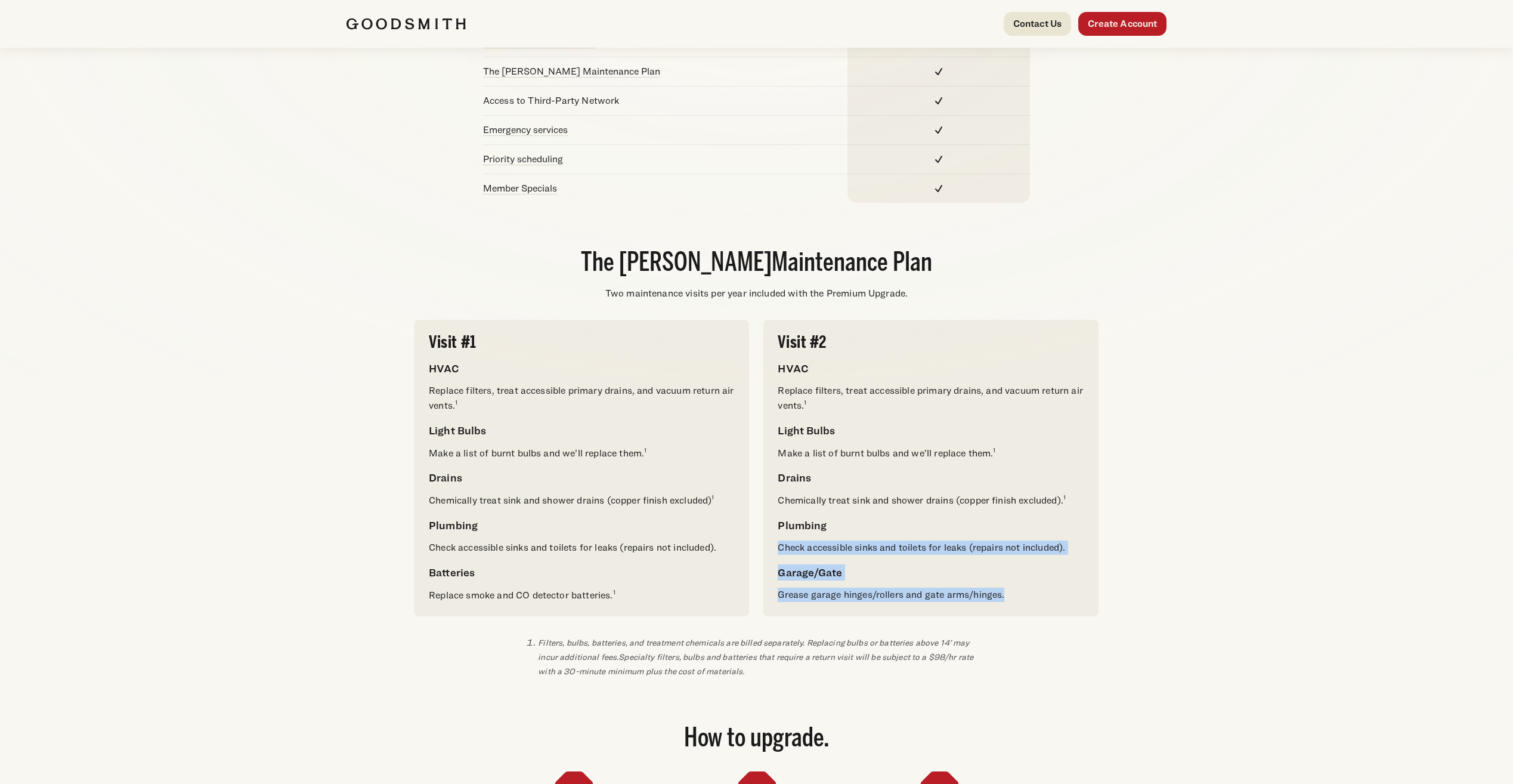
drag, startPoint x: 1016, startPoint y: 598, endPoint x: 923, endPoint y: 532, distance: 114.0
click at [923, 532] on div "Visit #2 HVAC Replace filters, treat accessible primary drains, and vacuum retu…" at bounding box center [931, 468] width 306 height 267
click at [923, 532] on h4 "Plumbing" at bounding box center [931, 525] width 306 height 16
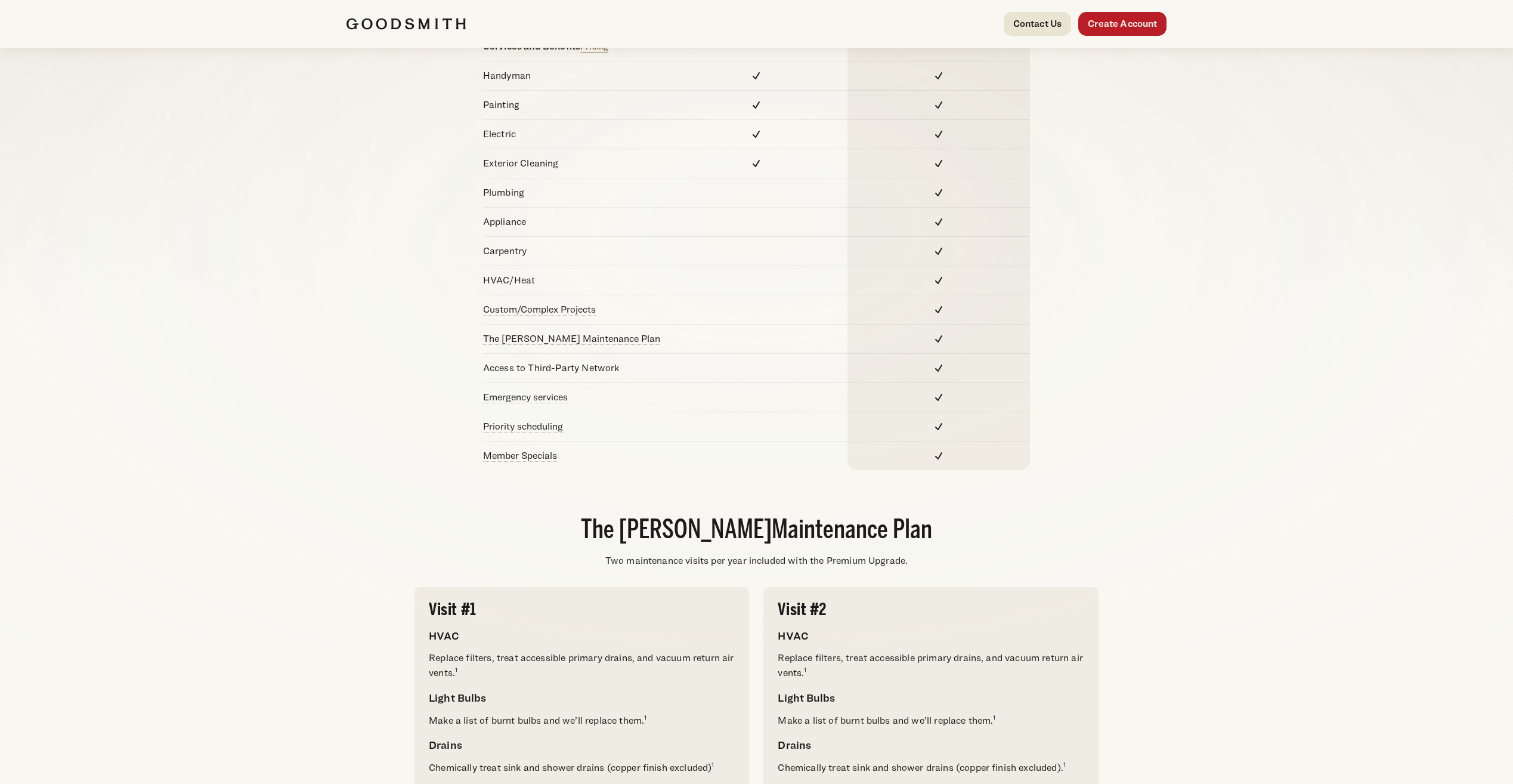
scroll to position [165, 0]
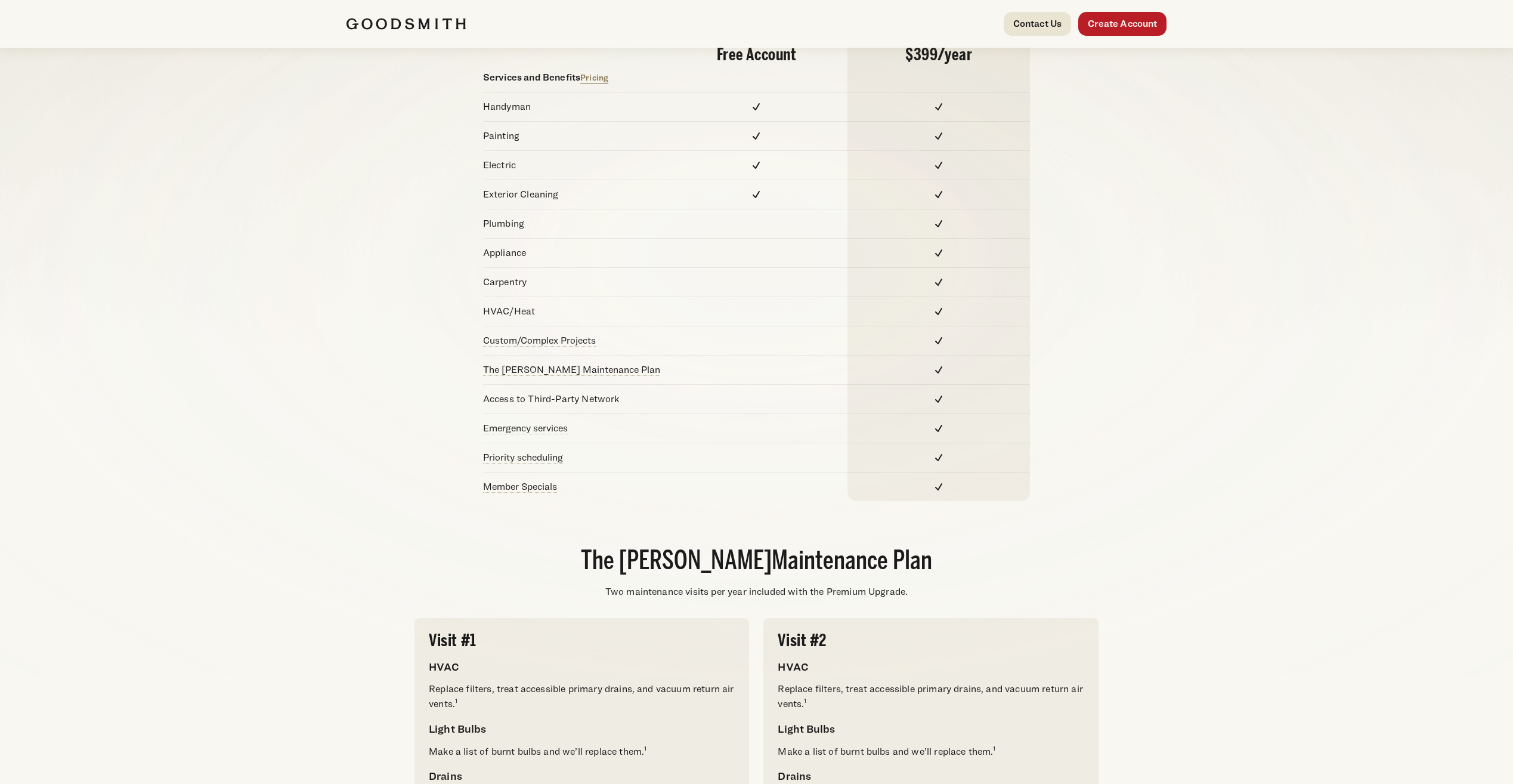
click at [388, 375] on div "Free Account Premium $399/ year Services and Benefits Pricing Handyman Painting…" at bounding box center [757, 257] width 821 height 490
click at [530, 430] on span "Emergency services Emergency access to services for when unexpected occurs." at bounding box center [525, 428] width 84 height 12
click at [429, 432] on div "Free Account Premium $399/ year Services and Benefits Pricing Handyman Painting…" at bounding box center [757, 257] width 821 height 490
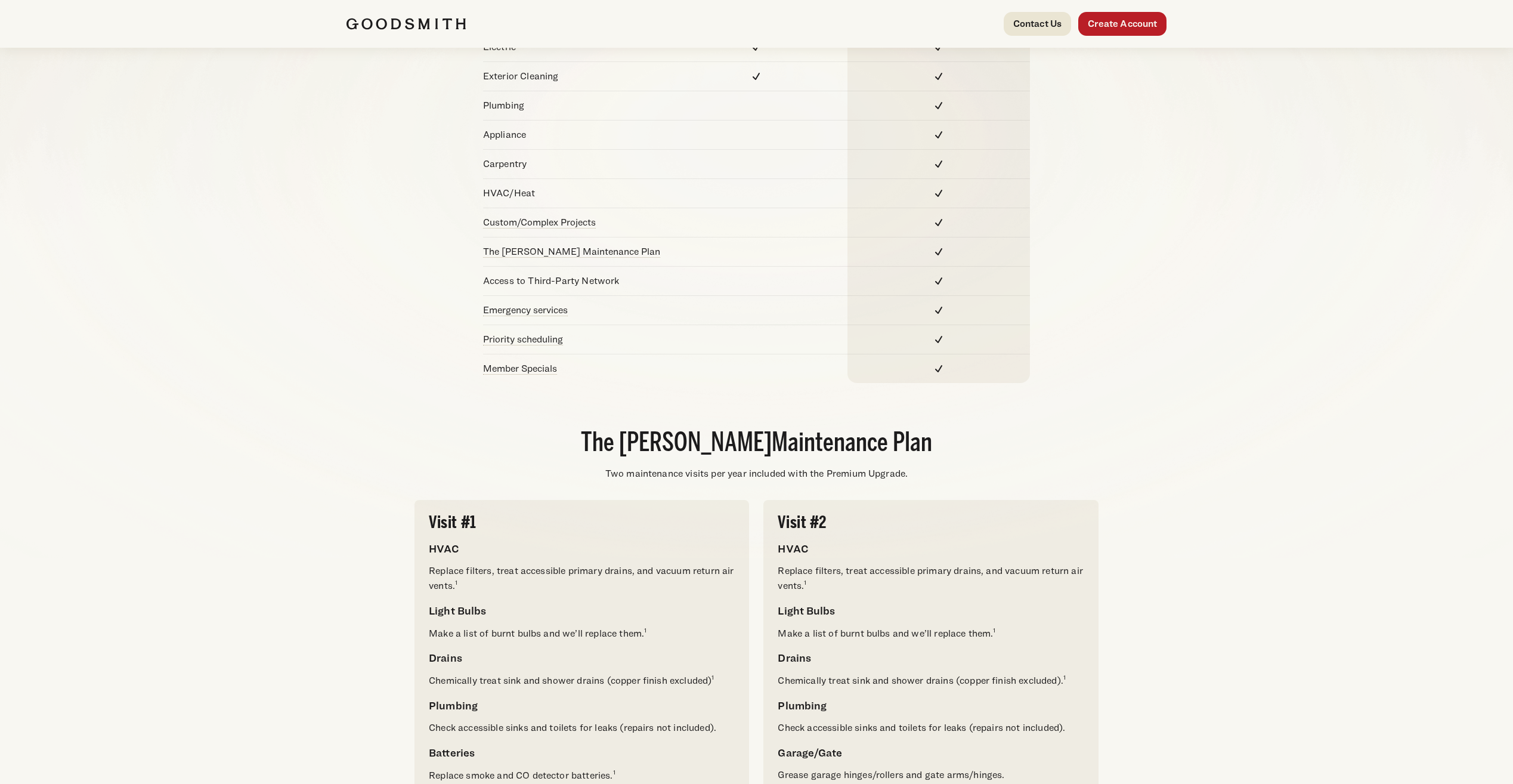
scroll to position [0, 0]
